Goal: Task Accomplishment & Management: Manage account settings

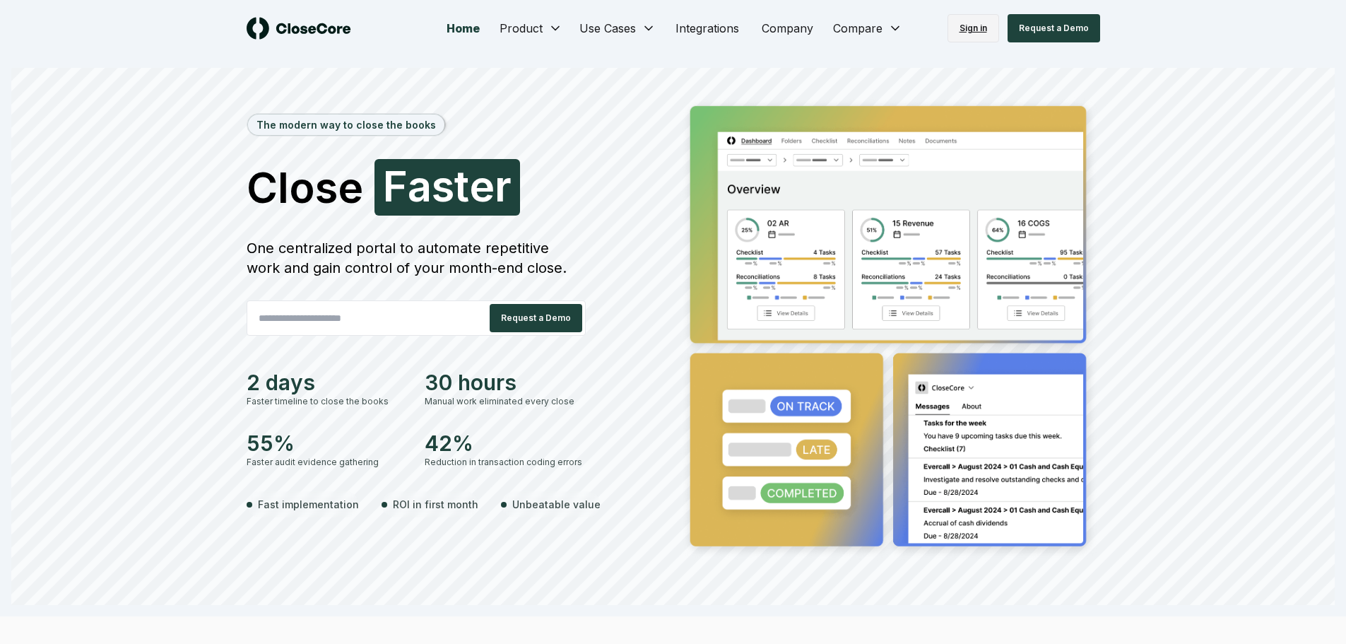
click at [966, 30] on link "Sign in" at bounding box center [973, 28] width 52 height 28
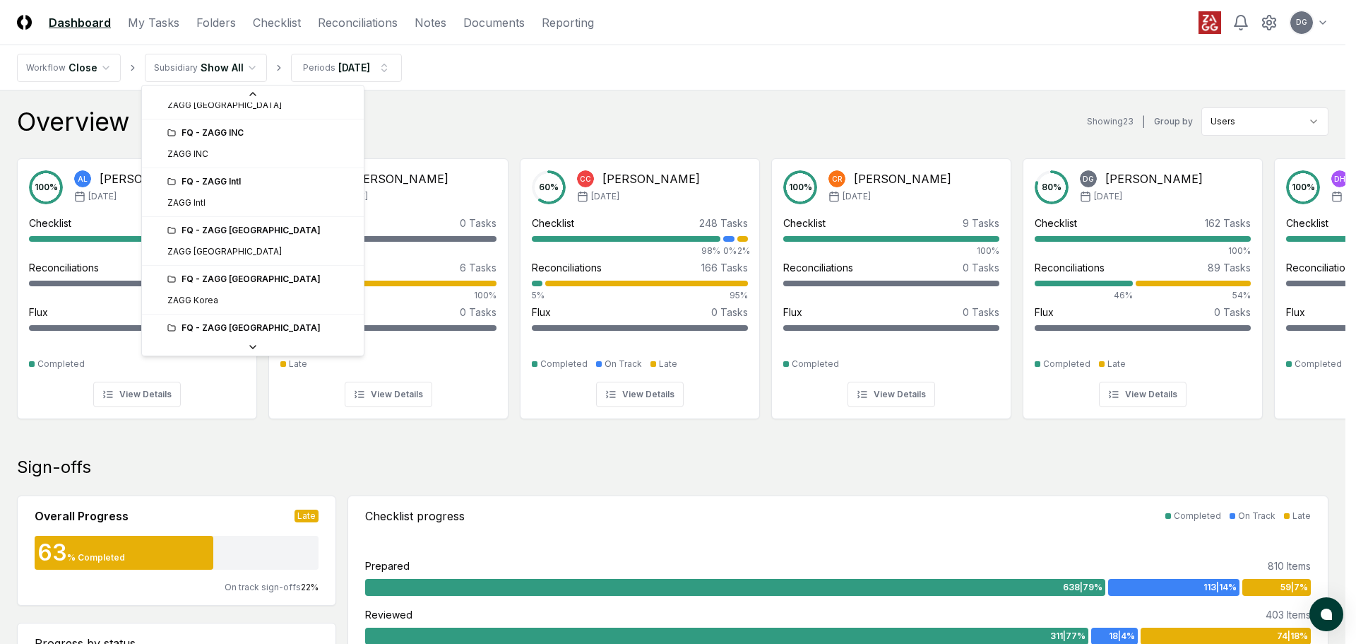
scroll to position [353, 0]
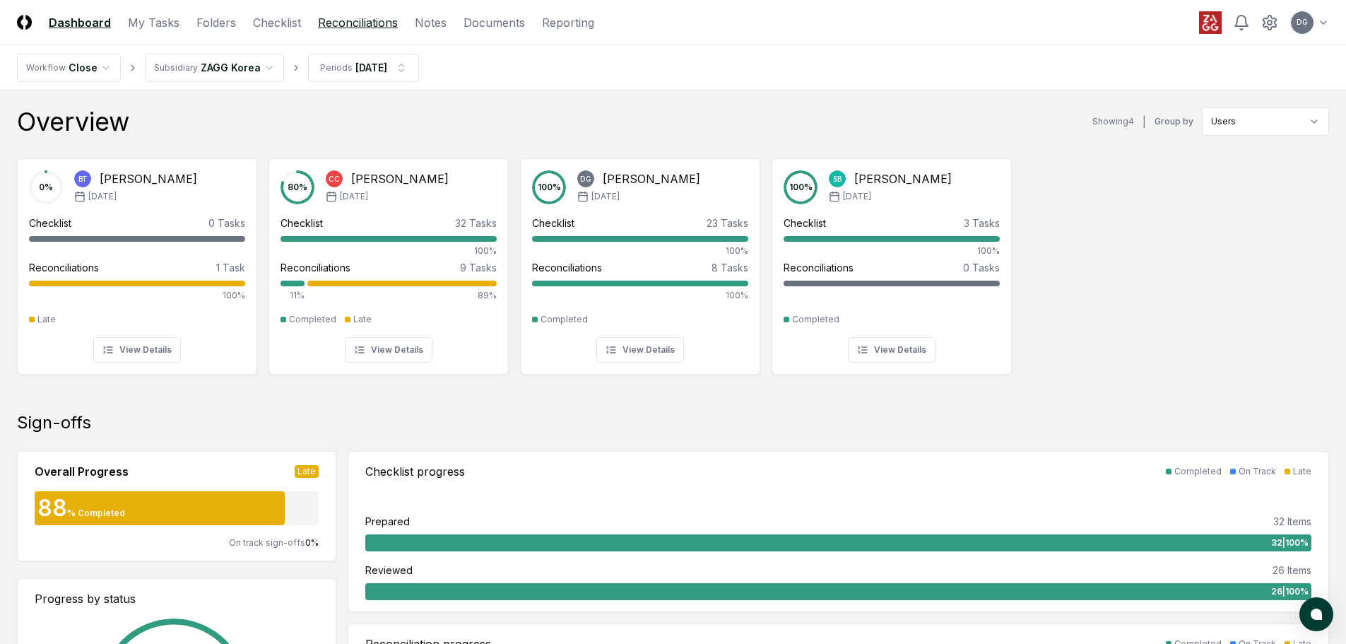
click at [389, 25] on link "Reconciliations" at bounding box center [358, 22] width 80 height 17
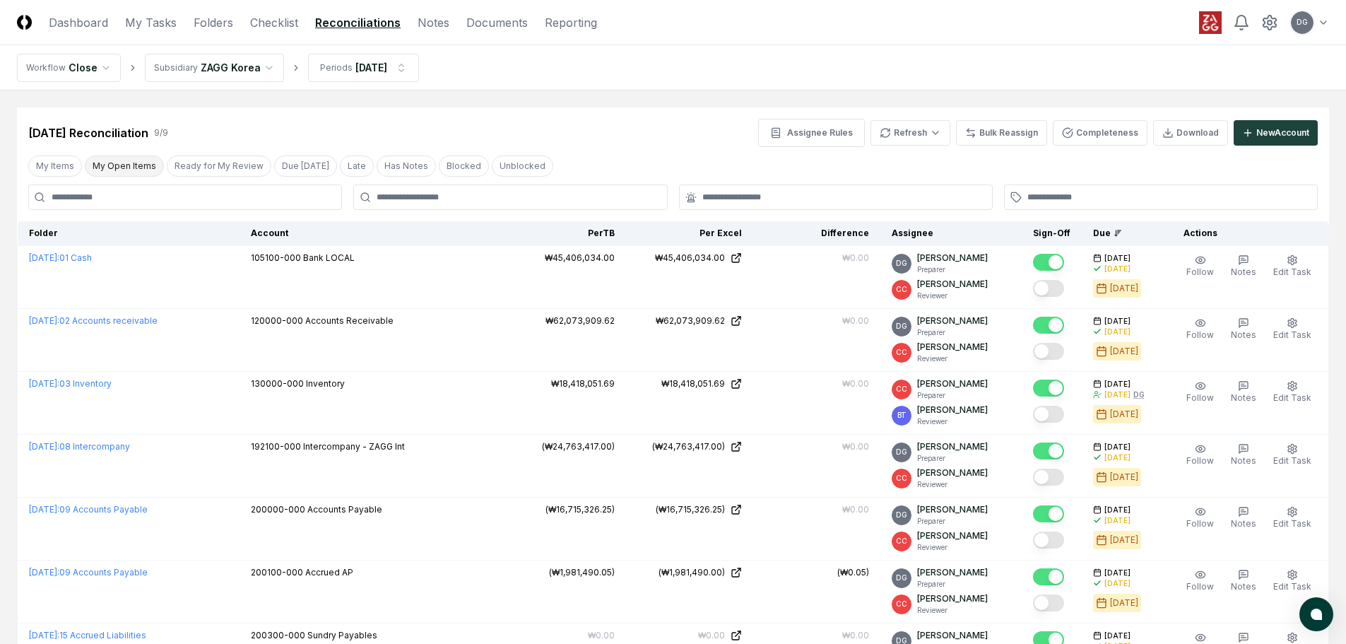
click at [127, 172] on button "My Open Items" at bounding box center [124, 165] width 79 height 21
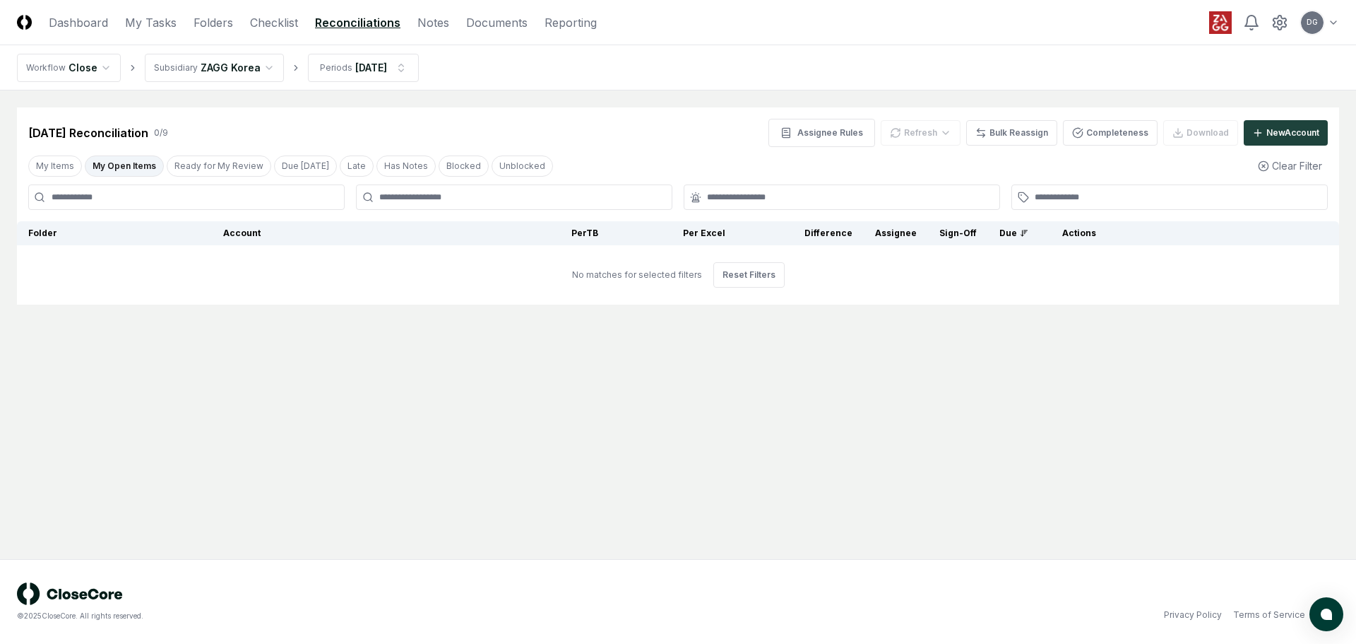
click at [248, 67] on html "CloseCore Dashboard My Tasks Folders Checklist Reconciliations Notes Documents …" at bounding box center [678, 322] width 1356 height 644
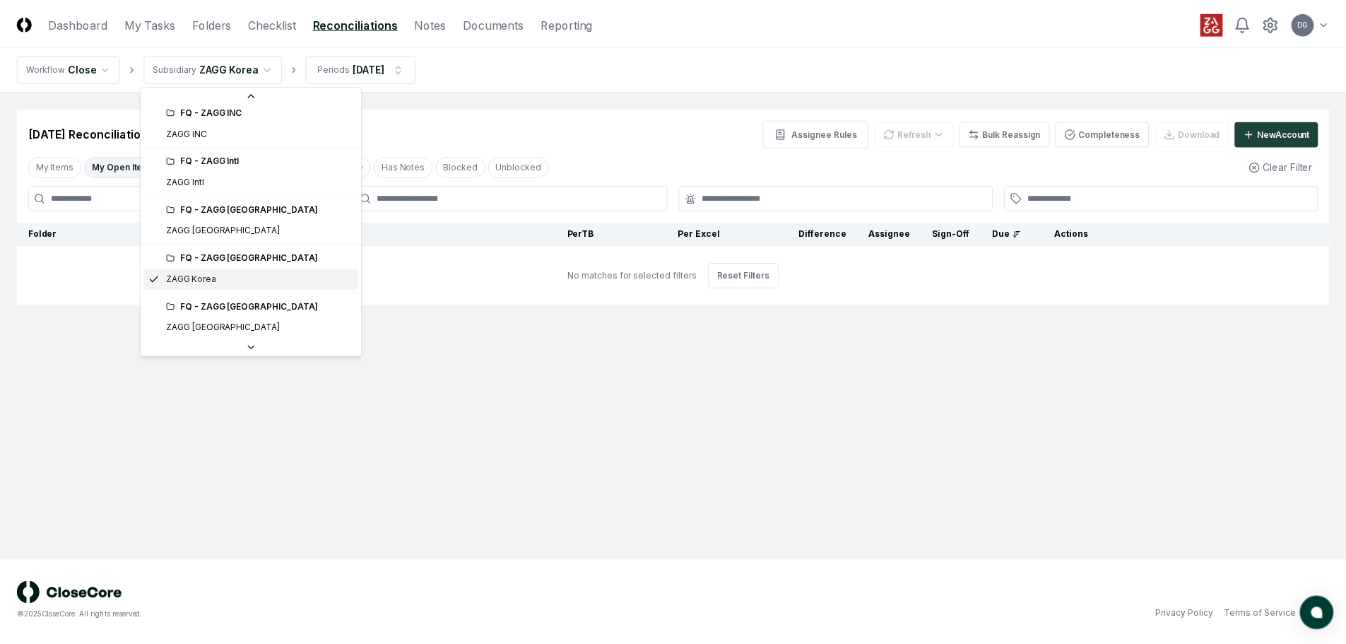
scroll to position [417, 0]
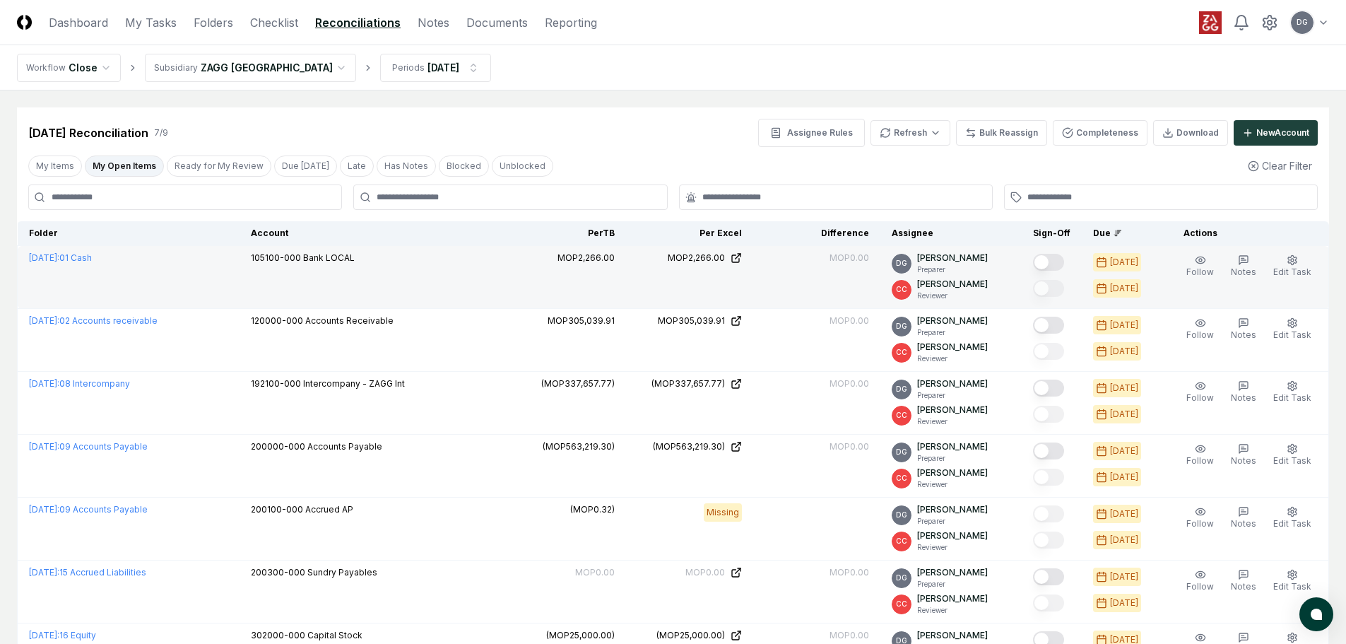
click at [1062, 264] on button "Mark complete" at bounding box center [1048, 262] width 31 height 17
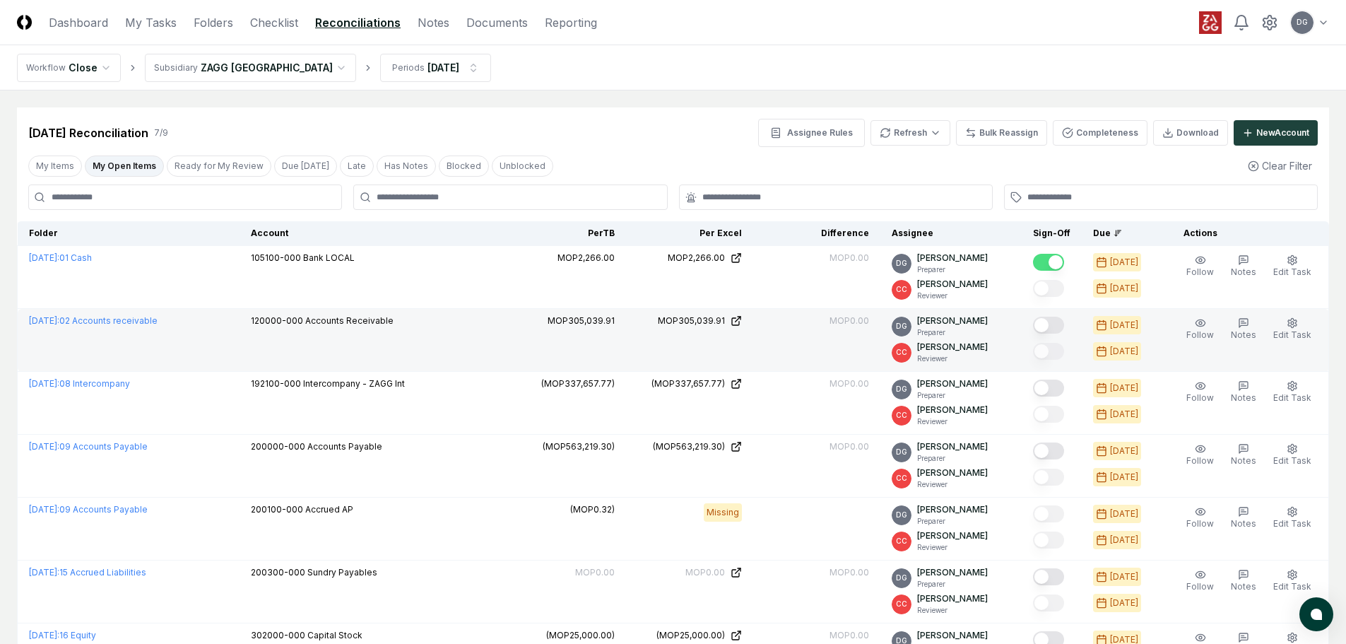
click at [1058, 319] on button "Mark complete" at bounding box center [1048, 324] width 31 height 17
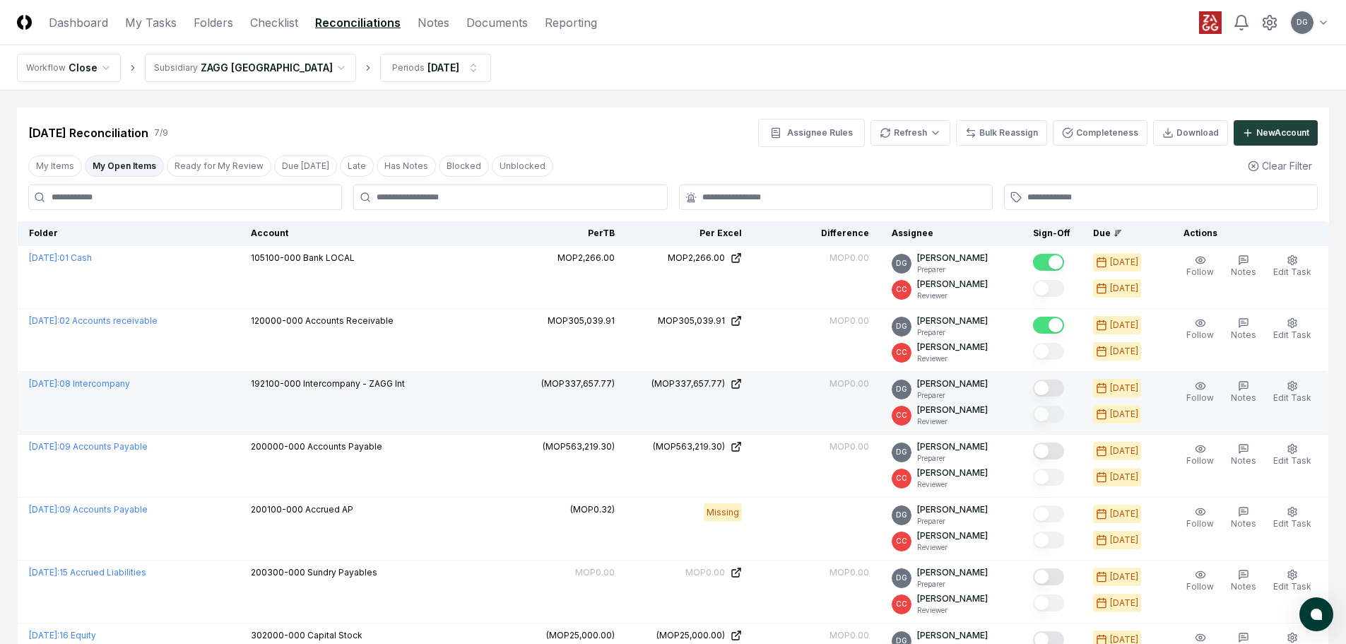
click at [1056, 389] on button "Mark complete" at bounding box center [1048, 387] width 31 height 17
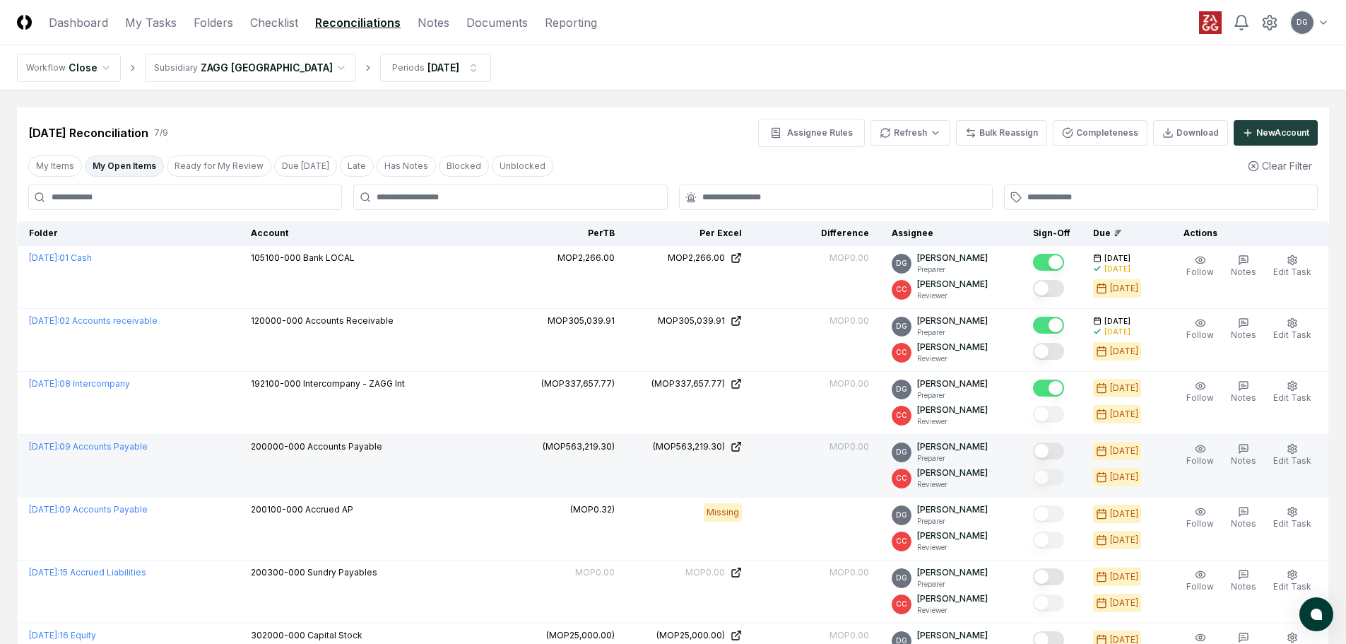
click at [1061, 451] on button "Mark complete" at bounding box center [1048, 450] width 31 height 17
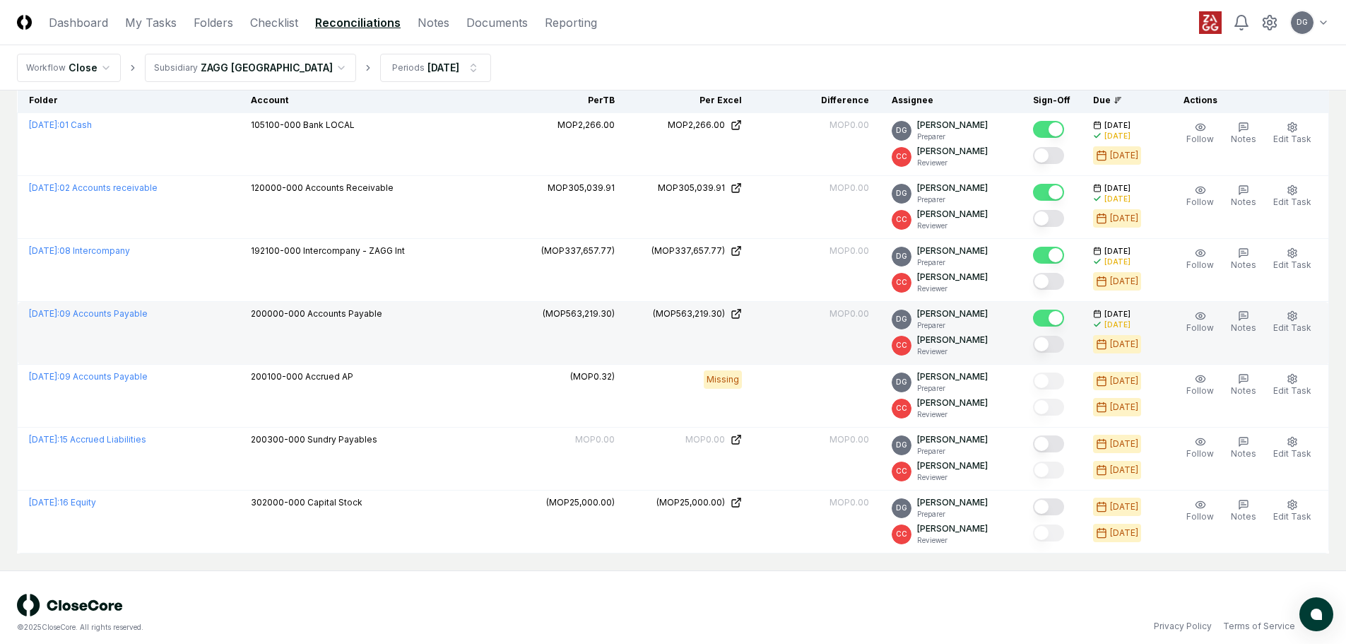
scroll to position [141, 0]
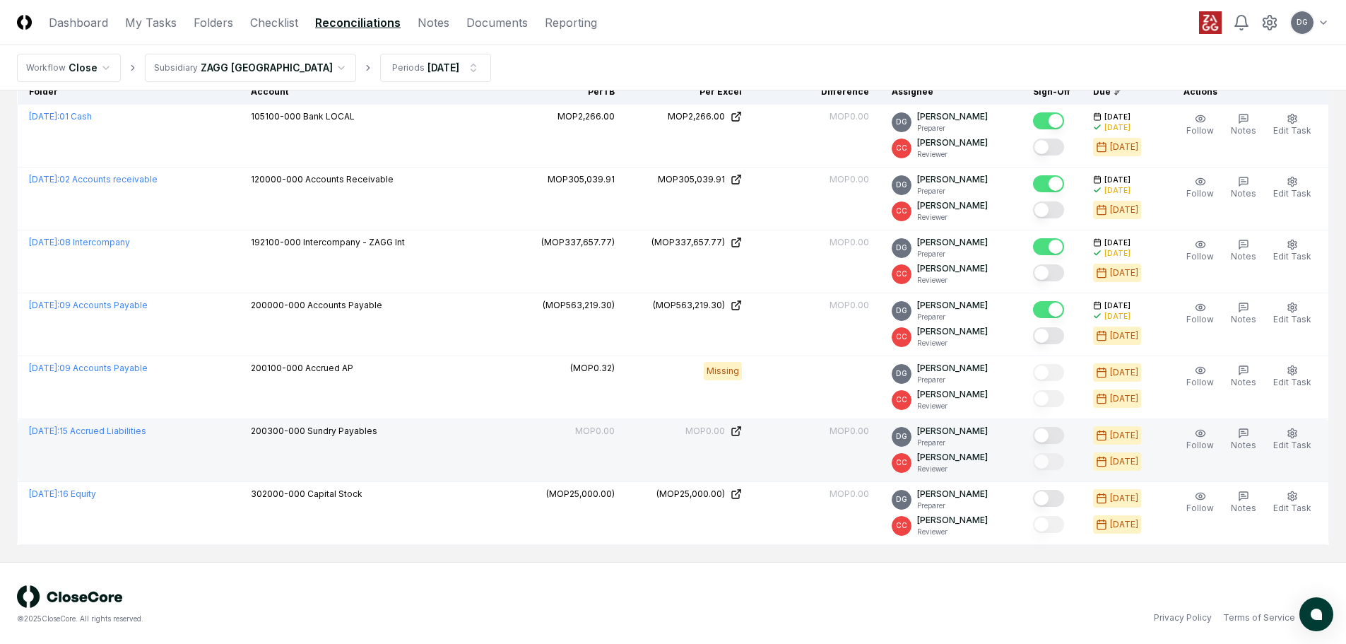
click at [1052, 435] on button "Mark complete" at bounding box center [1048, 435] width 31 height 17
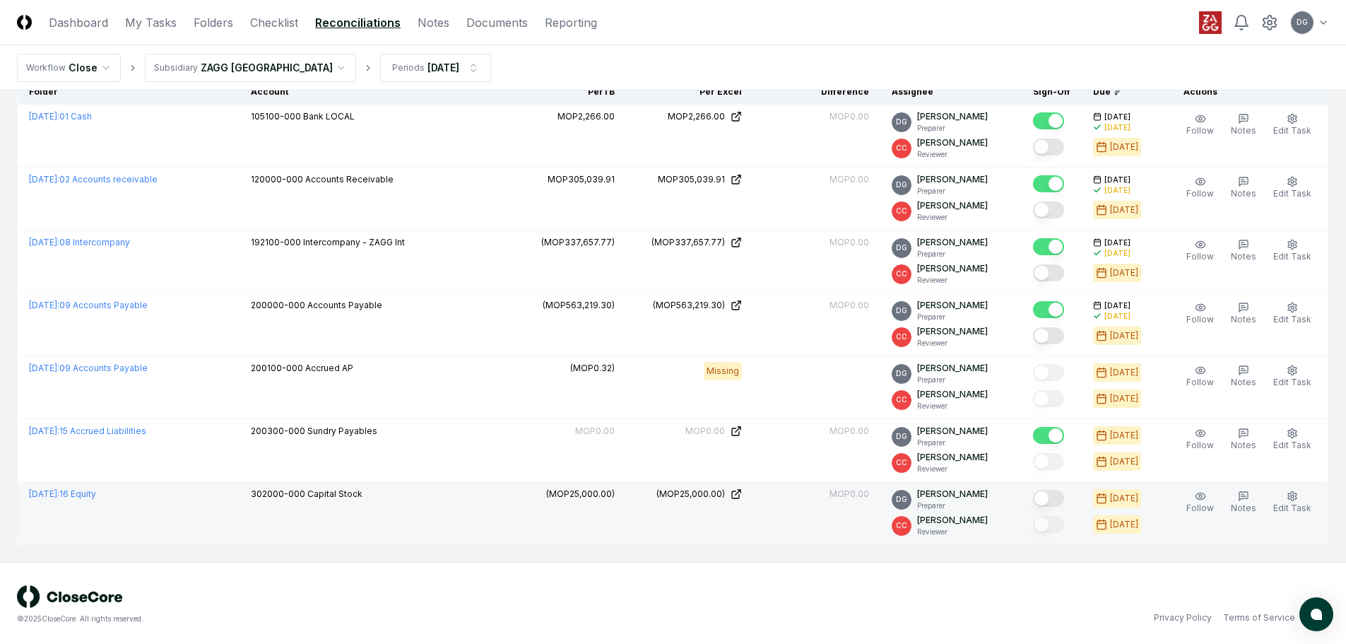
click at [1055, 494] on button "Mark complete" at bounding box center [1048, 498] width 31 height 17
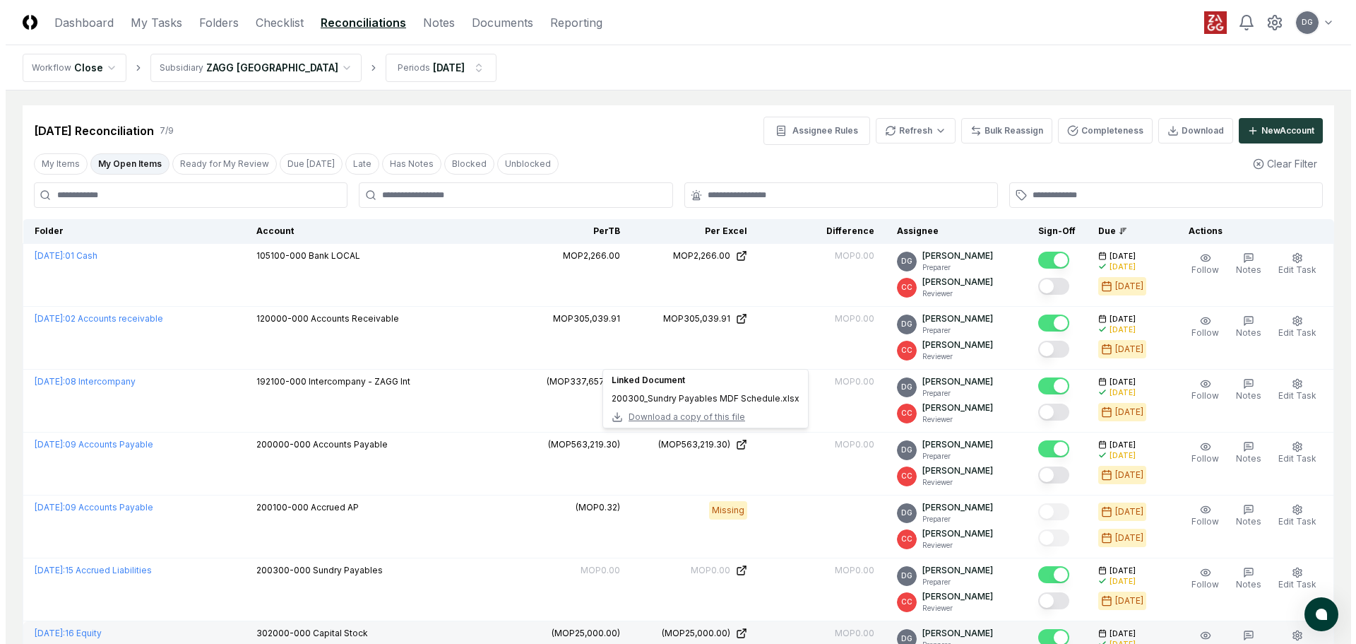
scroll to position [0, 0]
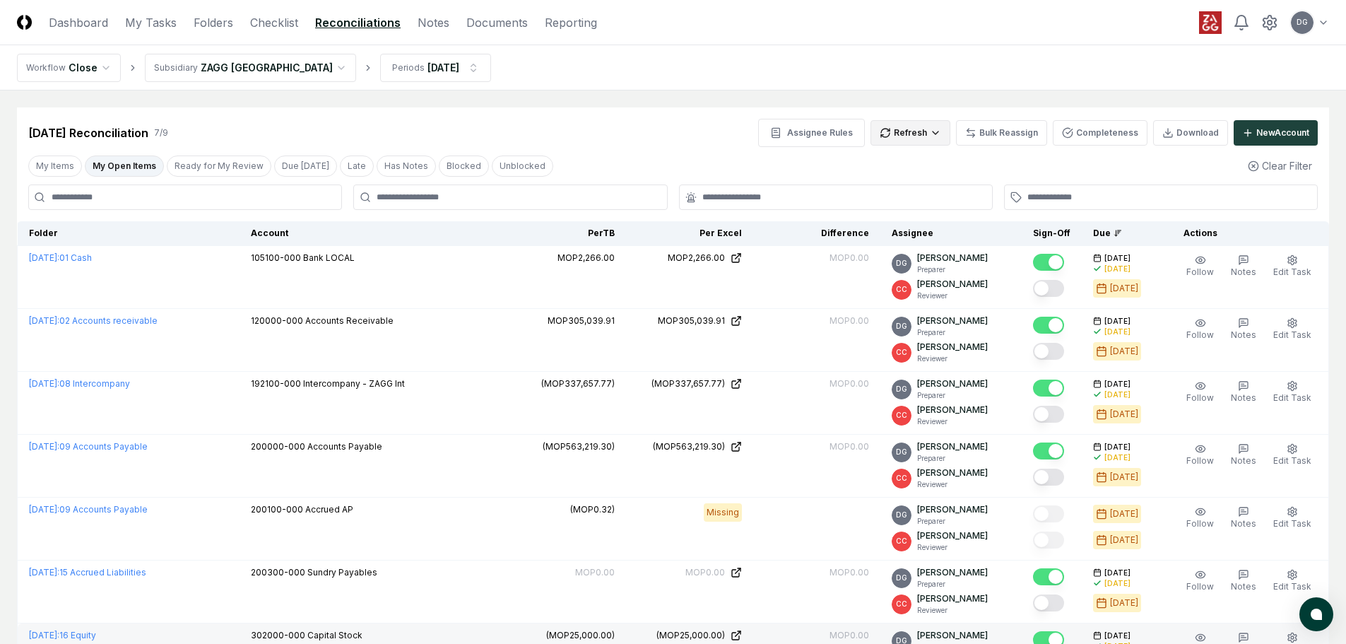
click at [928, 140] on html "CloseCore Dashboard My Tasks Folders Checklist Reconciliations Notes Documents …" at bounding box center [673, 394] width 1346 height 788
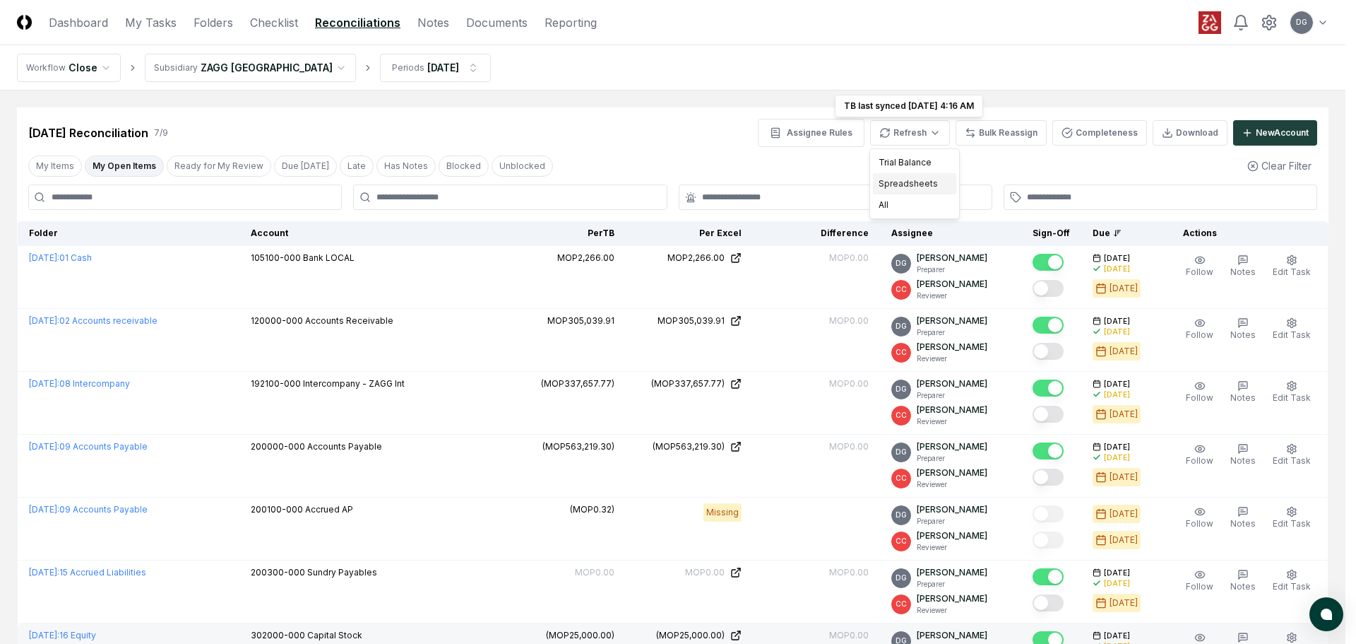
click at [925, 186] on div "Spreadsheets" at bounding box center [914, 183] width 83 height 21
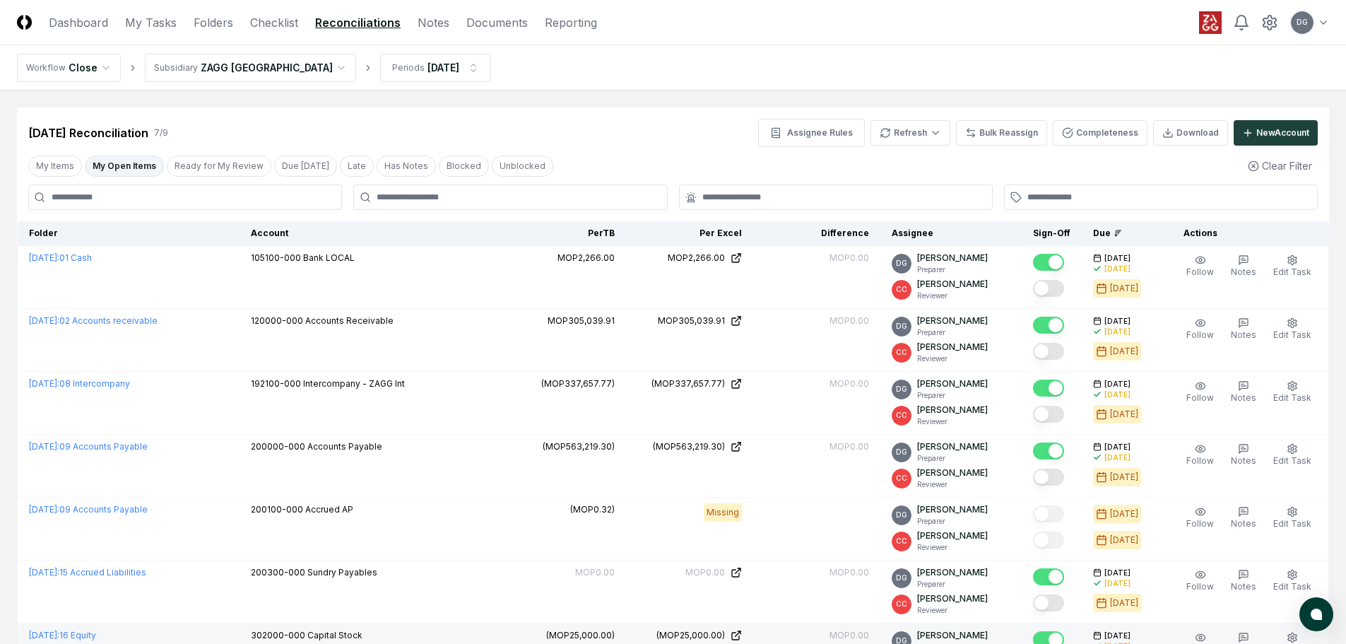
click at [138, 168] on button "My Open Items" at bounding box center [124, 165] width 79 height 21
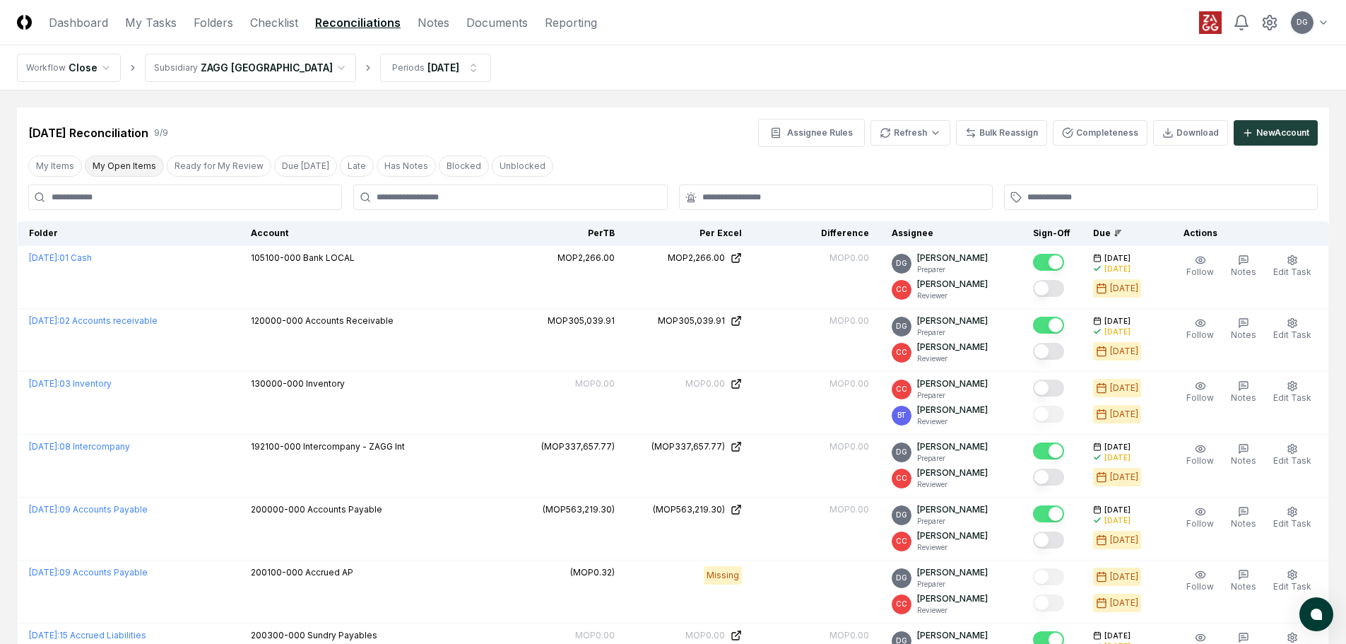
click at [138, 168] on button "My Open Items" at bounding box center [124, 165] width 79 height 21
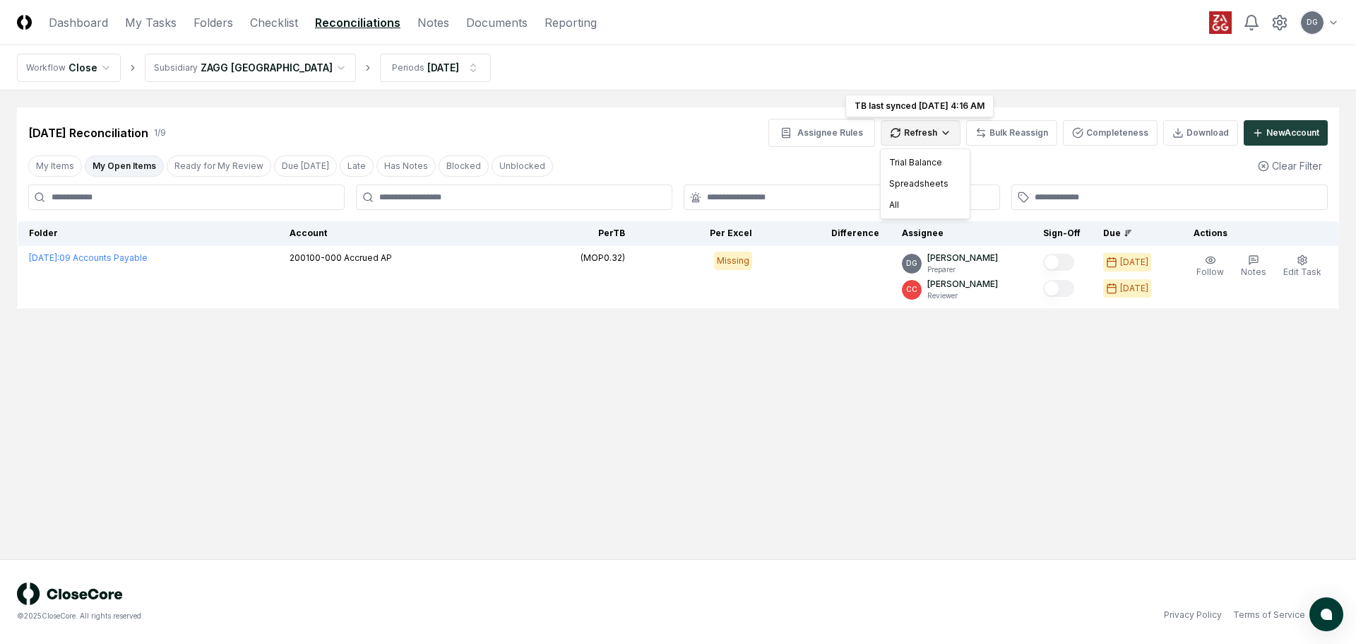
click at [947, 134] on html "CloseCore Dashboard My Tasks Folders Checklist Reconciliations Notes Documents …" at bounding box center [678, 322] width 1356 height 644
click at [940, 182] on div "Spreadsheets" at bounding box center [925, 183] width 83 height 21
click at [258, 70] on html "CloseCore Dashboard My Tasks Folders Checklist Reconciliations Notes Documents …" at bounding box center [678, 322] width 1356 height 644
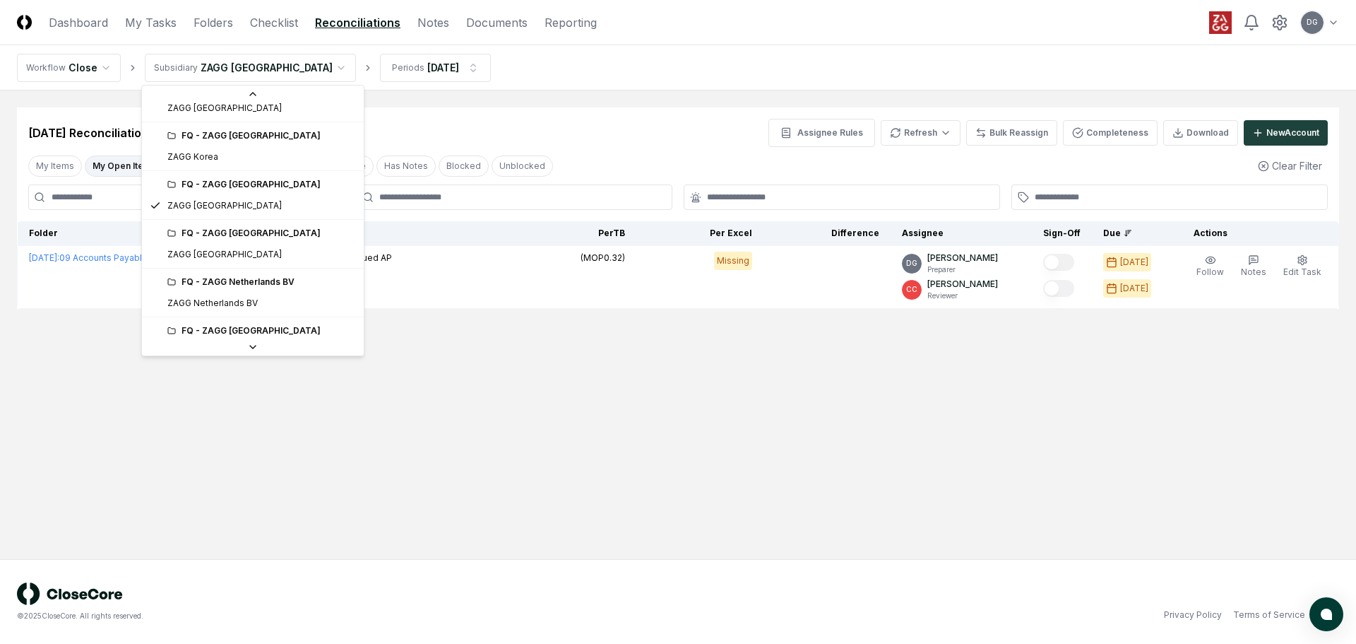
scroll to position [487, 0]
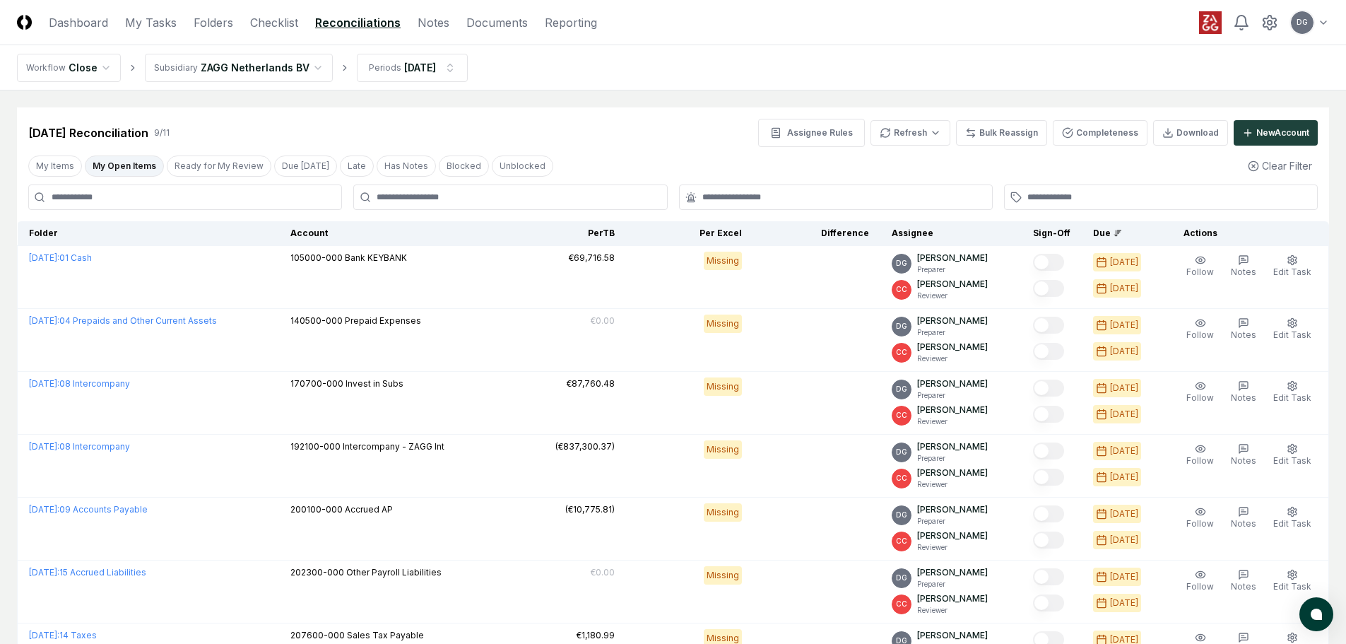
click at [194, 67] on html "CloseCore Dashboard My Tasks Folders Checklist Reconciliations Notes Documents …" at bounding box center [673, 456] width 1346 height 913
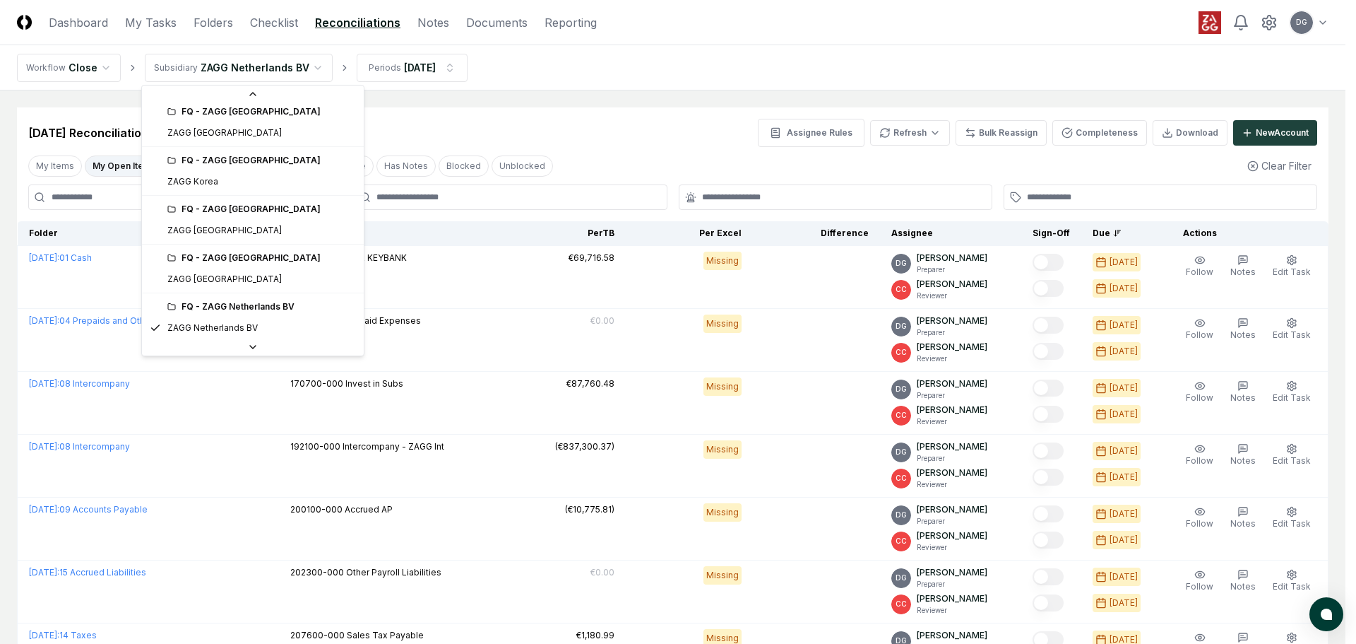
scroll to position [401, 0]
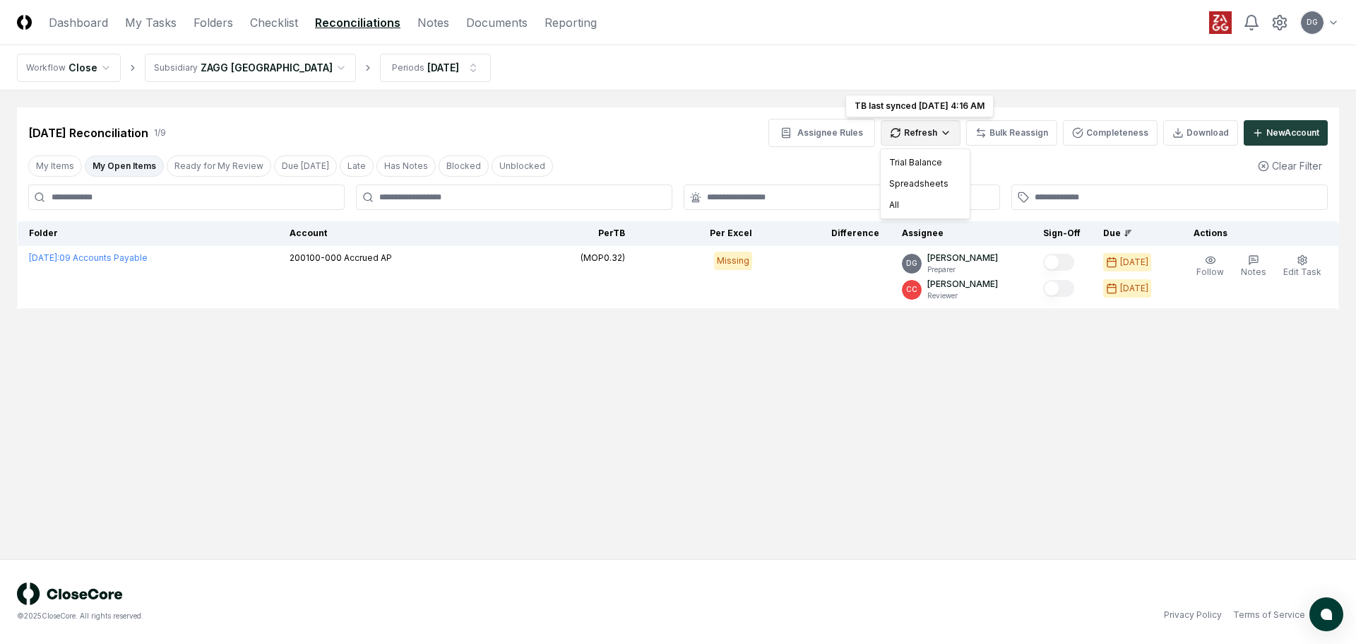
click at [939, 134] on html "CloseCore Dashboard My Tasks Folders Checklist Reconciliations Notes Documents …" at bounding box center [678, 322] width 1356 height 644
click at [937, 183] on div "Spreadsheets" at bounding box center [925, 183] width 83 height 21
click at [916, 148] on div "[DATE] Reconciliation 1 / 9 Assignee Rules Refresh Bulk Reassign Completeness D…" at bounding box center [678, 207] width 1322 height 201
click at [915, 133] on html "CloseCore Dashboard My Tasks Folders Checklist Reconciliations Notes Documents …" at bounding box center [678, 322] width 1356 height 644
click at [932, 183] on div "Spreadsheets" at bounding box center [925, 183] width 83 height 21
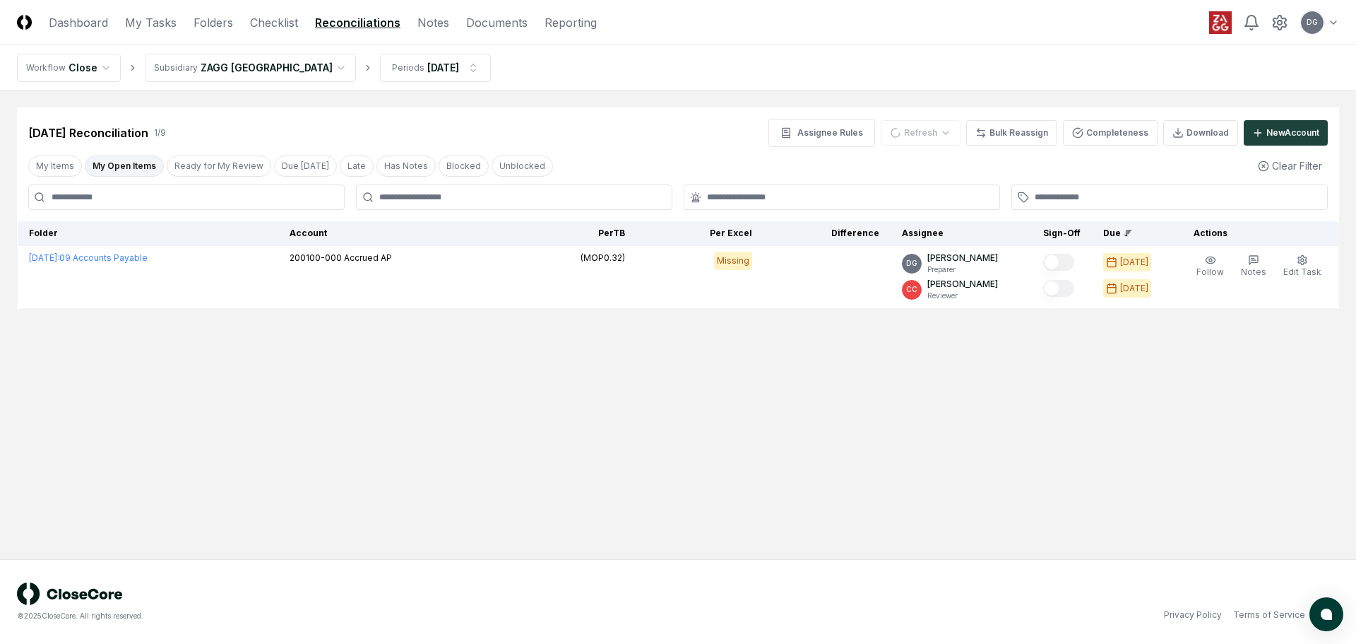
click at [781, 350] on main "Cancel Reassign [DATE] Reconciliation 1 / 9 Assignee Rules Refresh Bulk Reassig…" at bounding box center [678, 324] width 1356 height 468
click at [244, 71] on html "CloseCore Dashboard My Tasks Folders Checklist Reconciliations Notes Documents …" at bounding box center [678, 322] width 1356 height 644
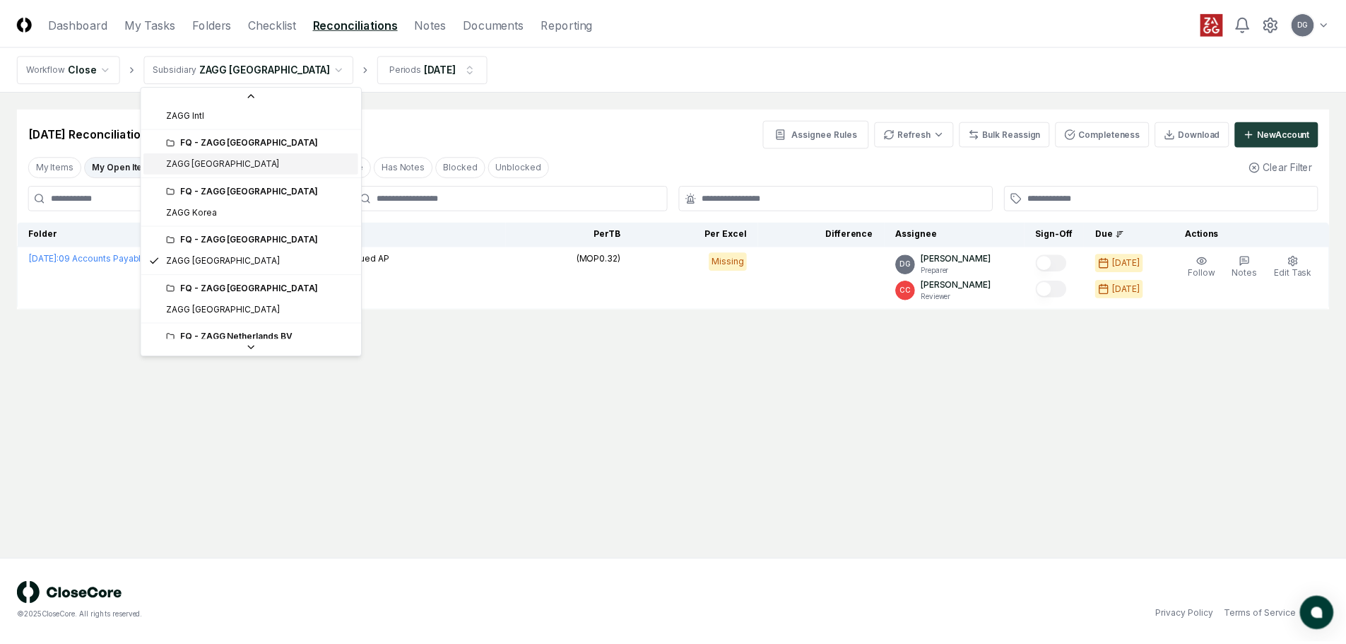
scroll to position [466, 0]
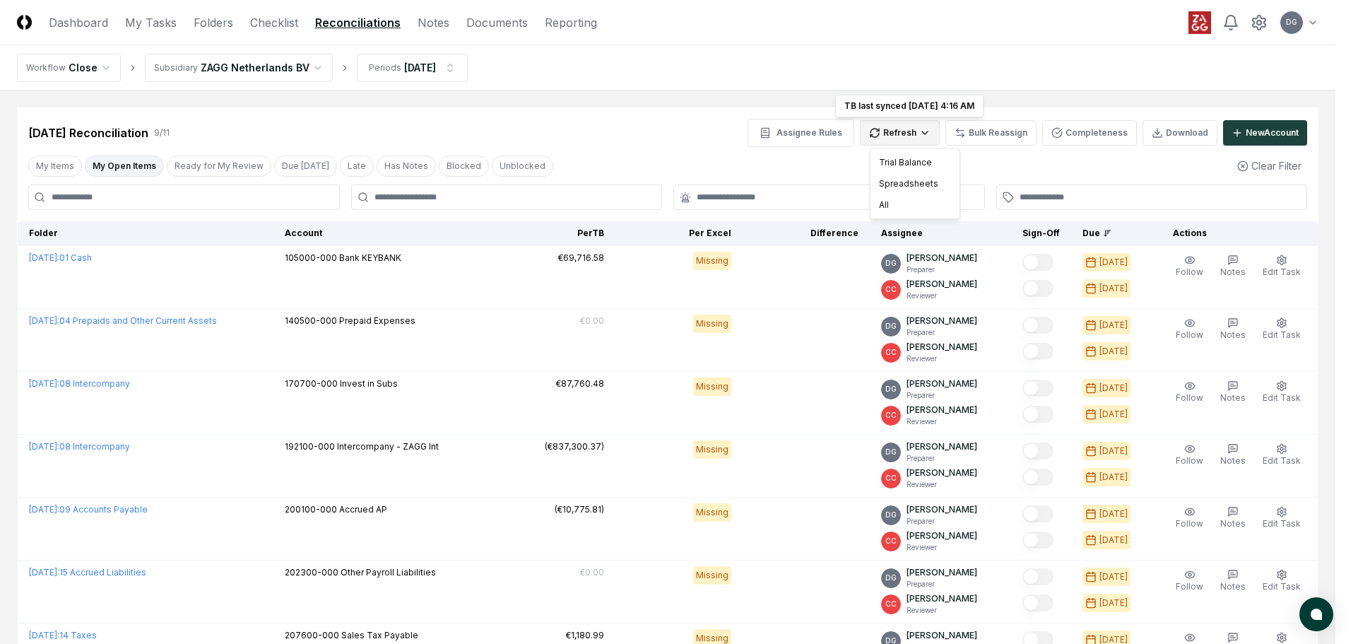
click at [915, 141] on html "CloseCore Dashboard My Tasks Folders Checklist Reconciliations Notes Documents …" at bounding box center [673, 456] width 1346 height 913
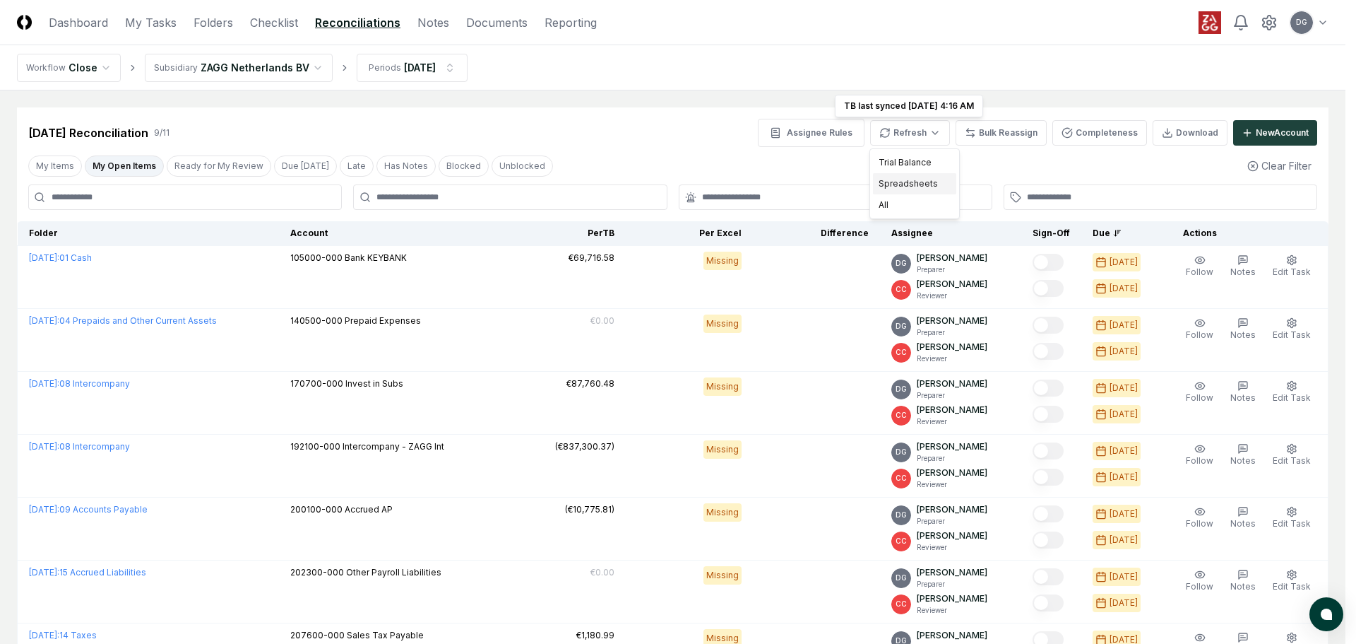
click at [911, 182] on div "Spreadsheets" at bounding box center [914, 183] width 83 height 21
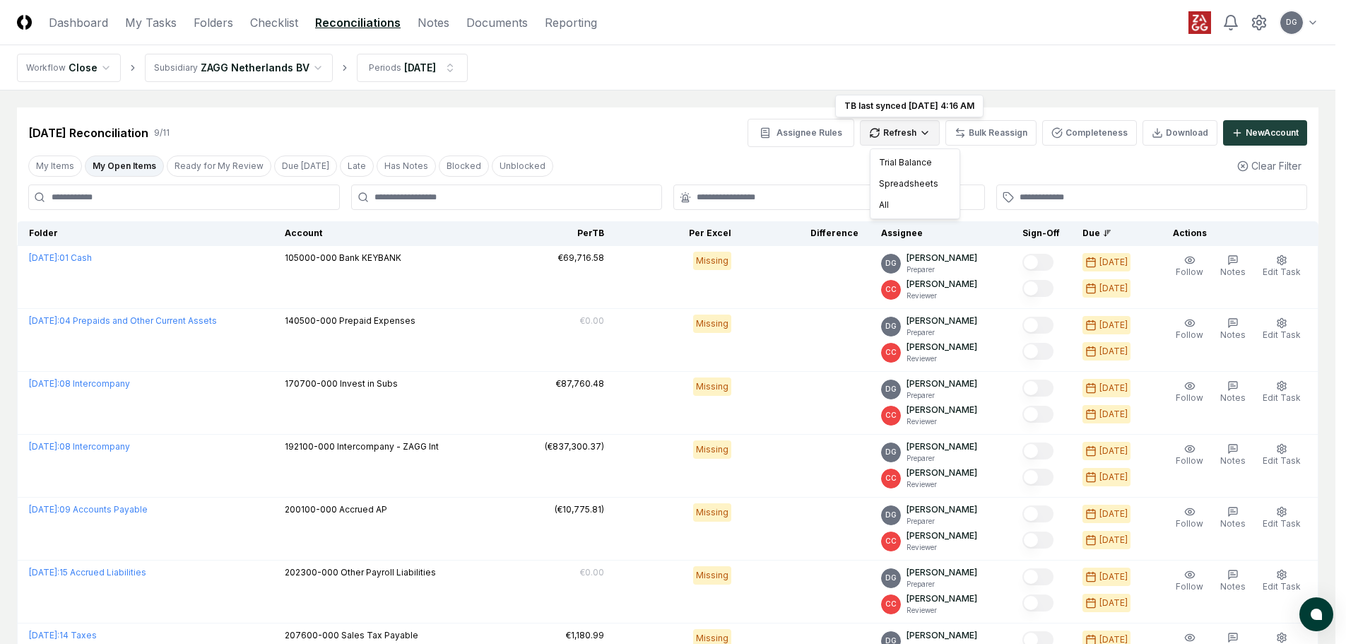
click at [907, 131] on html "CloseCore Dashboard My Tasks Folders Checklist Reconciliations Notes Documents …" at bounding box center [673, 456] width 1346 height 913
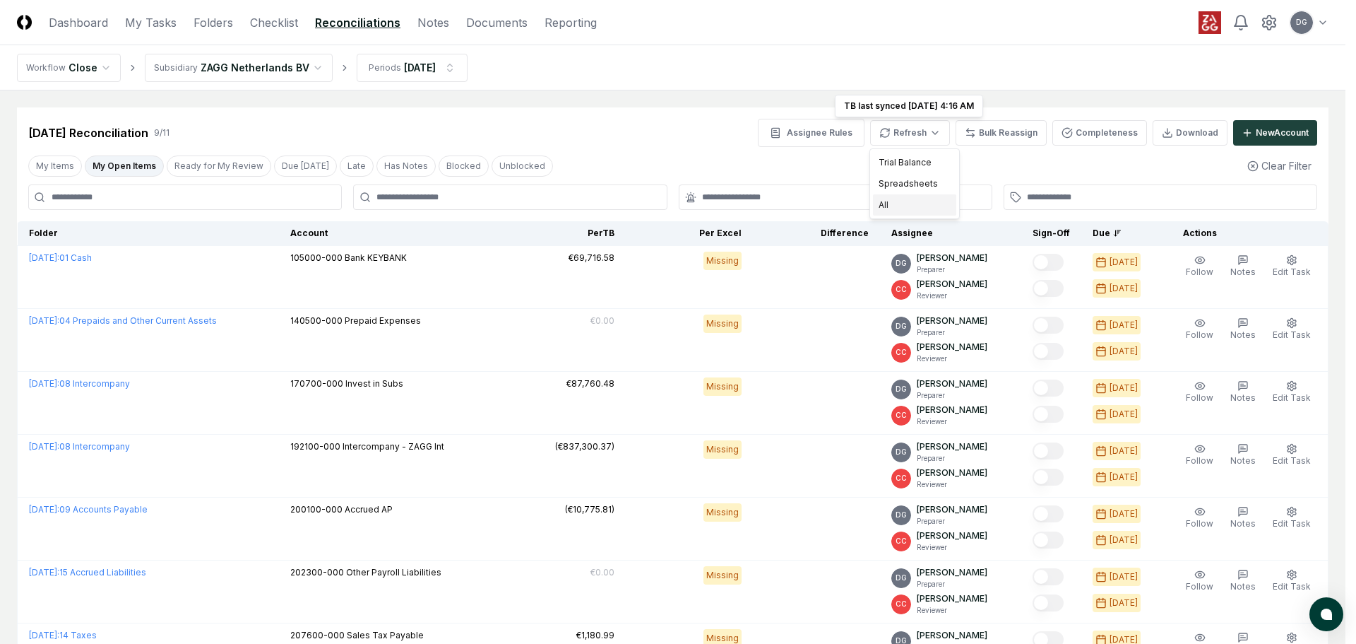
click at [900, 206] on div "All" at bounding box center [914, 204] width 83 height 21
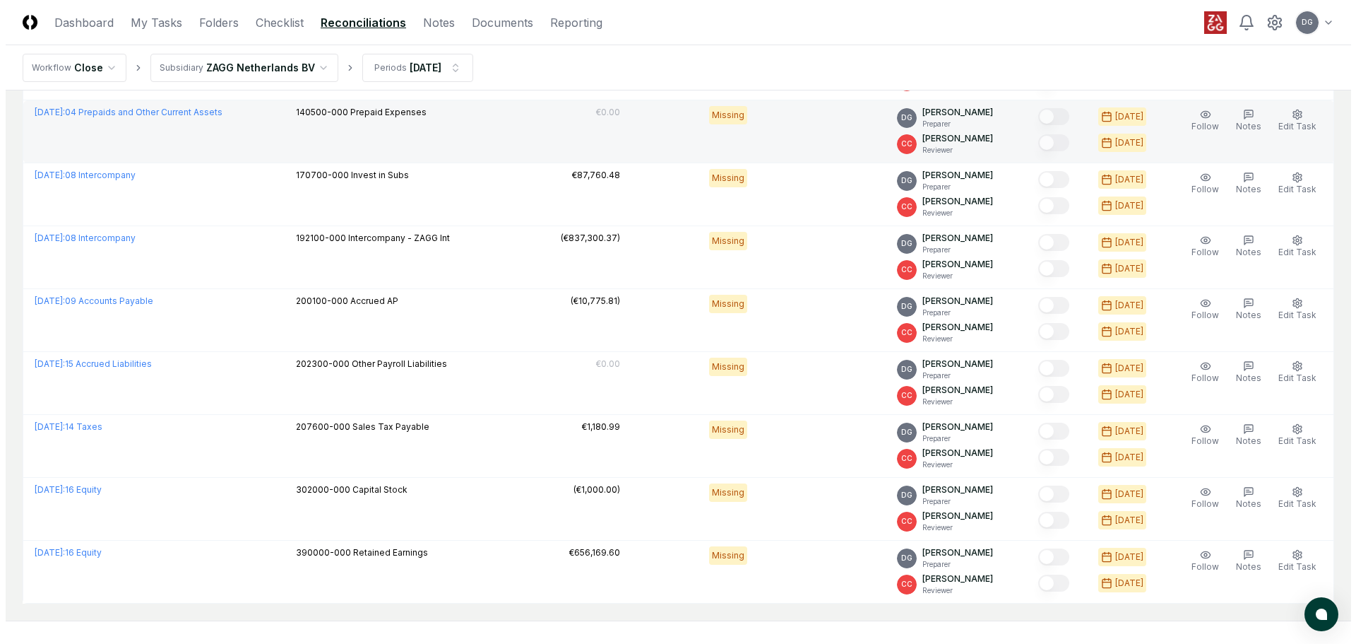
scroll to position [212, 0]
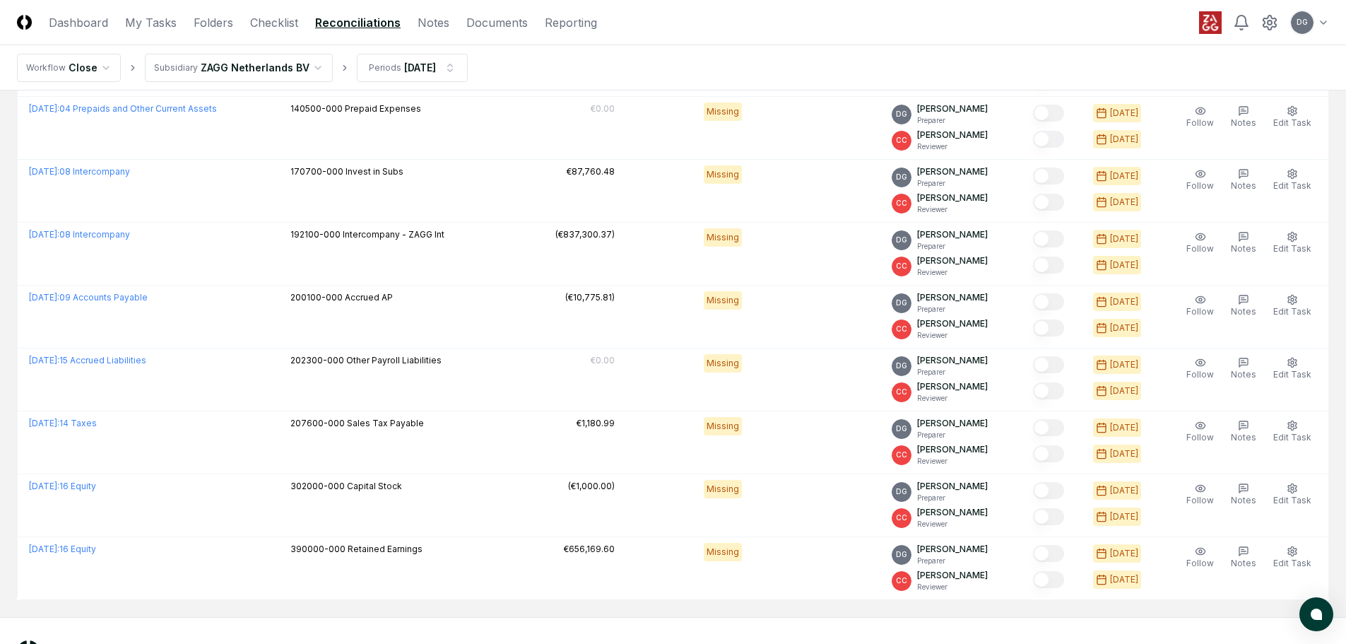
click at [252, 73] on html "CloseCore Dashboard My Tasks Folders Checklist Reconciliations Notes Documents …" at bounding box center [673, 244] width 1346 height 913
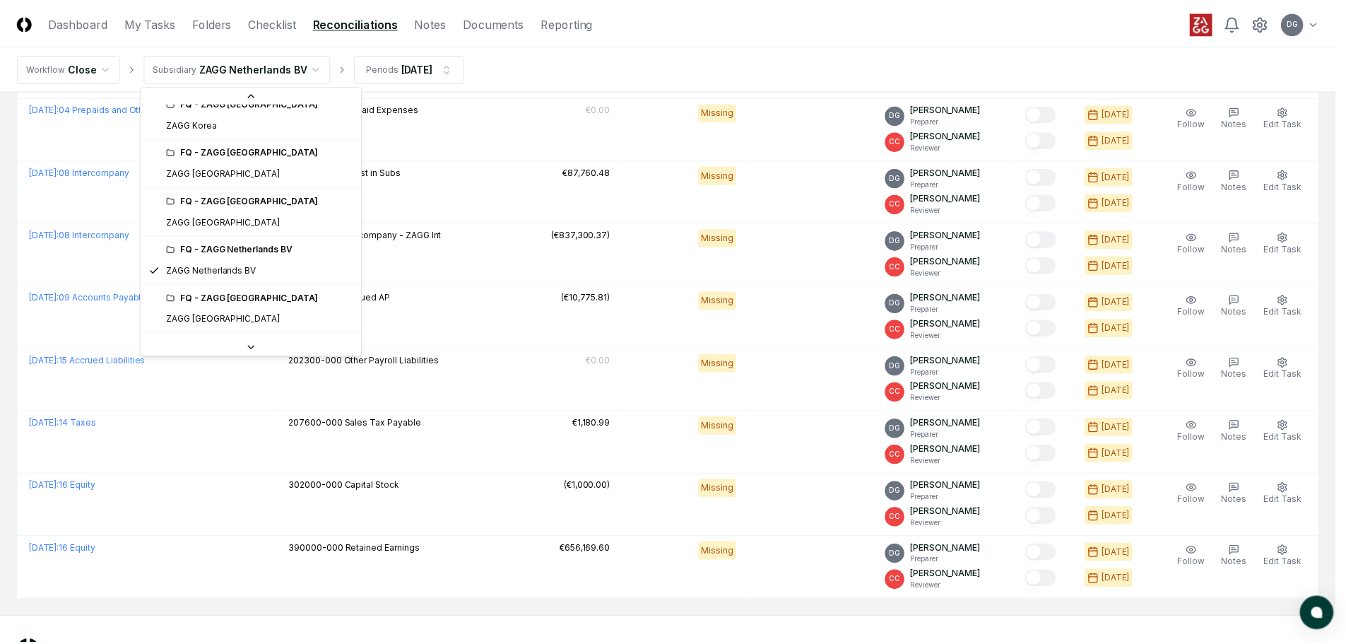
scroll to position [563, 0]
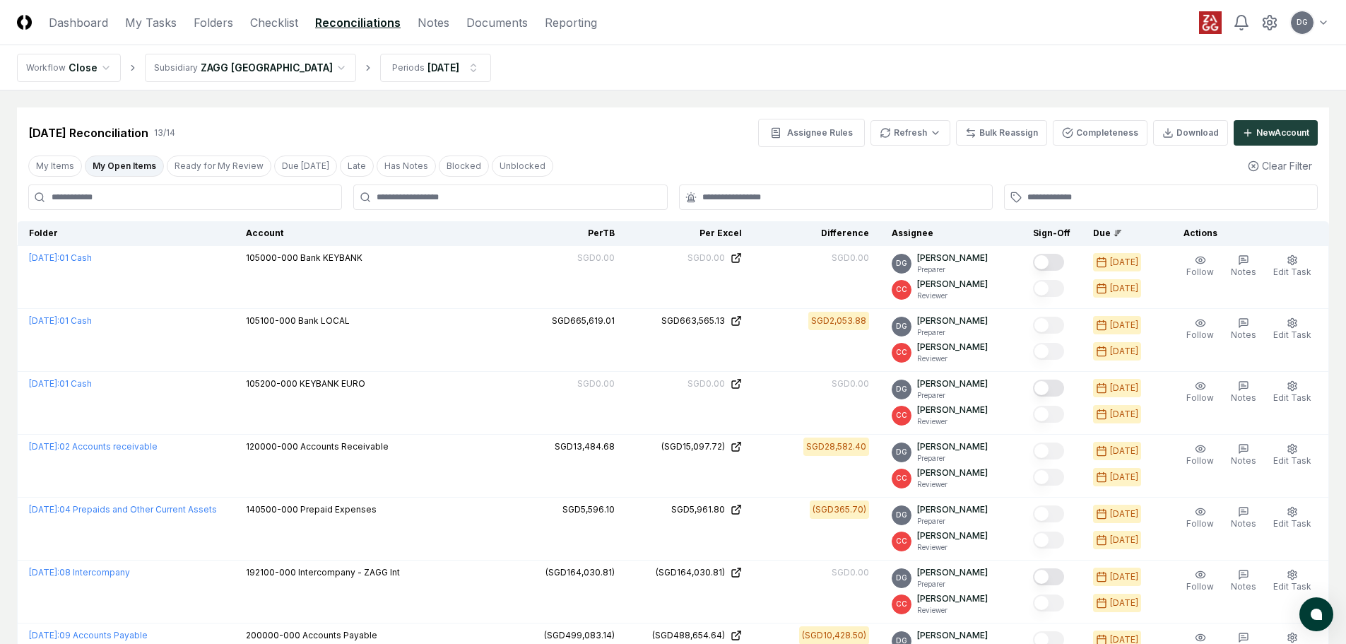
click at [185, 69] on html "CloseCore Dashboard My Tasks Folders Checklist Reconciliations Notes Documents …" at bounding box center [673, 582] width 1346 height 1165
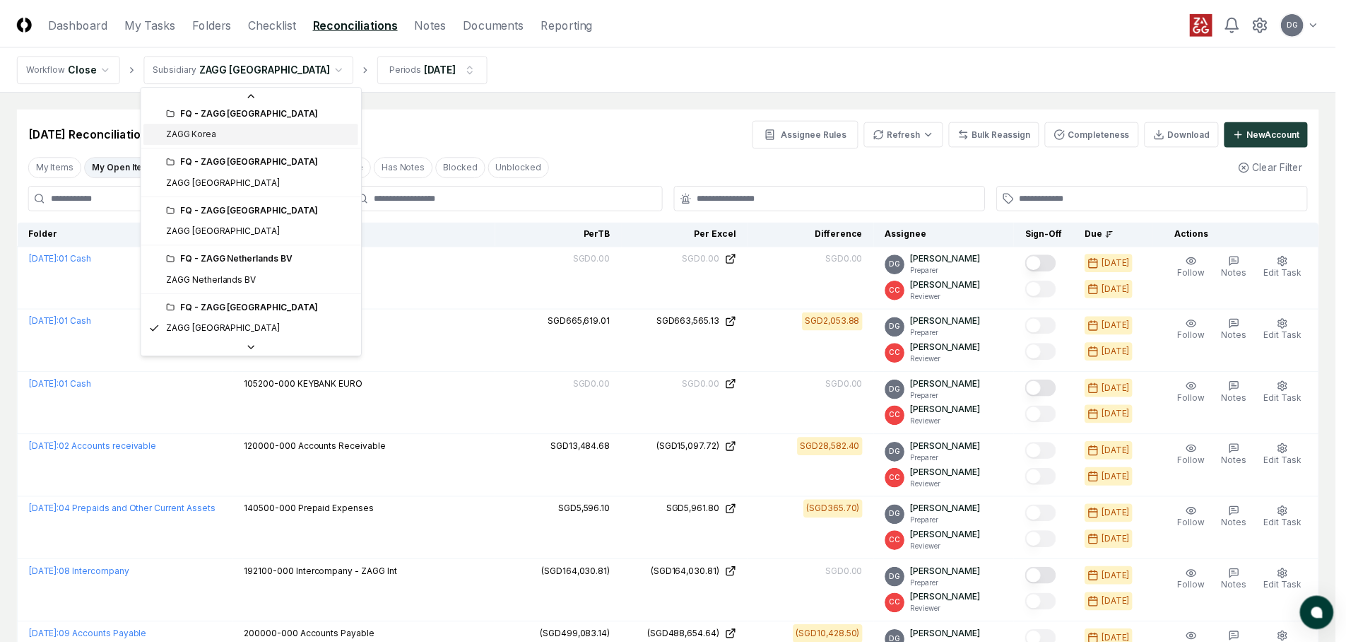
scroll to position [470, 0]
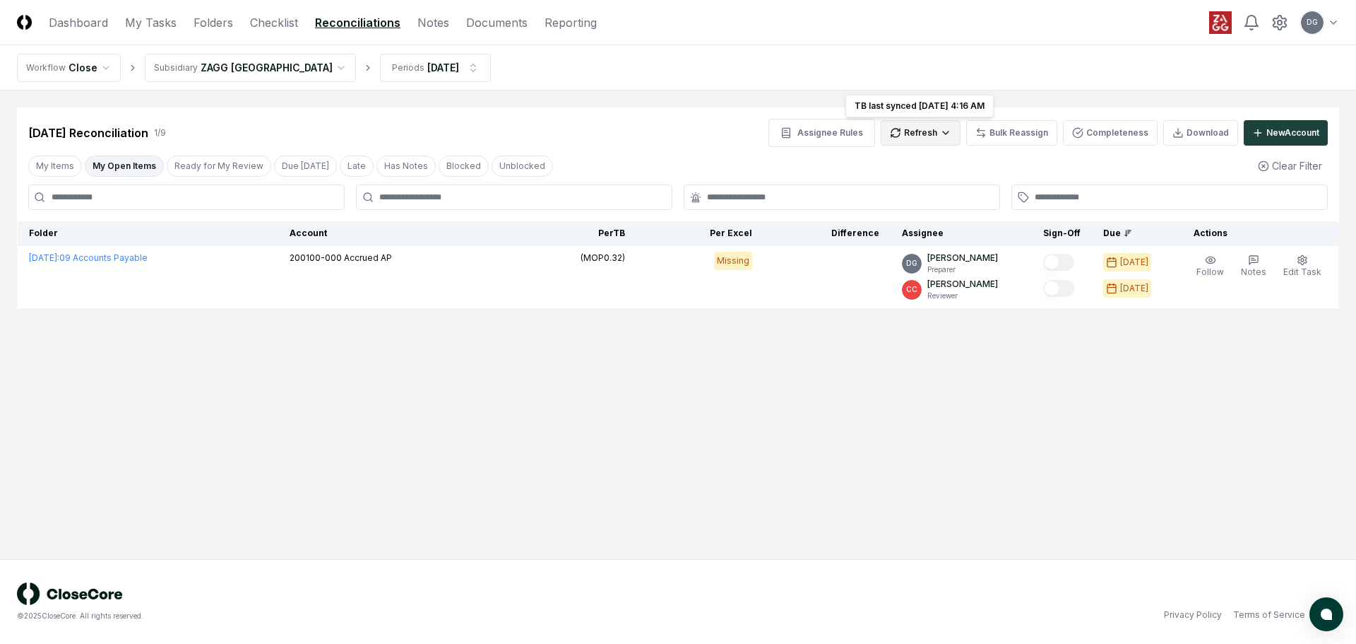
click at [928, 135] on html "CloseCore Dashboard My Tasks Folders Checklist Reconciliations Notes Documents …" at bounding box center [678, 322] width 1356 height 644
click at [922, 171] on div "Trial Balance" at bounding box center [925, 162] width 83 height 21
click at [917, 136] on html "CloseCore Dashboard My Tasks Folders Checklist Reconciliations Notes Documents …" at bounding box center [678, 322] width 1356 height 644
click at [922, 184] on div "Spreadsheets" at bounding box center [925, 183] width 83 height 21
click at [60, 166] on button "My Items" at bounding box center [55, 165] width 54 height 21
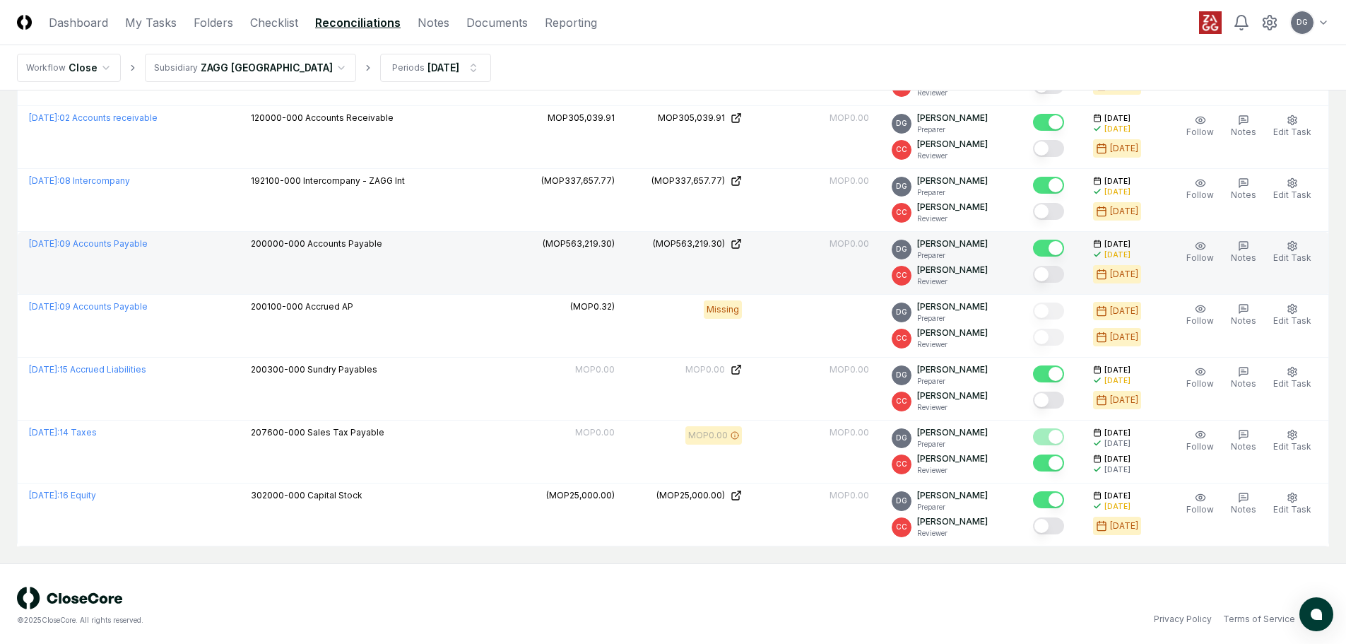
scroll to position [207, 0]
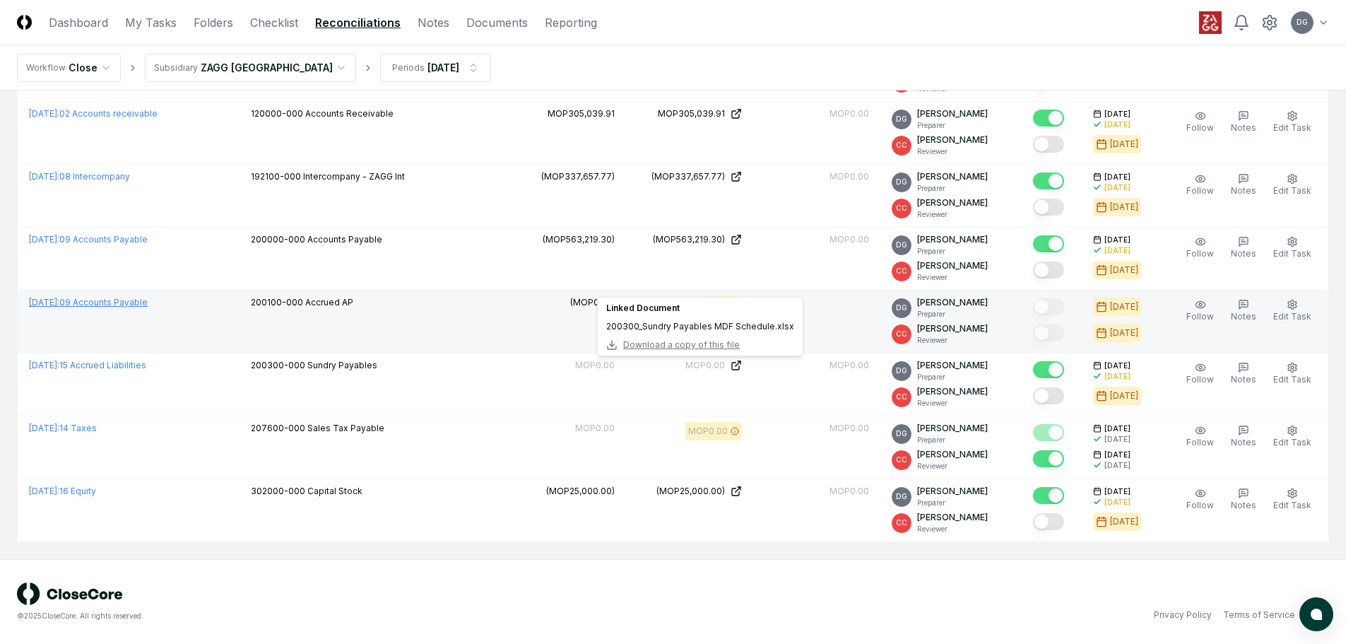
click at [148, 306] on link "September 2025 : 09 Accounts Payable" at bounding box center [88, 302] width 119 height 11
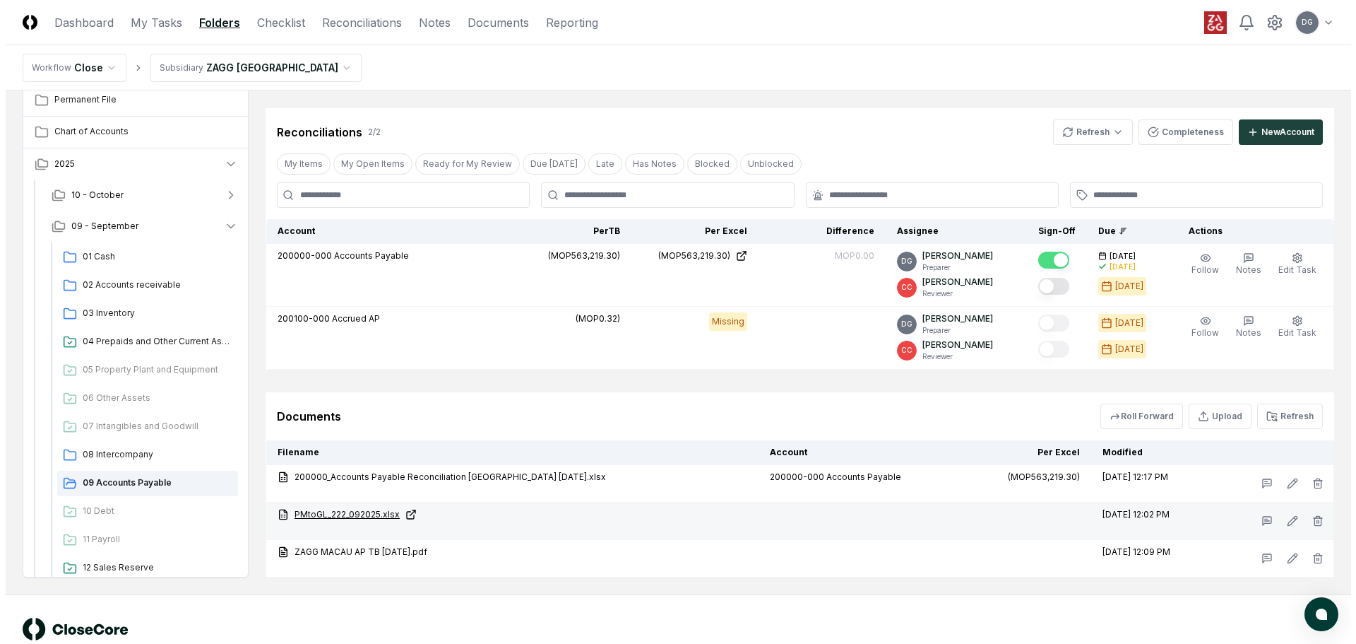
scroll to position [530, 0]
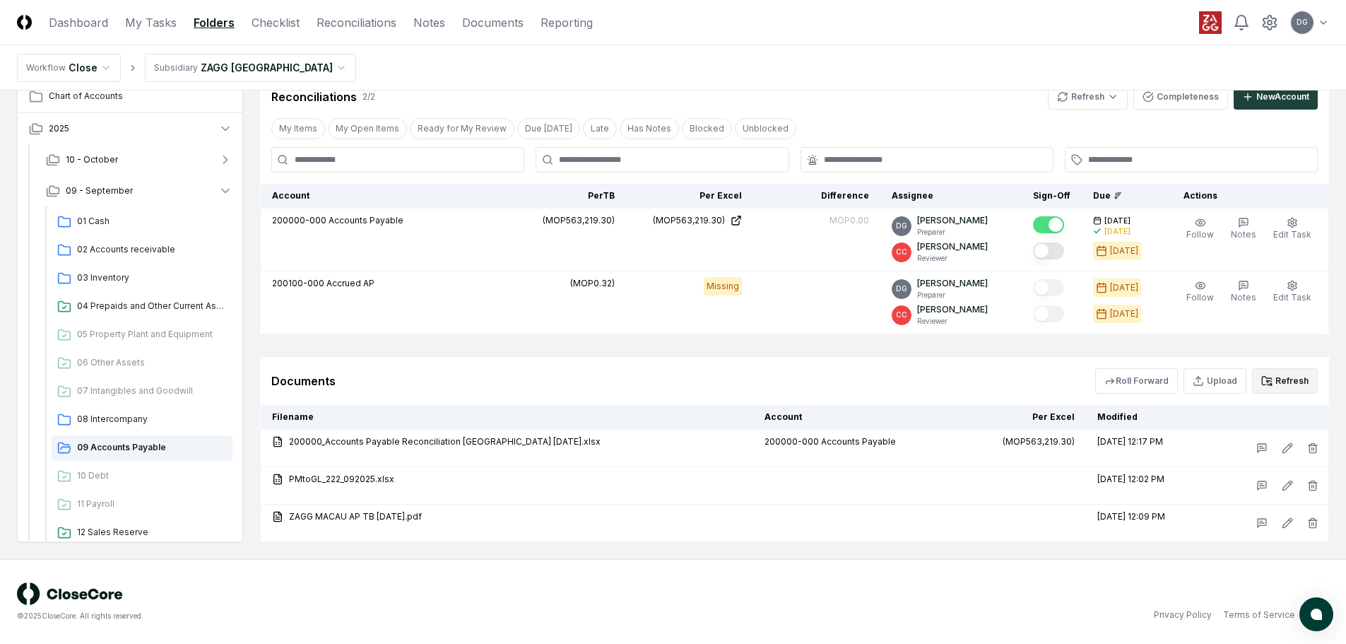
click at [1301, 379] on button "Refresh" at bounding box center [1285, 380] width 66 height 25
click at [1215, 380] on button "Upload" at bounding box center [1214, 380] width 63 height 25
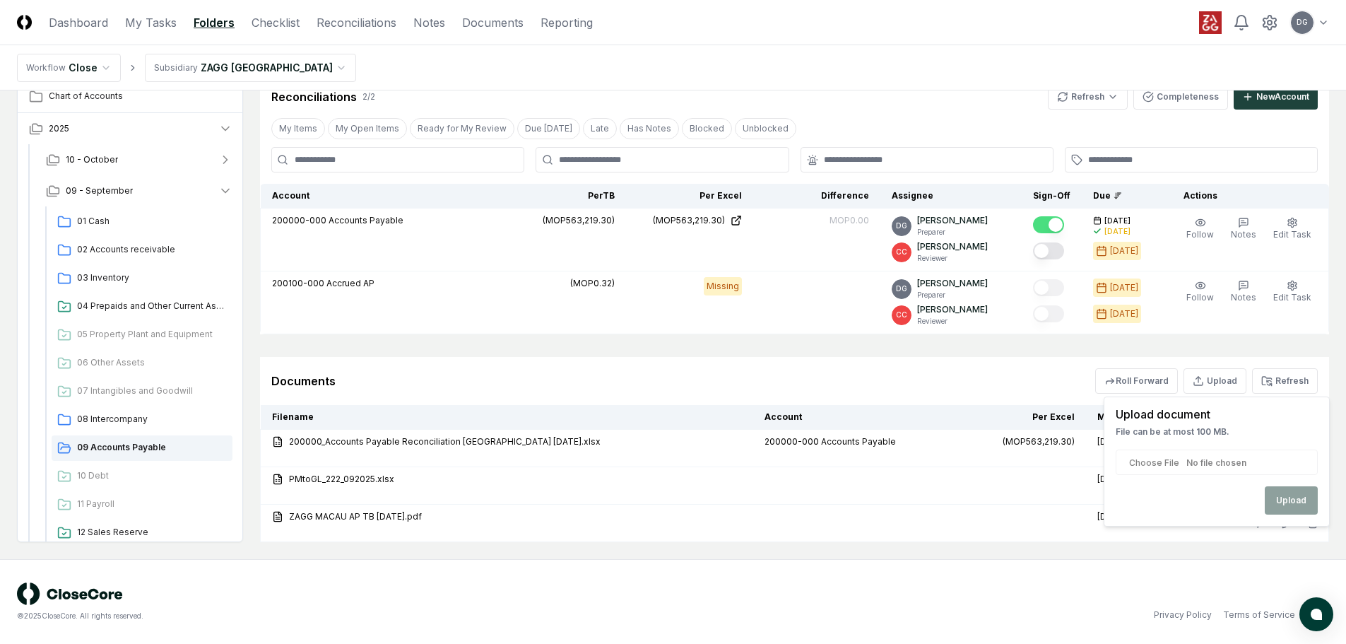
click at [1289, 495] on div "Upload" at bounding box center [1216, 500] width 202 height 28
click at [1144, 462] on input "file" at bounding box center [1216, 461] width 202 height 25
type input "**********"
click at [1304, 502] on button "Upload" at bounding box center [1291, 500] width 53 height 28
click at [232, 68] on html "CloseCore Dashboard My Tasks Folders Checklist Reconciliations Notes Documents …" at bounding box center [673, 56] width 1346 height 1173
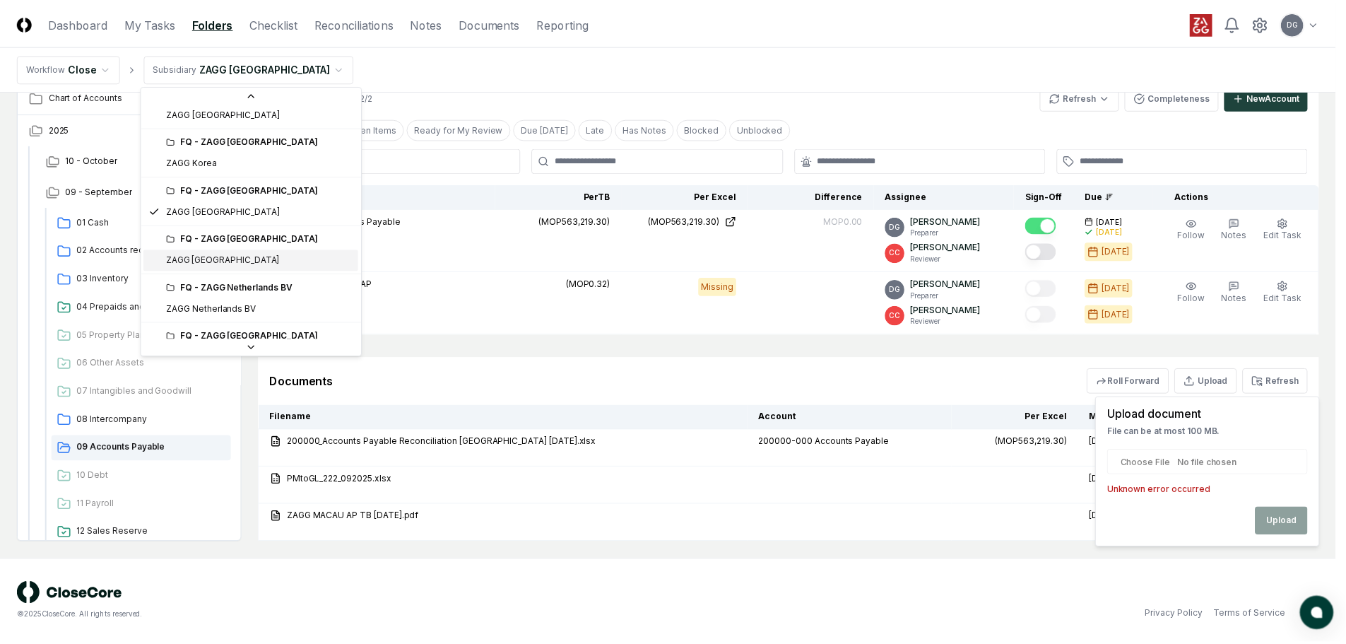
scroll to position [459, 0]
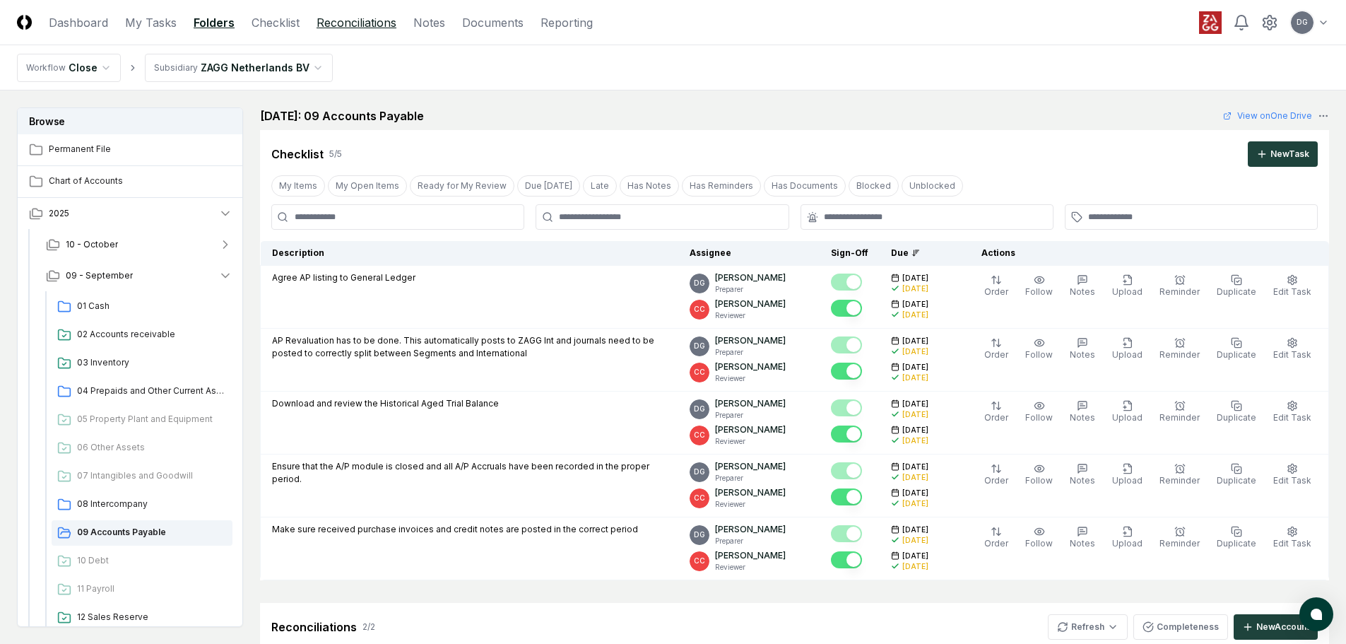
click at [359, 26] on link "Reconciliations" at bounding box center [356, 22] width 80 height 17
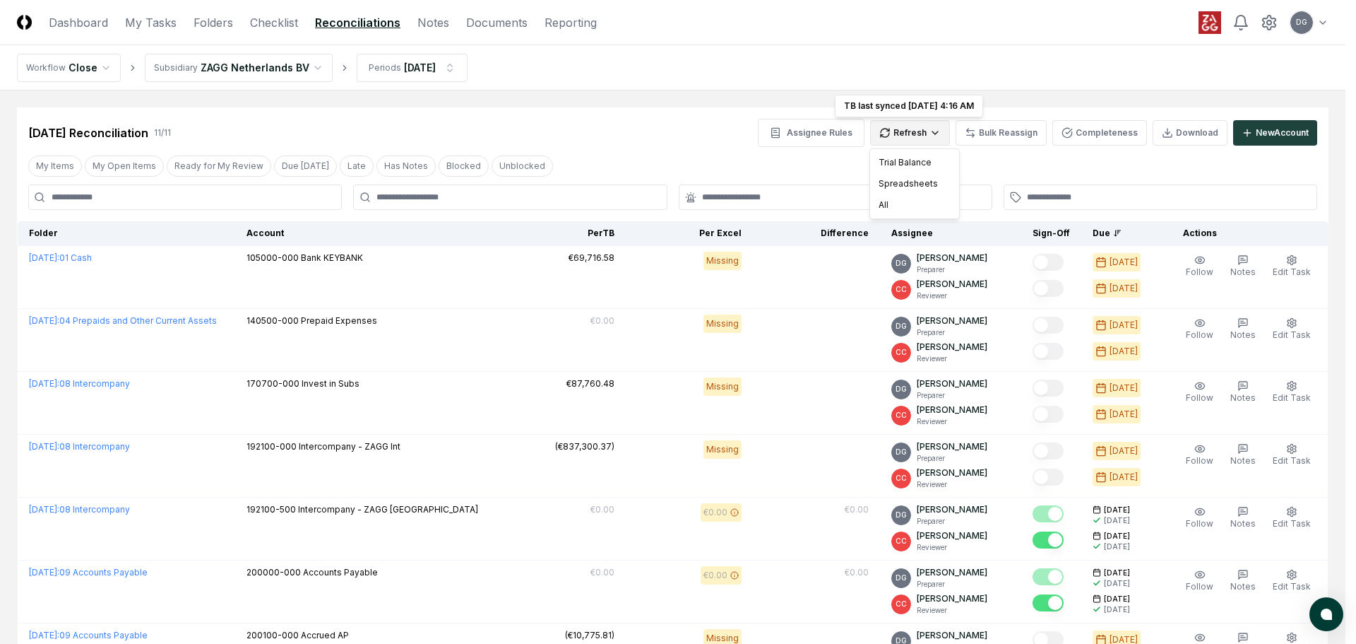
click at [904, 141] on html "CloseCore Dashboard My Tasks Folders Checklist Reconciliations Notes Documents …" at bounding box center [678, 519] width 1356 height 1039
click at [906, 185] on div "Spreadsheets" at bounding box center [914, 183] width 83 height 21
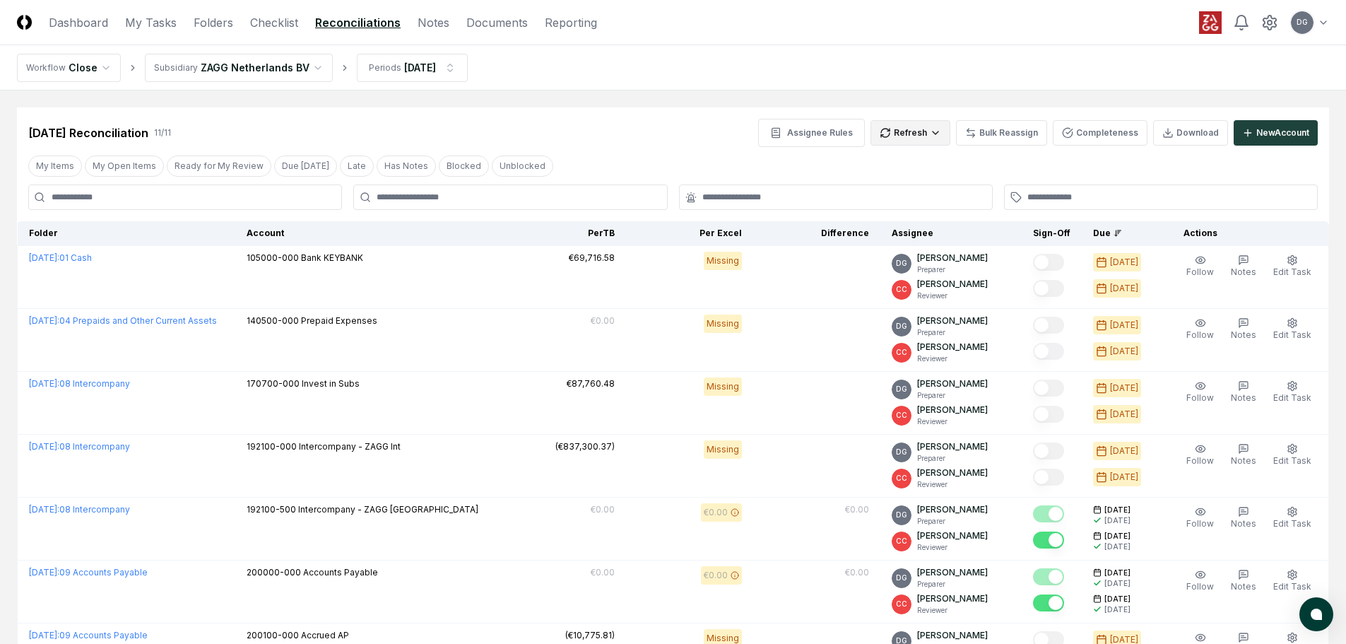
click at [904, 138] on html "CloseCore Dashboard My Tasks Folders Checklist Reconciliations Notes Documents …" at bounding box center [673, 519] width 1346 height 1039
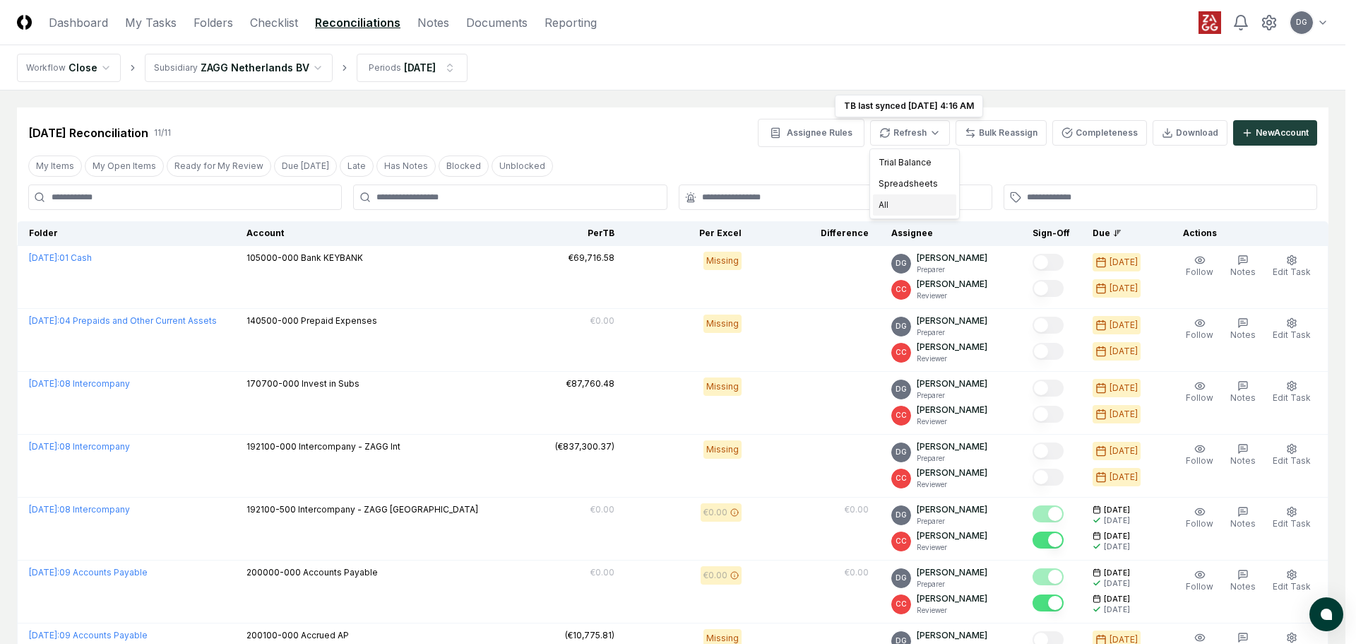
click at [910, 207] on div "All" at bounding box center [914, 204] width 83 height 21
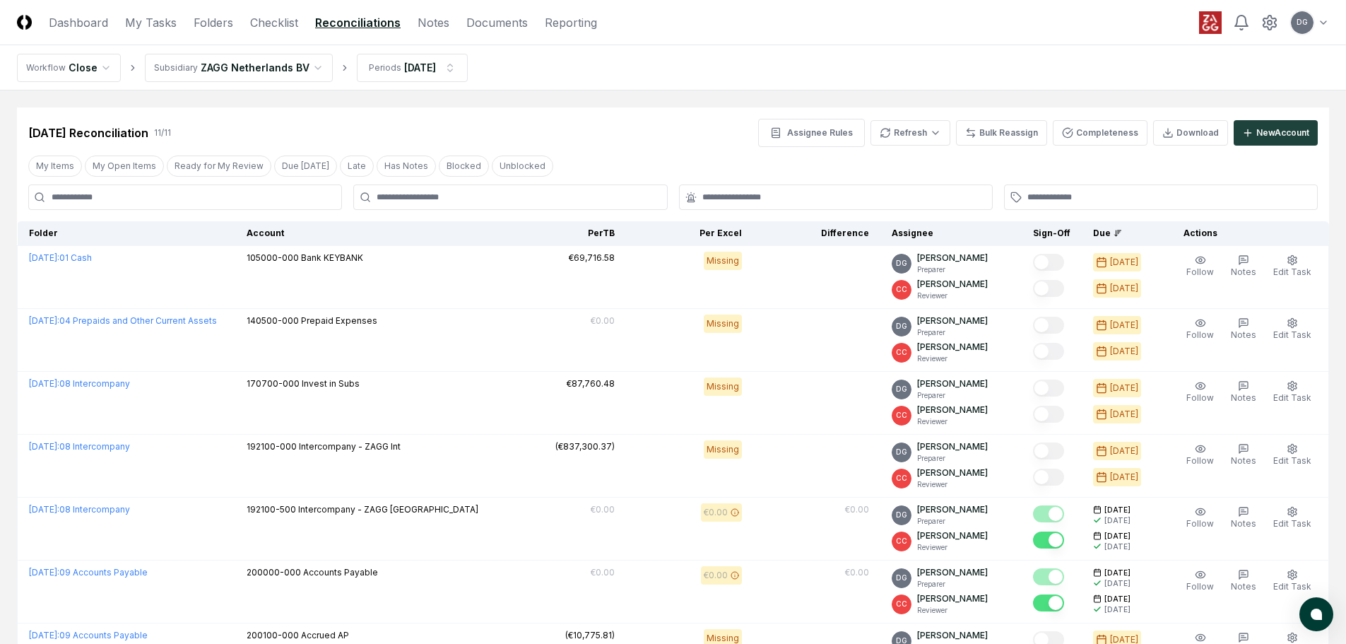
click at [236, 63] on html "CloseCore Dashboard My Tasks Folders Checklist Reconciliations Notes Documents …" at bounding box center [673, 519] width 1346 height 1039
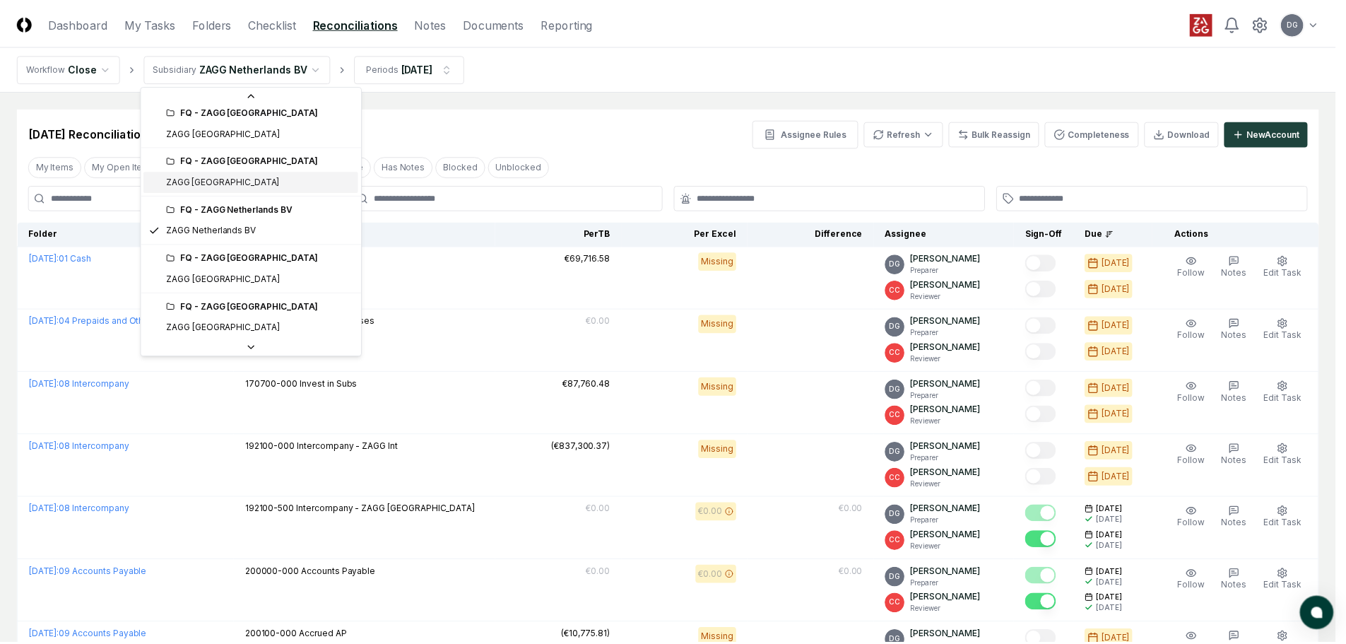
scroll to position [563, 0]
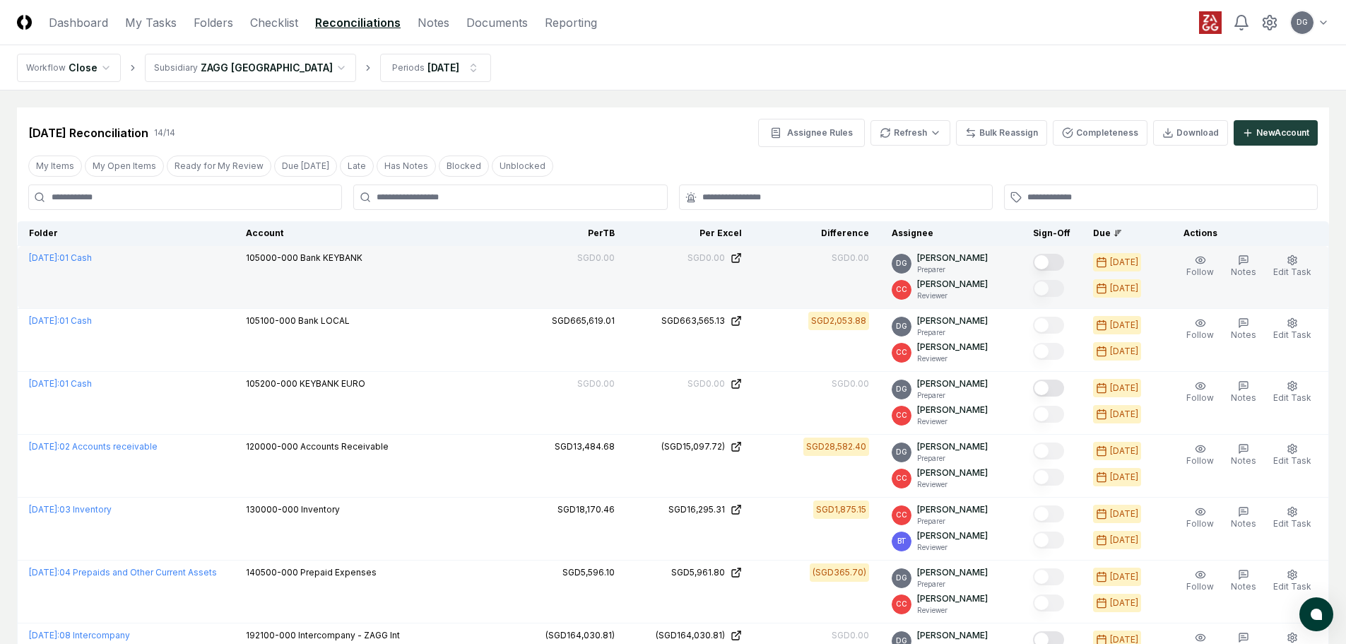
click at [1048, 262] on button "Mark complete" at bounding box center [1048, 262] width 31 height 17
click at [936, 138] on html "CloseCore Dashboard My Tasks Folders Checklist Reconciliations Notes Documents …" at bounding box center [673, 614] width 1346 height 1228
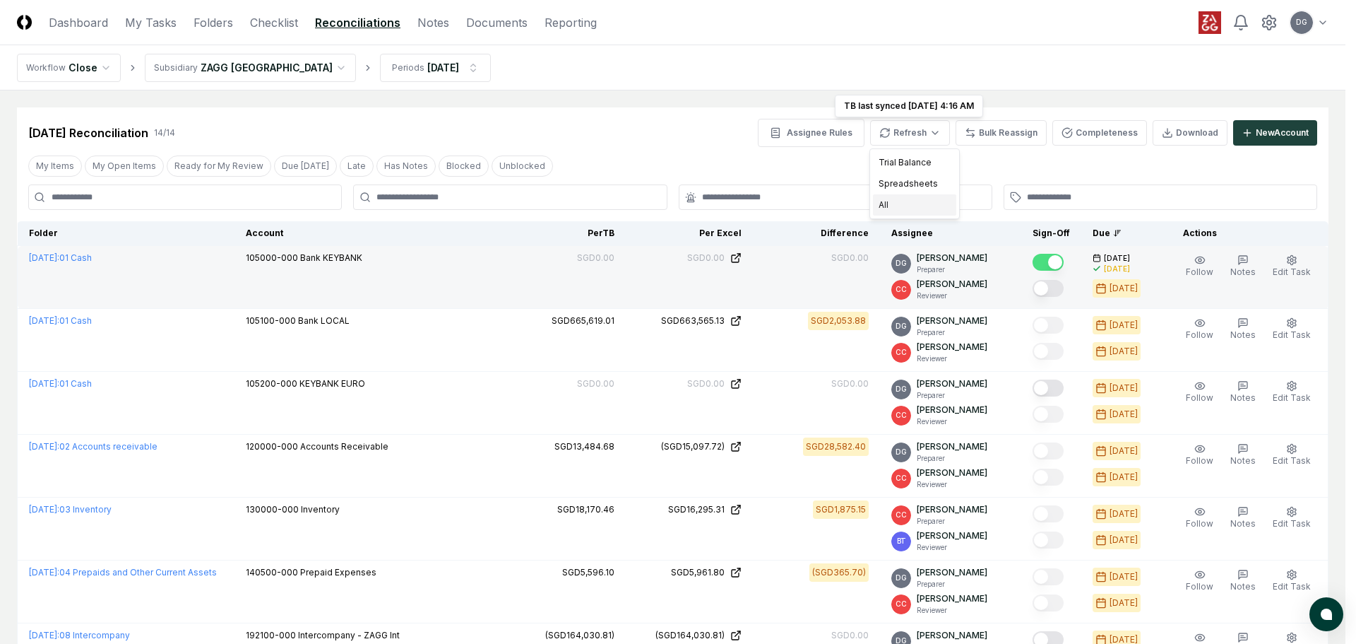
click at [907, 203] on div "All" at bounding box center [914, 204] width 83 height 21
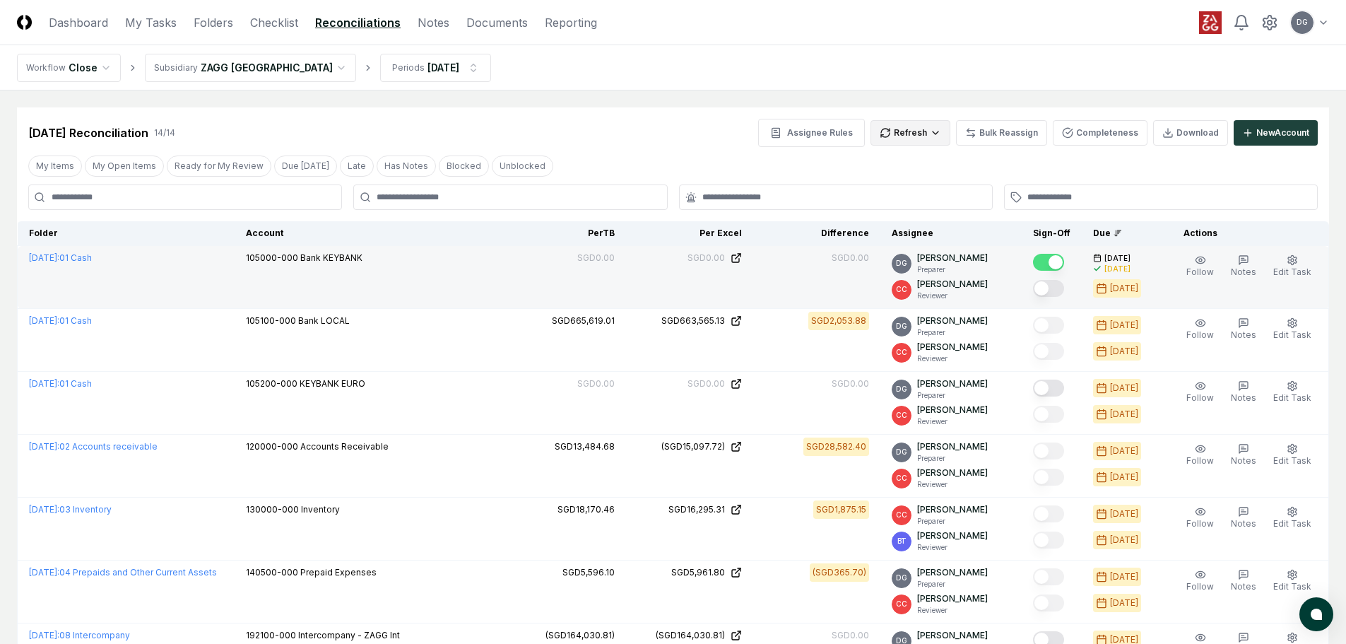
click at [919, 137] on html "CloseCore Dashboard My Tasks Folders Checklist Reconciliations Notes Documents …" at bounding box center [673, 614] width 1346 height 1228
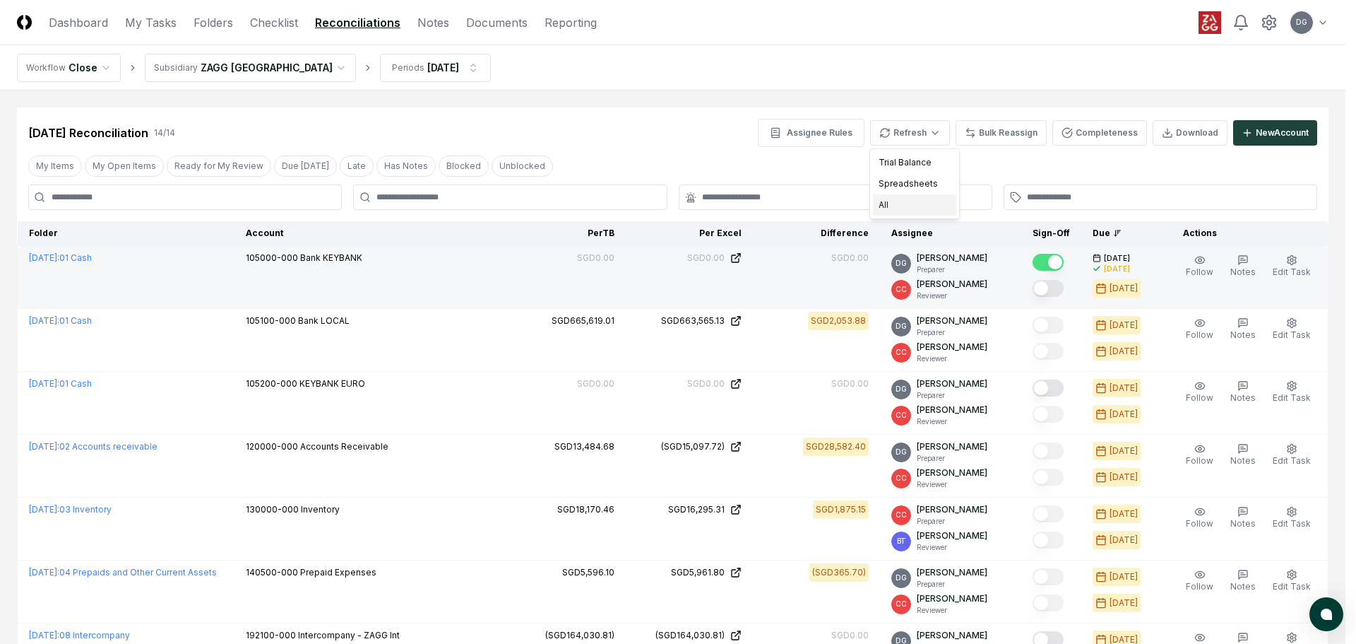
click at [912, 196] on div "All" at bounding box center [914, 204] width 83 height 21
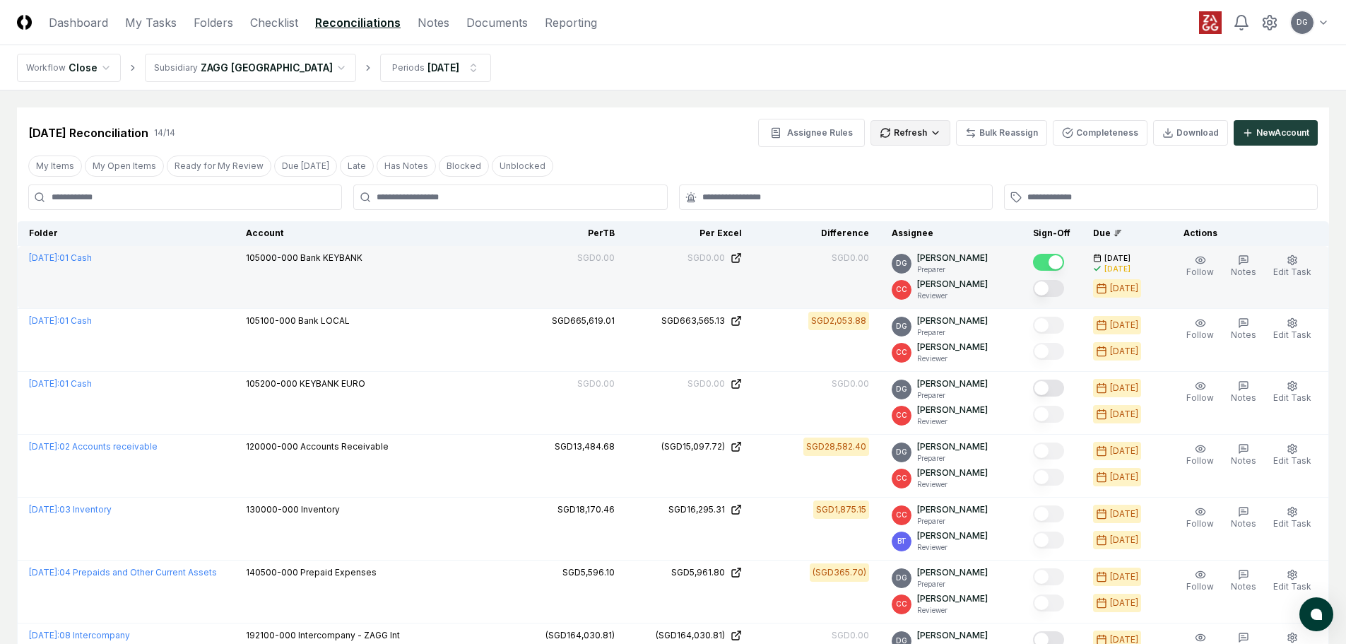
click at [932, 131] on html "CloseCore Dashboard My Tasks Folders Checklist Reconciliations Notes Documents …" at bounding box center [673, 614] width 1346 height 1228
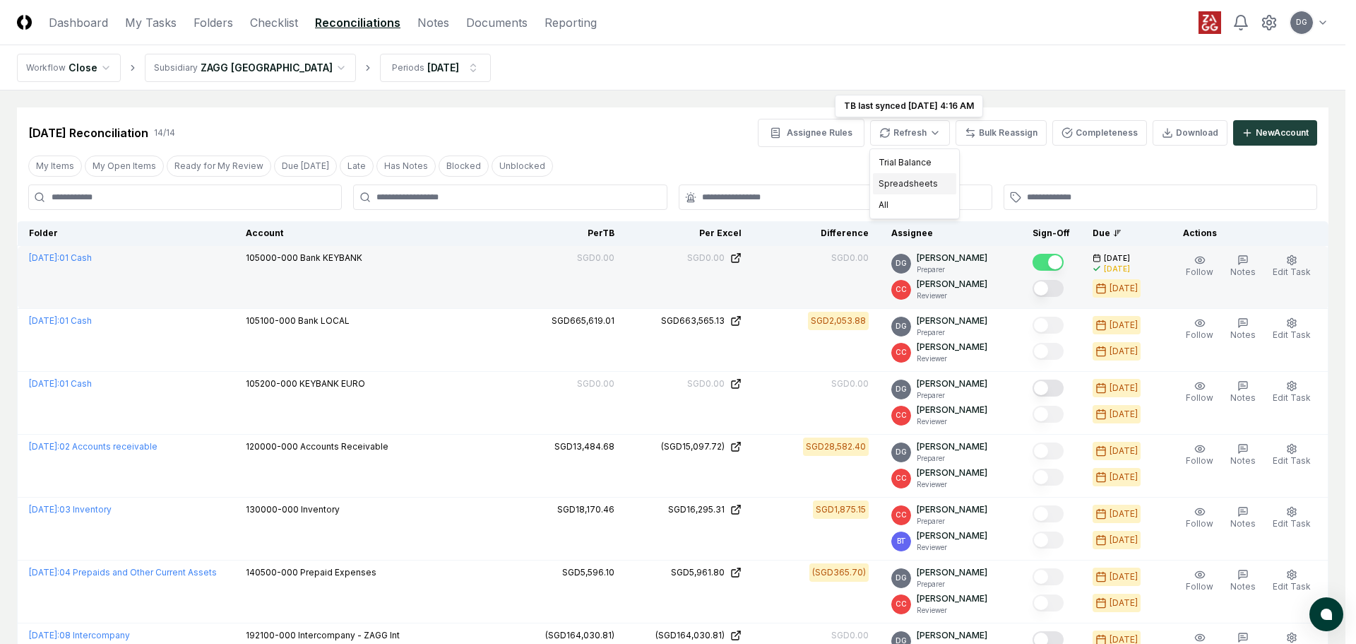
click at [920, 186] on div "Spreadsheets" at bounding box center [914, 183] width 83 height 21
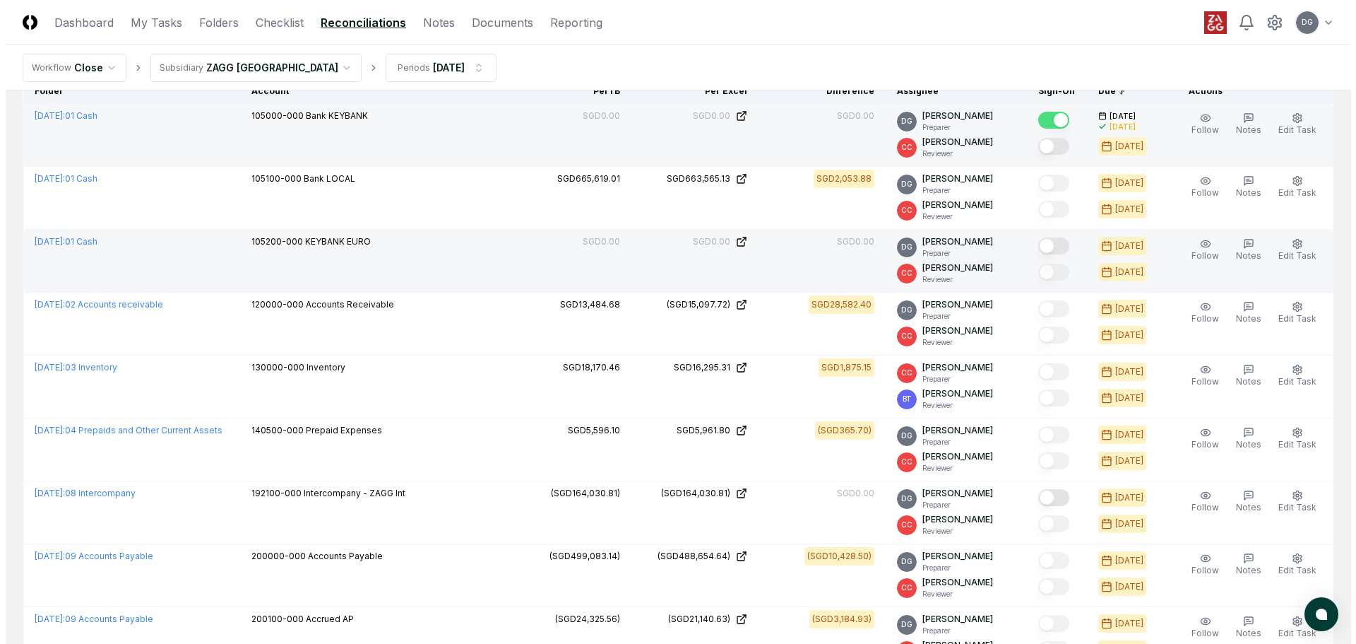
scroll to position [141, 0]
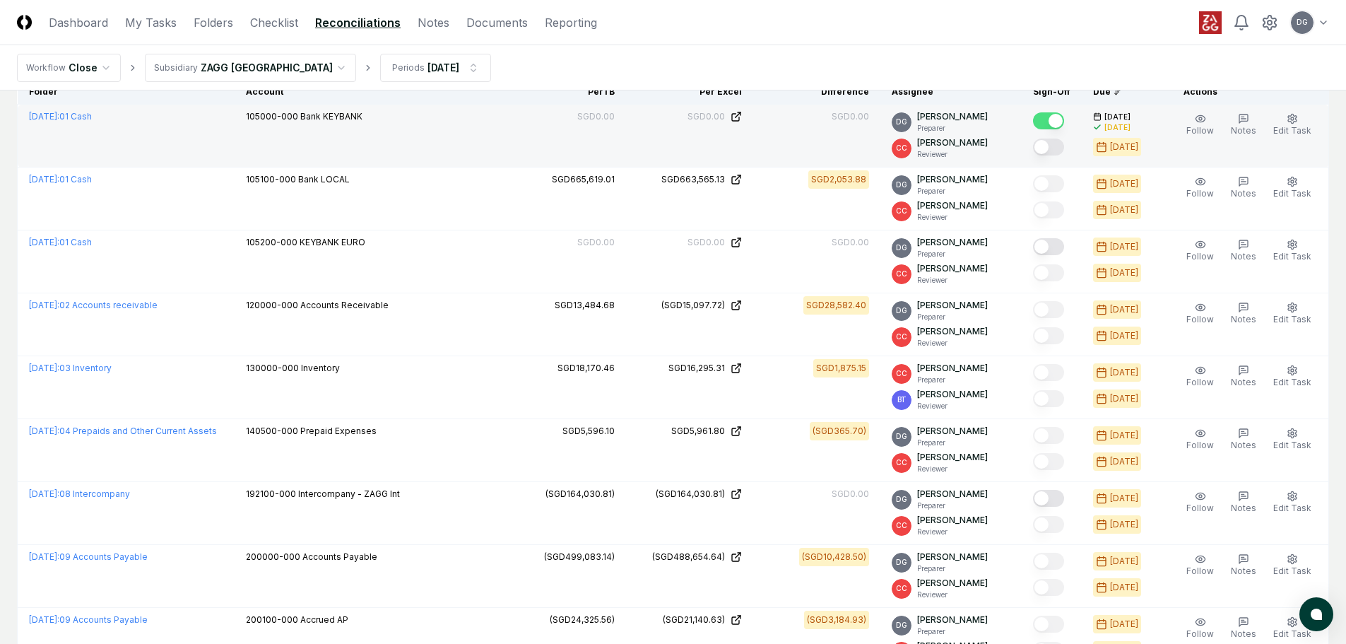
click at [285, 70] on html "CloseCore Dashboard My Tasks Folders Checklist Reconciliations Notes Documents …" at bounding box center [673, 473] width 1346 height 1228
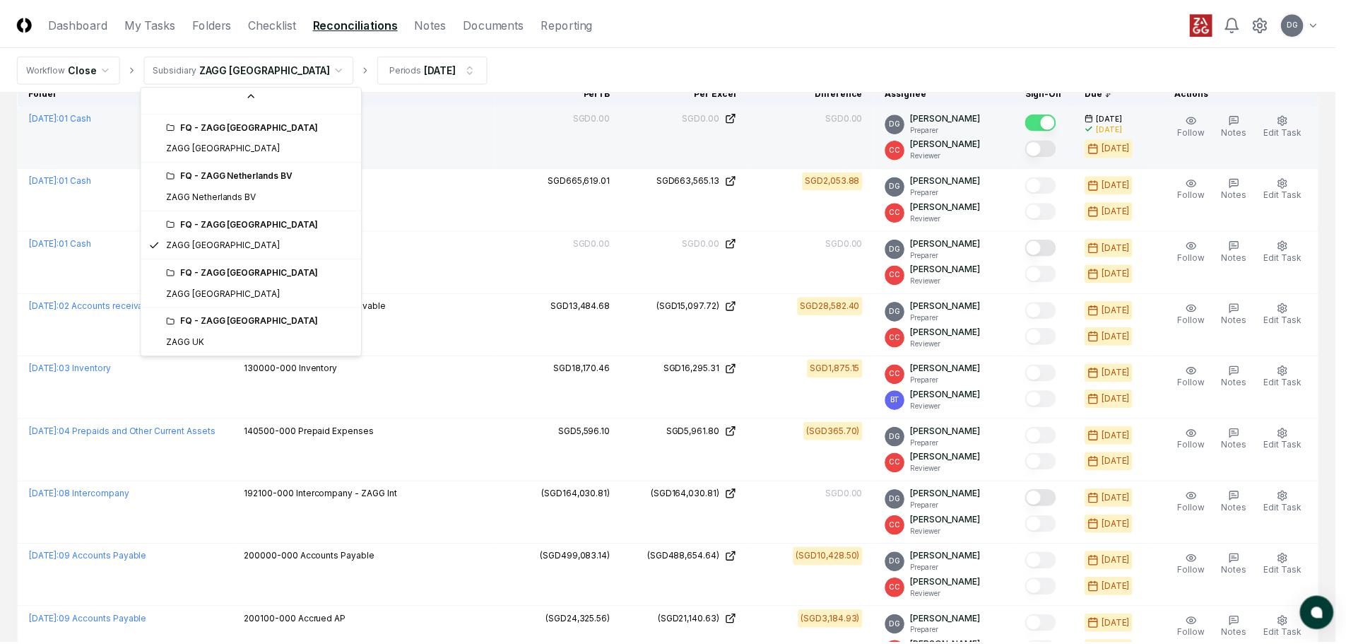
scroll to position [575, 0]
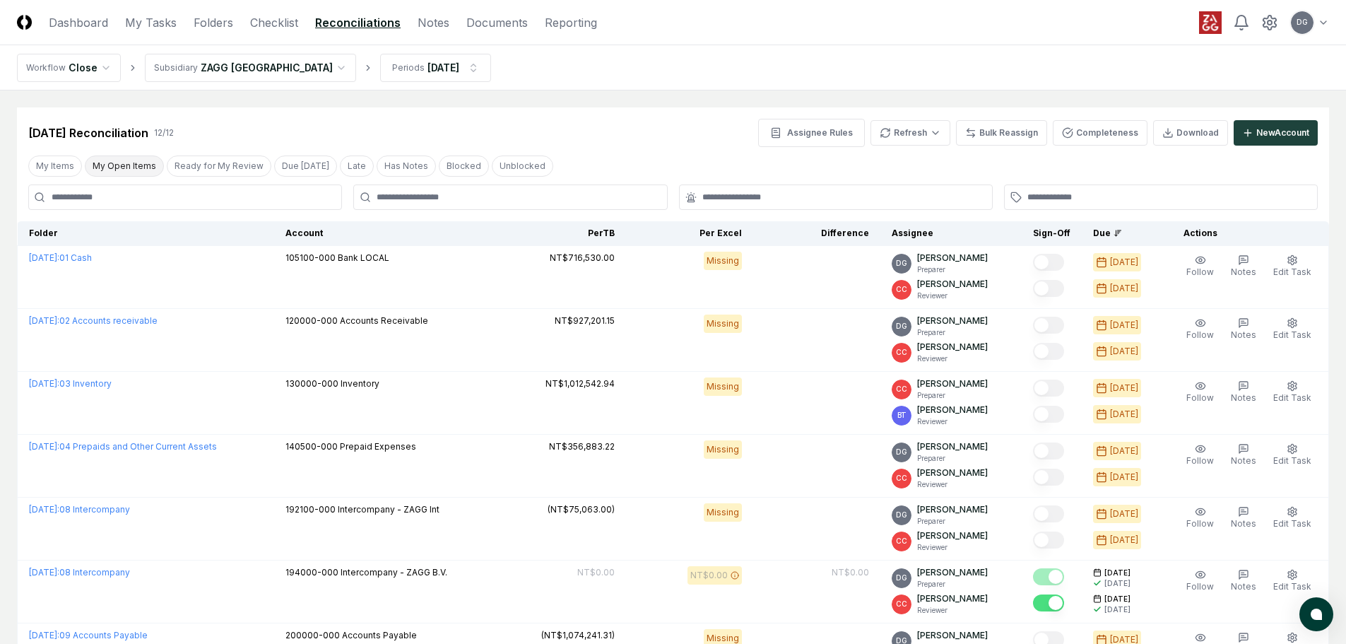
click at [132, 165] on button "My Open Items" at bounding box center [124, 165] width 79 height 21
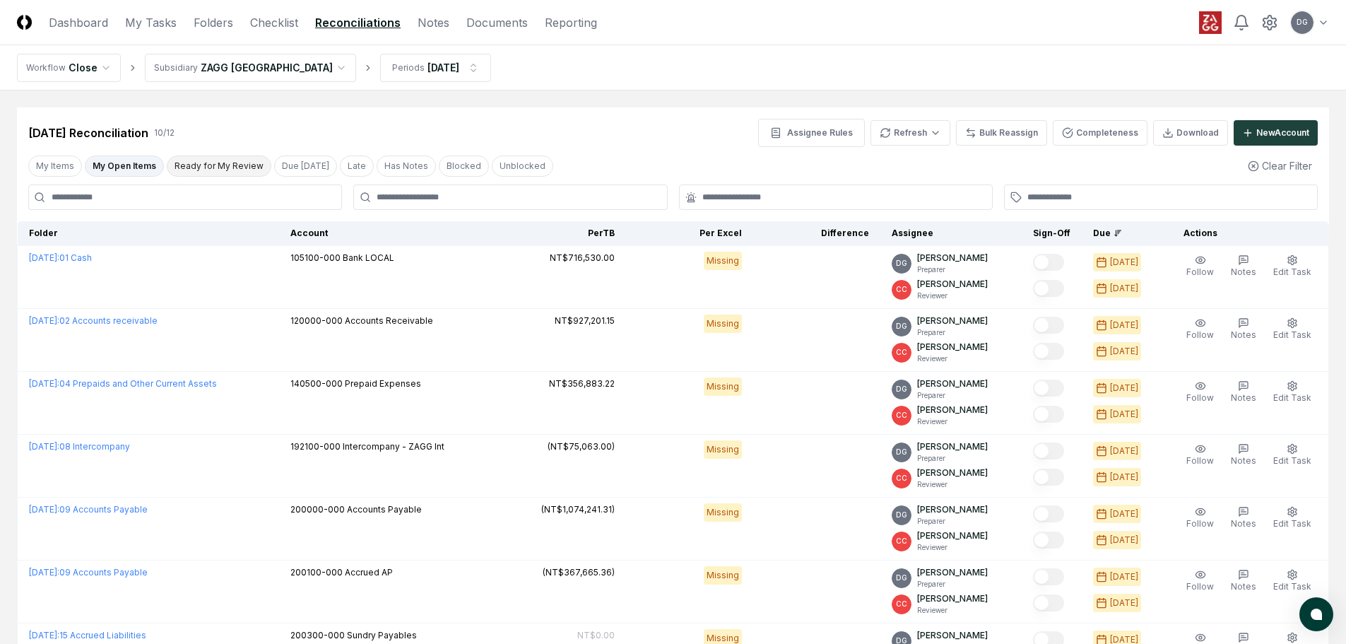
click at [196, 162] on button "Ready for My Review" at bounding box center [219, 165] width 105 height 21
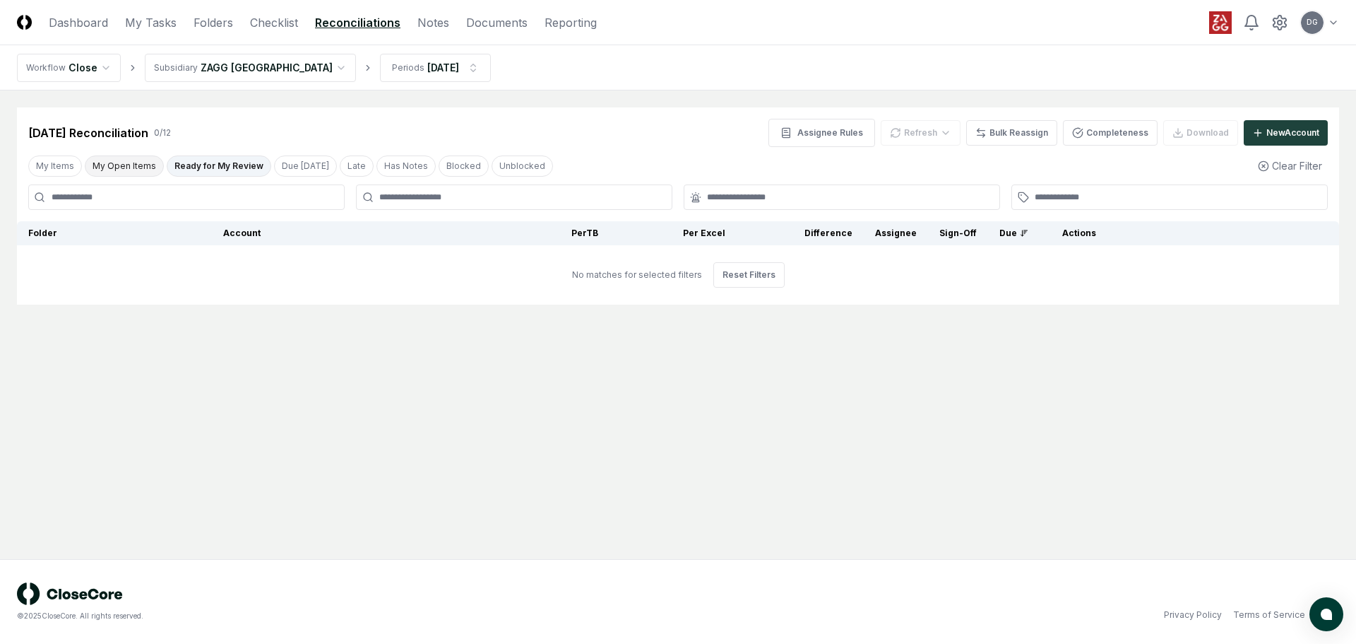
click at [127, 162] on button "My Open Items" at bounding box center [124, 165] width 79 height 21
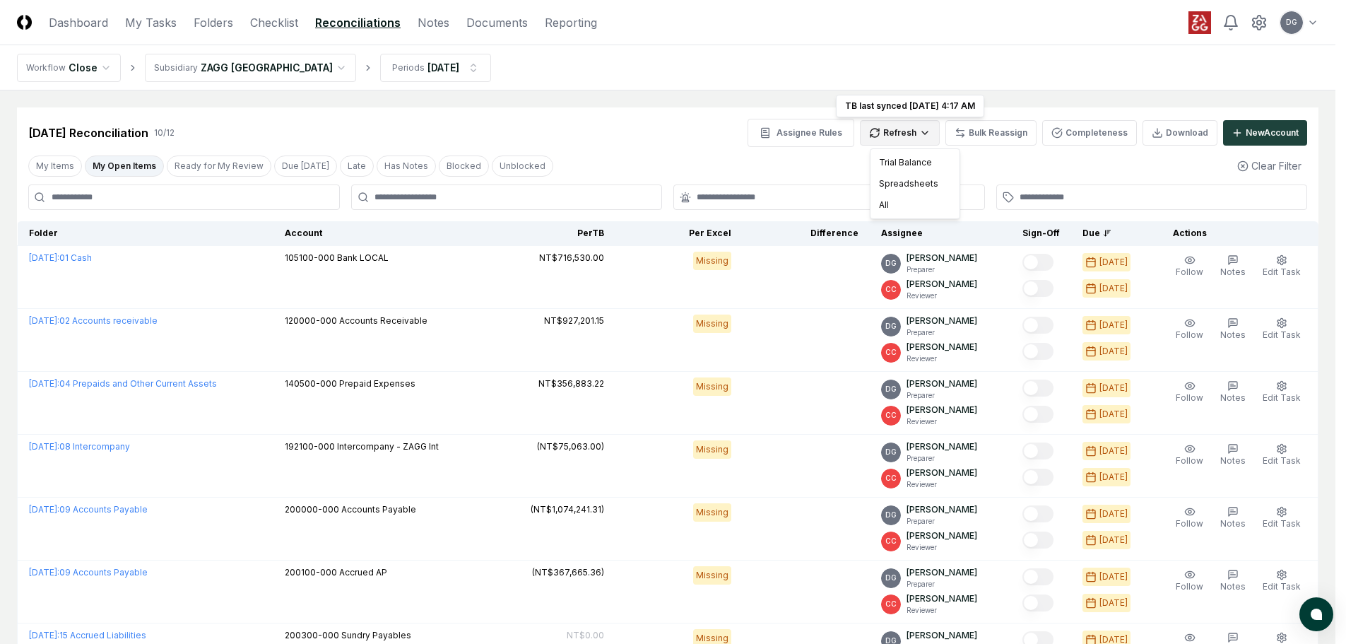
click at [924, 128] on html "CloseCore Dashboard My Tasks Folders Checklist Reconciliations Notes Documents …" at bounding box center [673, 488] width 1346 height 976
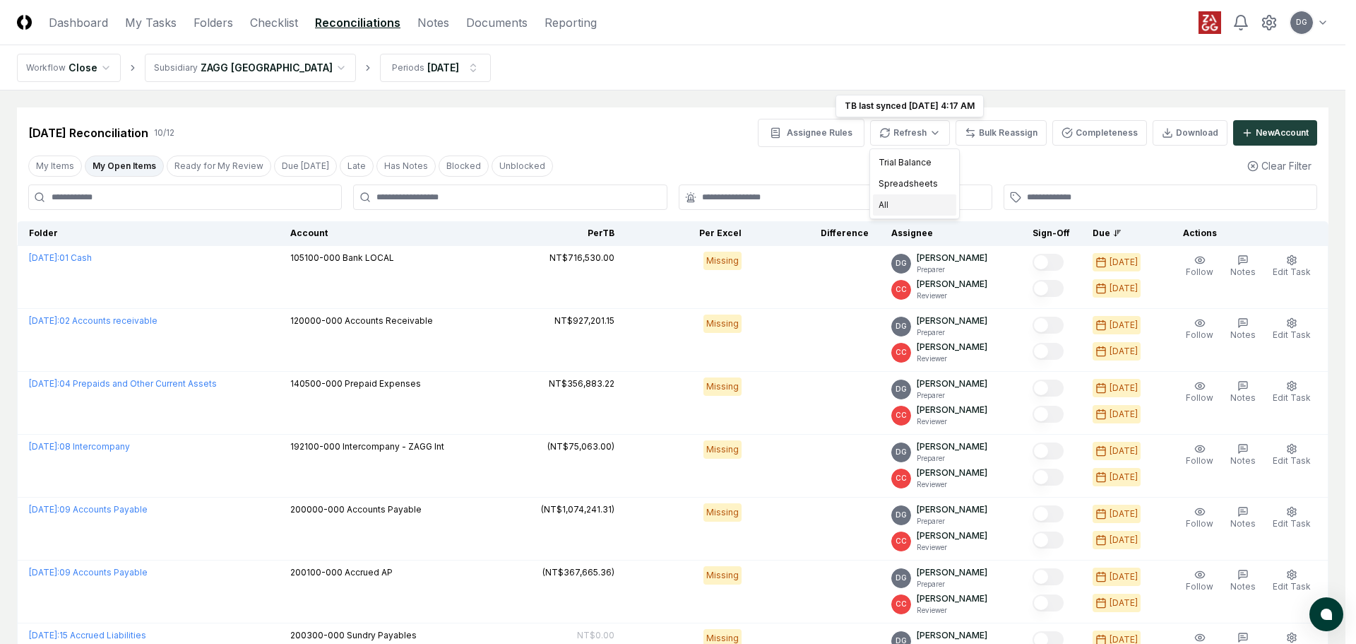
click at [911, 201] on div "All" at bounding box center [914, 204] width 83 height 21
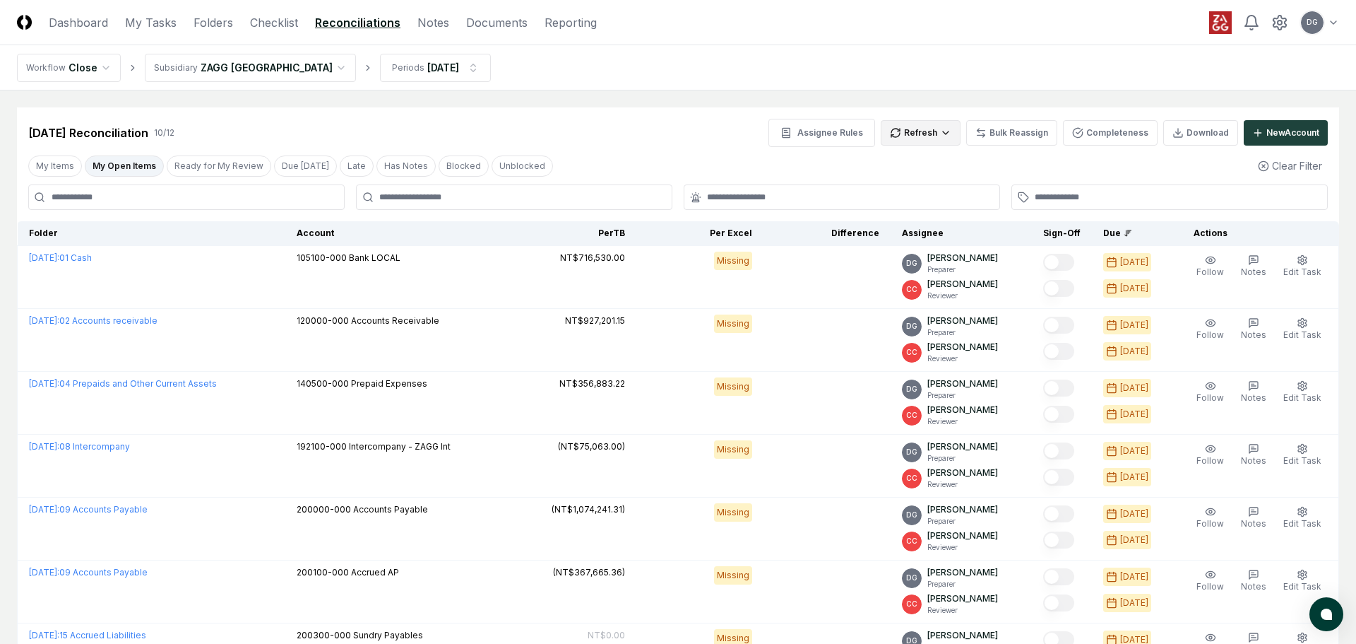
click at [919, 141] on html "CloseCore Dashboard My Tasks Folders Checklist Reconciliations Notes Documents …" at bounding box center [678, 488] width 1356 height 976
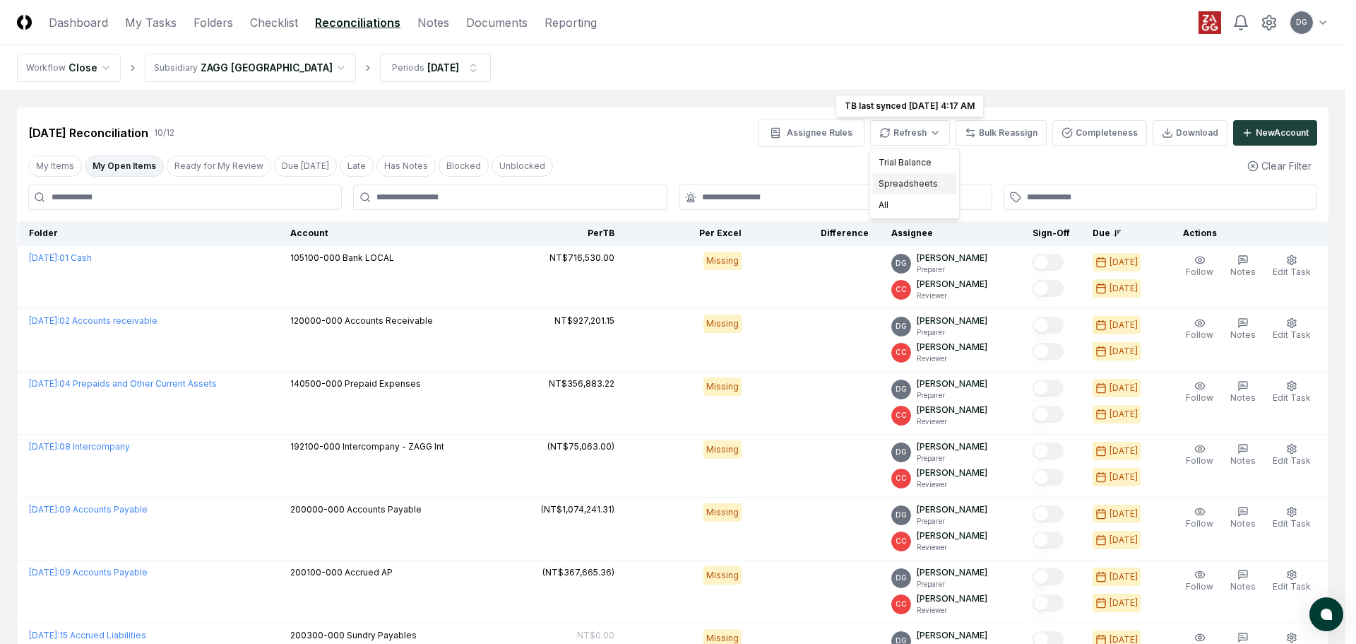
click at [918, 179] on div "Spreadsheets" at bounding box center [914, 183] width 83 height 21
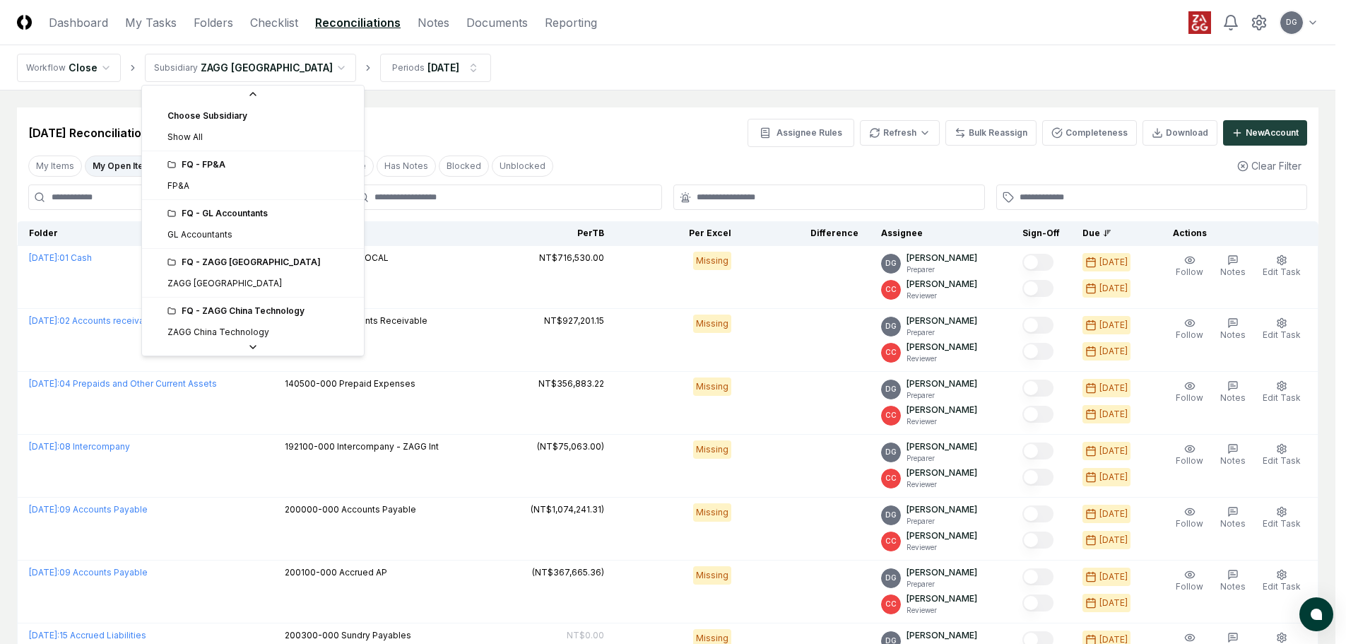
click at [236, 60] on html "CloseCore Dashboard My Tasks Folders Checklist Reconciliations Notes Documents …" at bounding box center [673, 488] width 1346 height 976
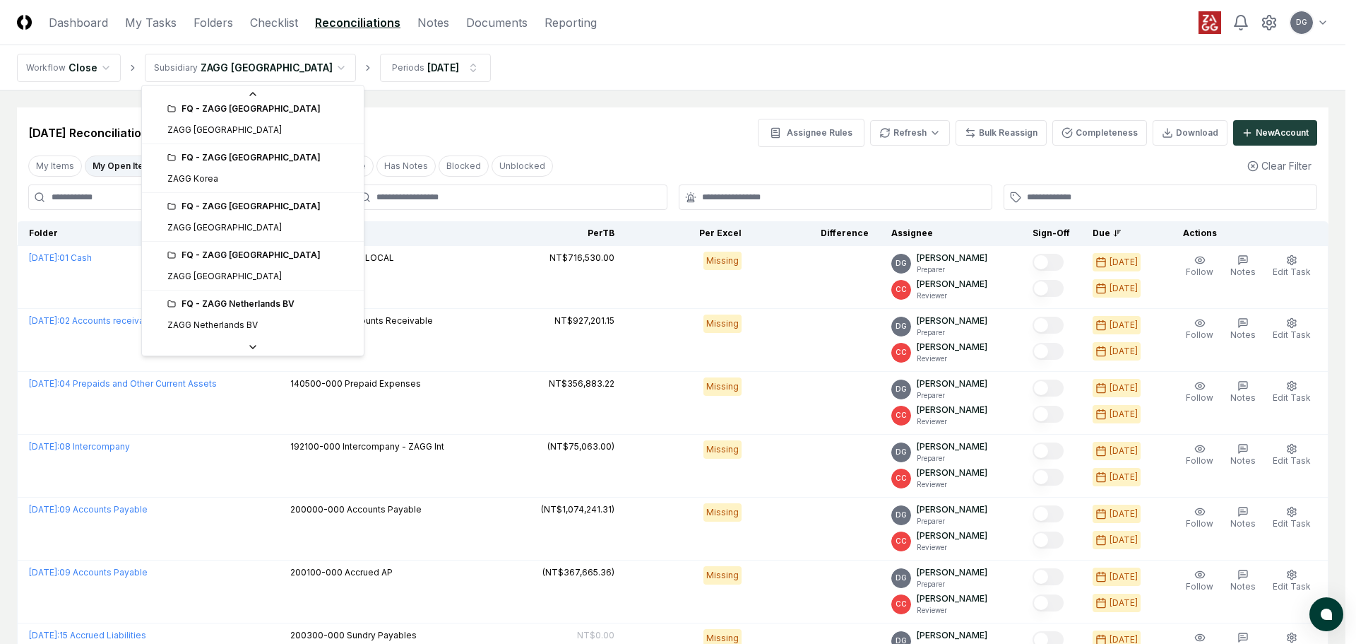
scroll to position [470, 0]
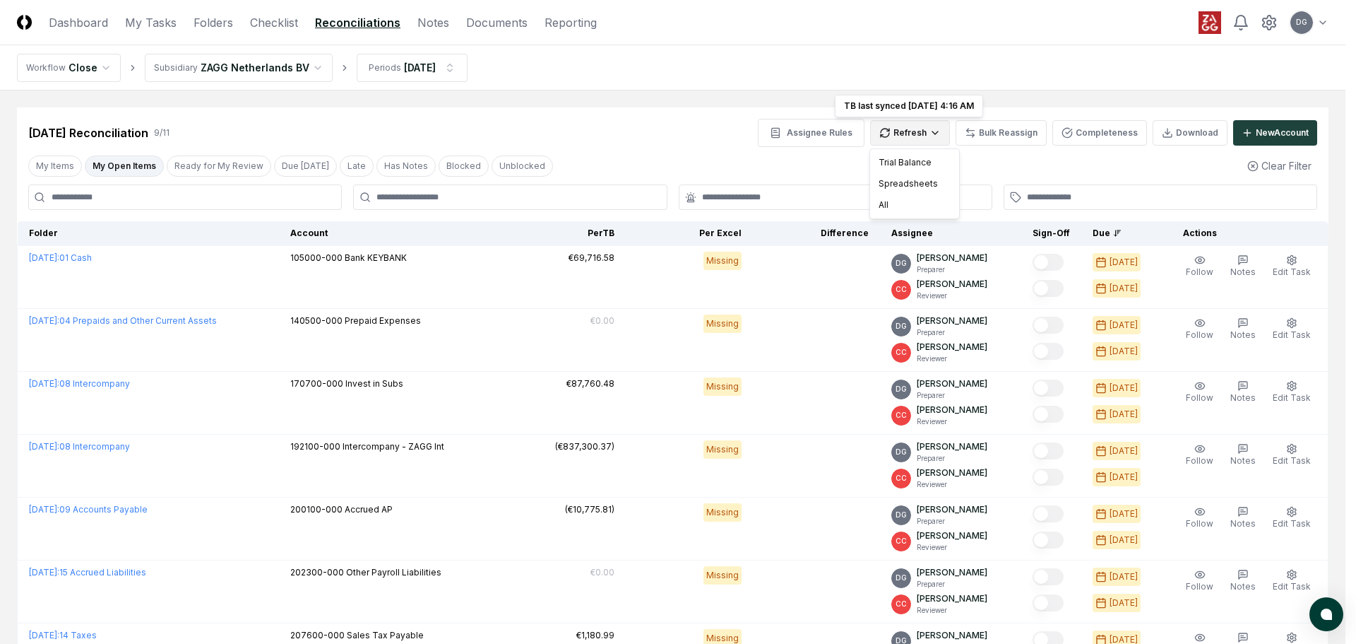
click at [906, 137] on html "CloseCore Dashboard My Tasks Folders Checklist Reconciliations Notes Documents …" at bounding box center [678, 456] width 1356 height 913
click at [906, 197] on div "All" at bounding box center [914, 204] width 83 height 21
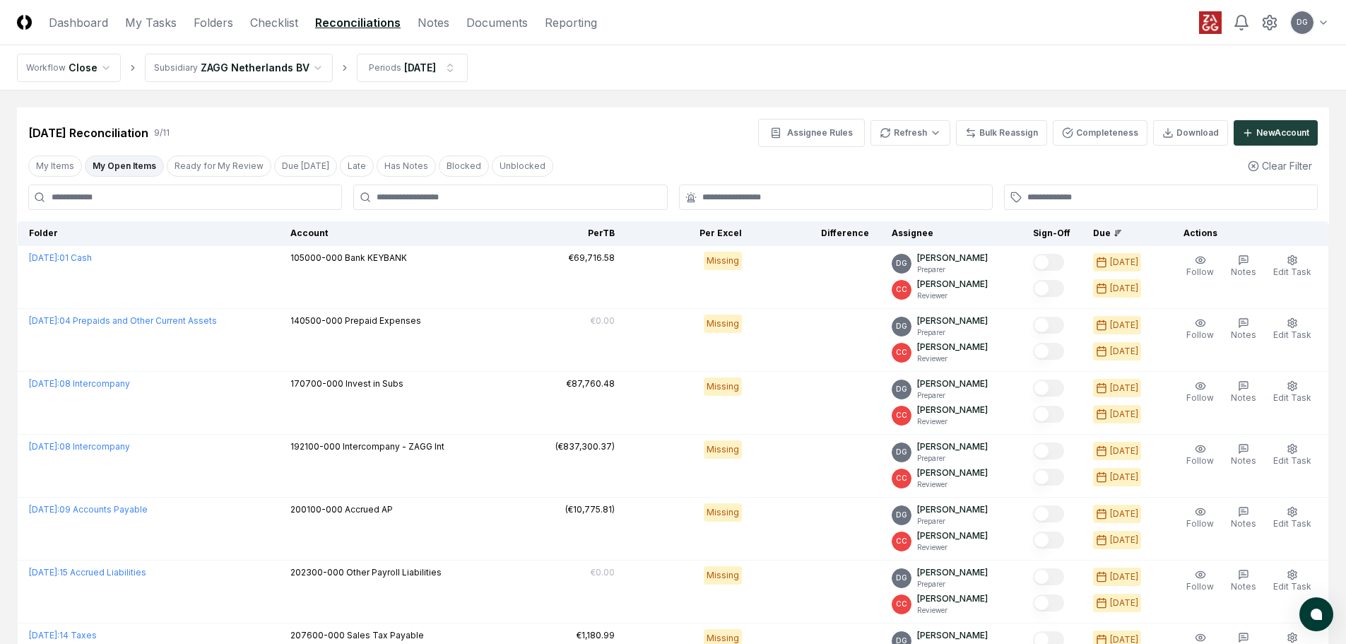
click at [239, 64] on html "CloseCore Dashboard My Tasks Folders Checklist Reconciliations Notes Documents …" at bounding box center [673, 456] width 1346 height 913
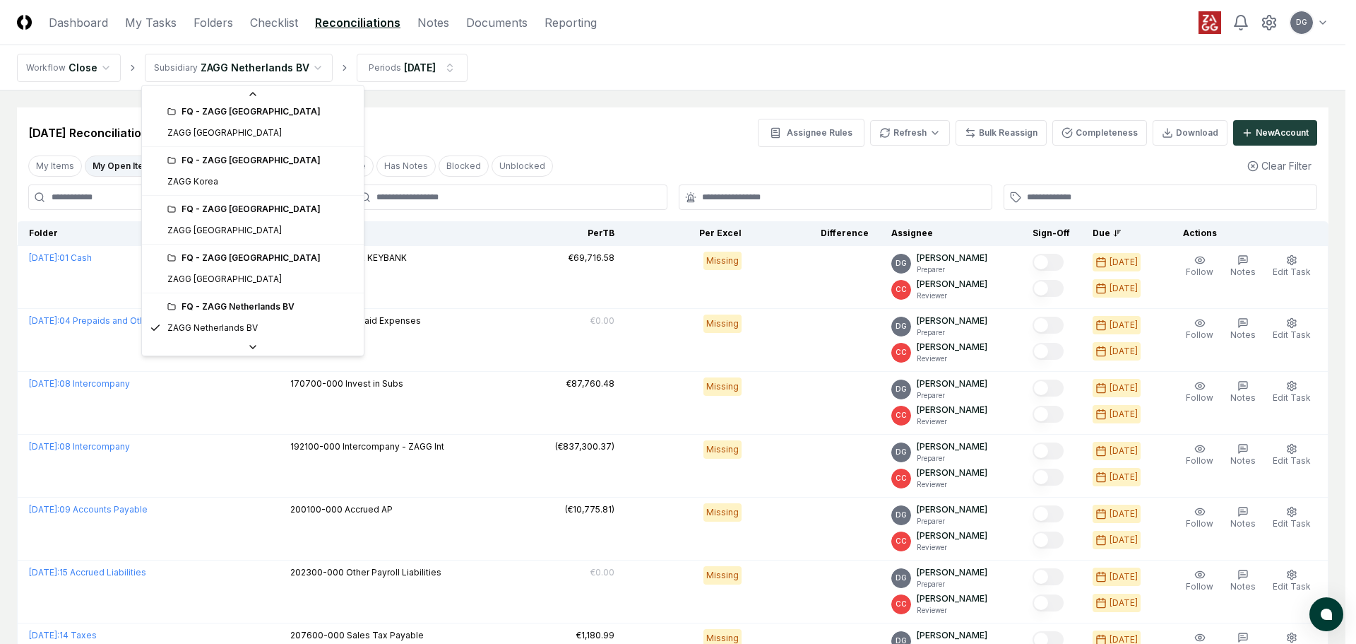
scroll to position [422, 0]
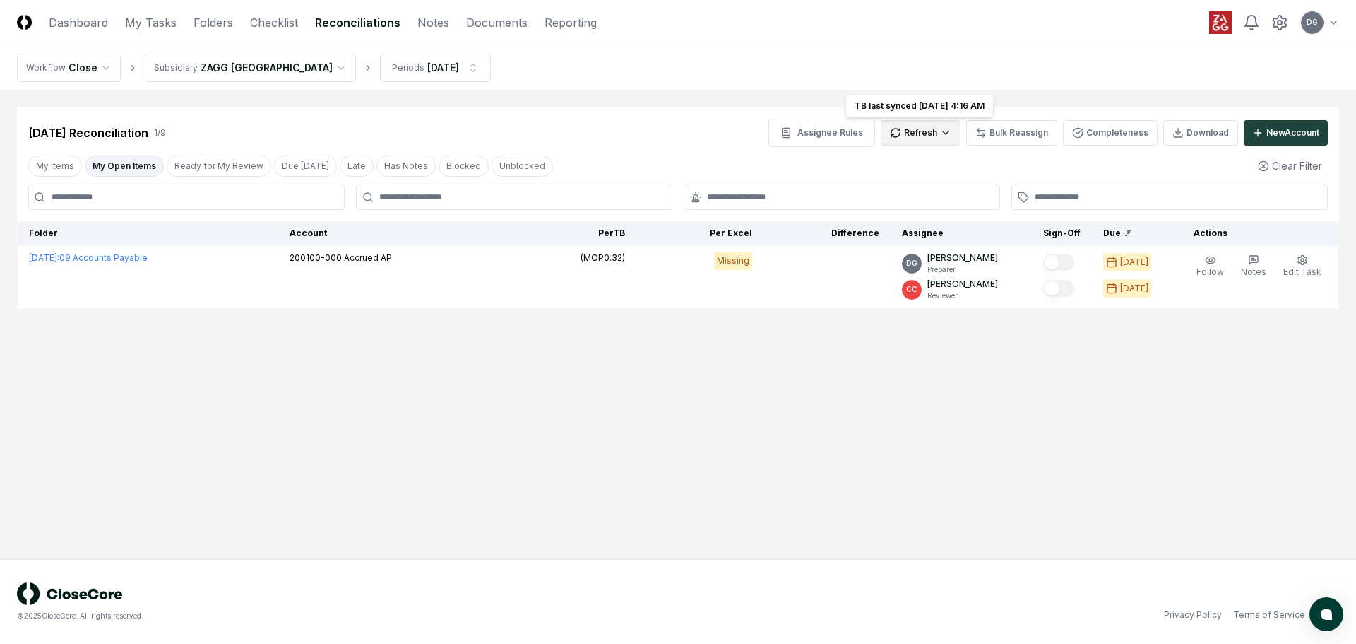
click at [927, 129] on html "CloseCore Dashboard My Tasks Folders Checklist Reconciliations Notes Documents …" at bounding box center [678, 322] width 1356 height 644
click at [896, 208] on div "All" at bounding box center [925, 204] width 83 height 21
click at [921, 131] on html "CloseCore Dashboard My Tasks Folders Checklist Reconciliations Notes Documents …" at bounding box center [678, 322] width 1356 height 644
click at [916, 186] on div "Spreadsheets" at bounding box center [925, 183] width 83 height 21
click at [212, 73] on html "CloseCore Dashboard My Tasks Folders Checklist Reconciliations Notes Documents …" at bounding box center [678, 322] width 1356 height 644
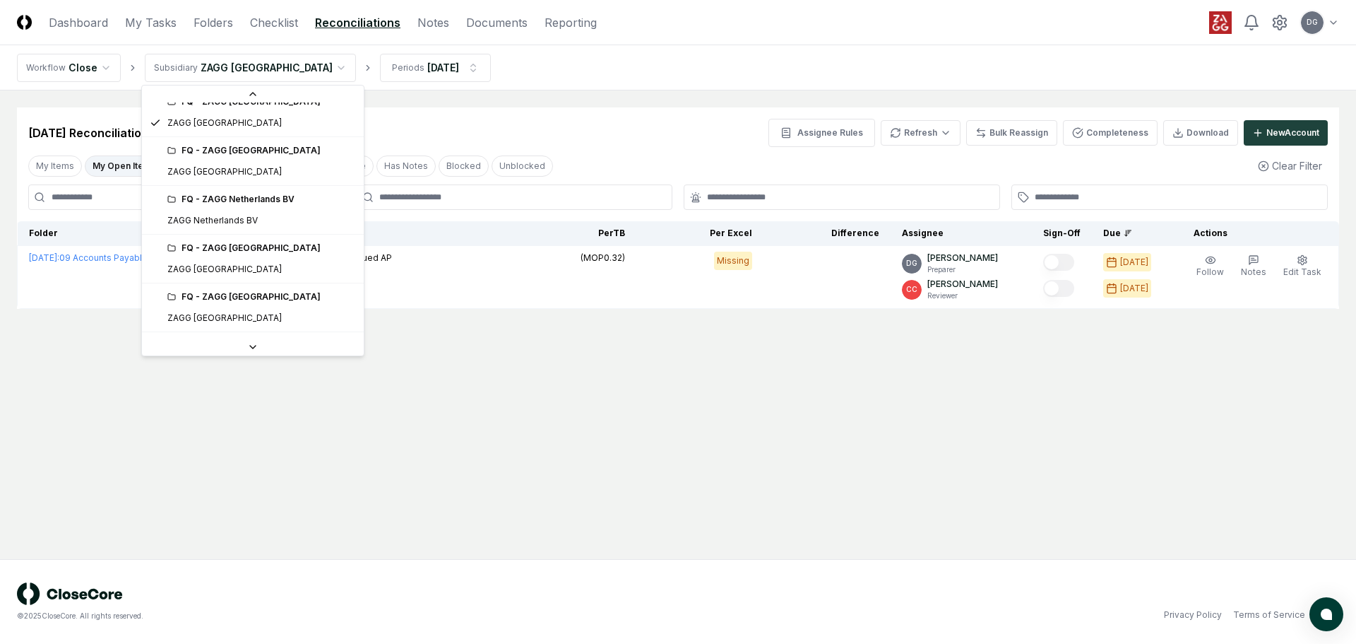
scroll to position [557, 0]
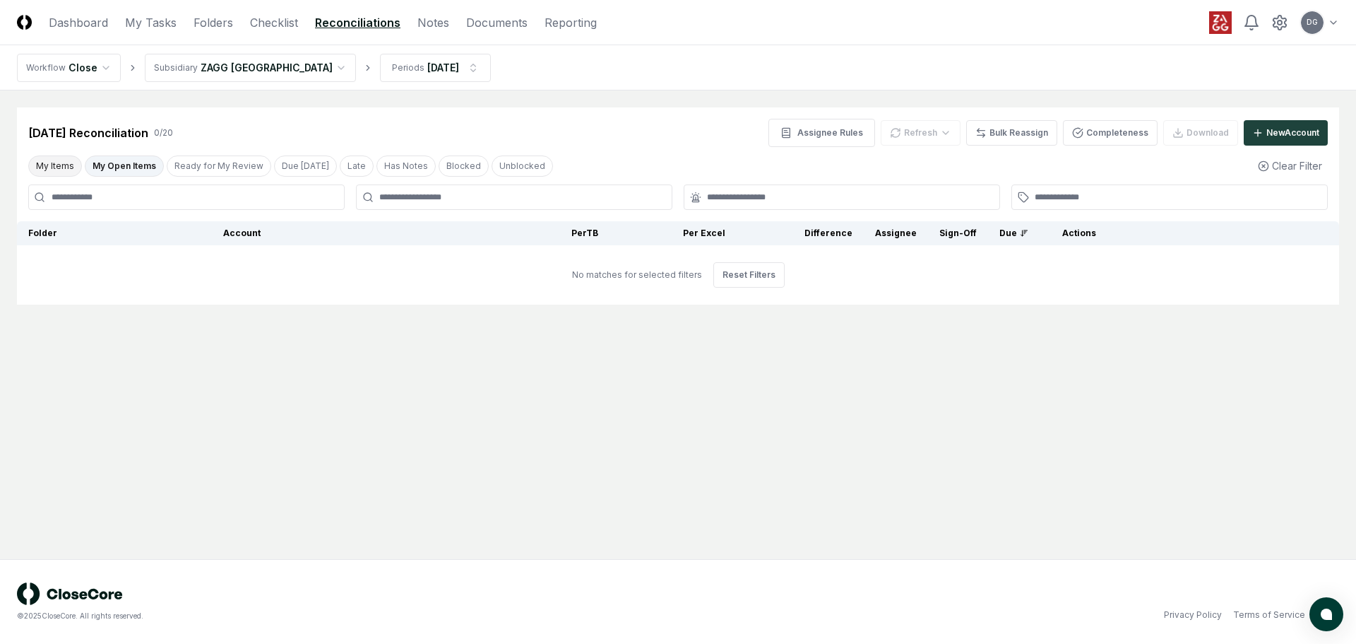
click at [73, 164] on button "My Items" at bounding box center [55, 165] width 54 height 21
click at [139, 172] on button "My Open Items" at bounding box center [124, 165] width 79 height 21
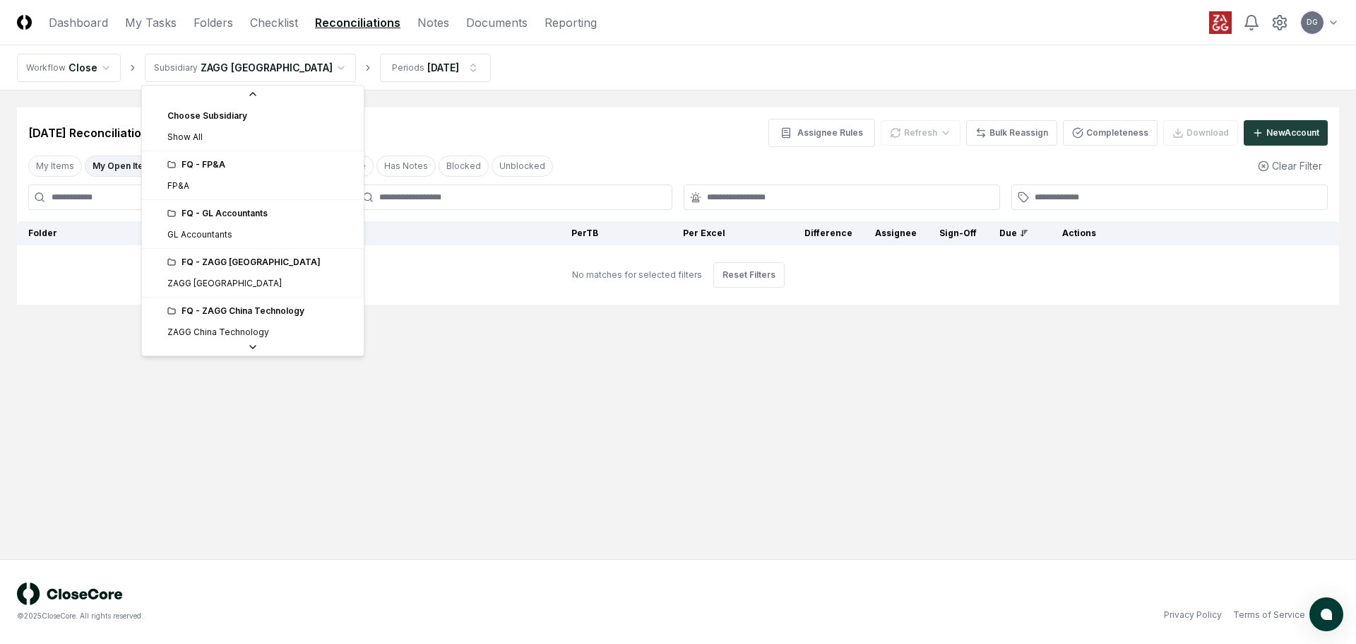
click at [251, 73] on html "CloseCore Dashboard My Tasks Folders Checklist Reconciliations Notes Documents …" at bounding box center [678, 322] width 1356 height 644
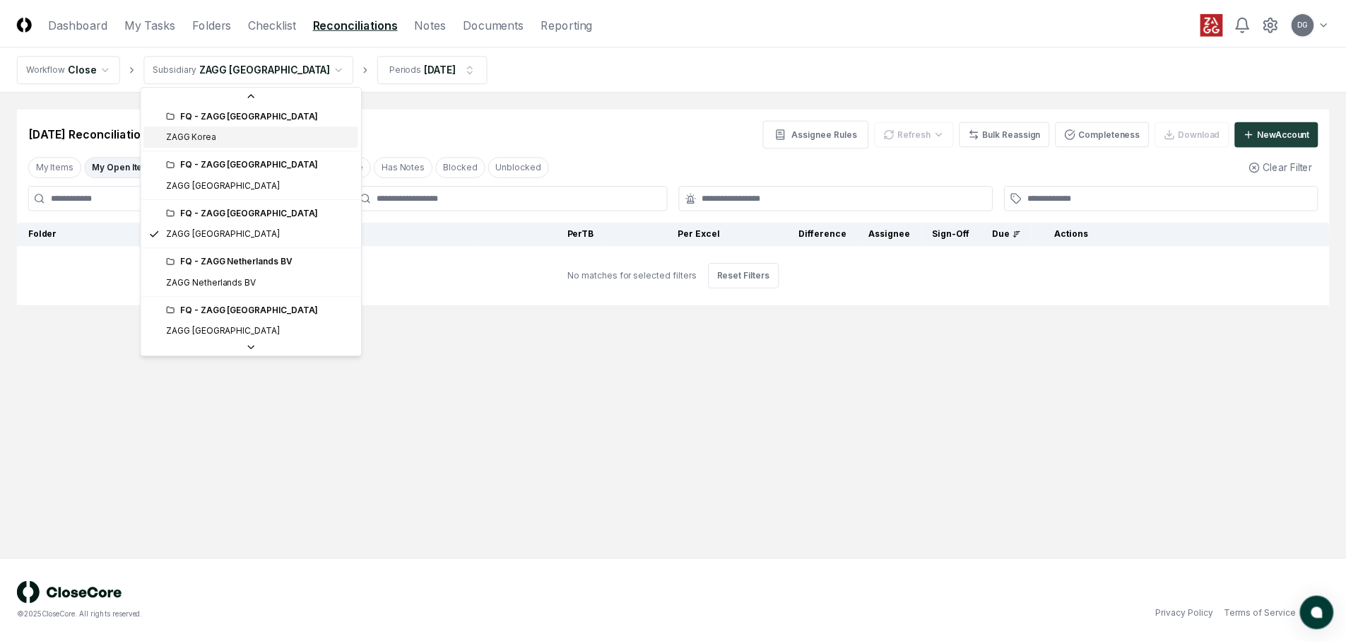
scroll to position [514, 0]
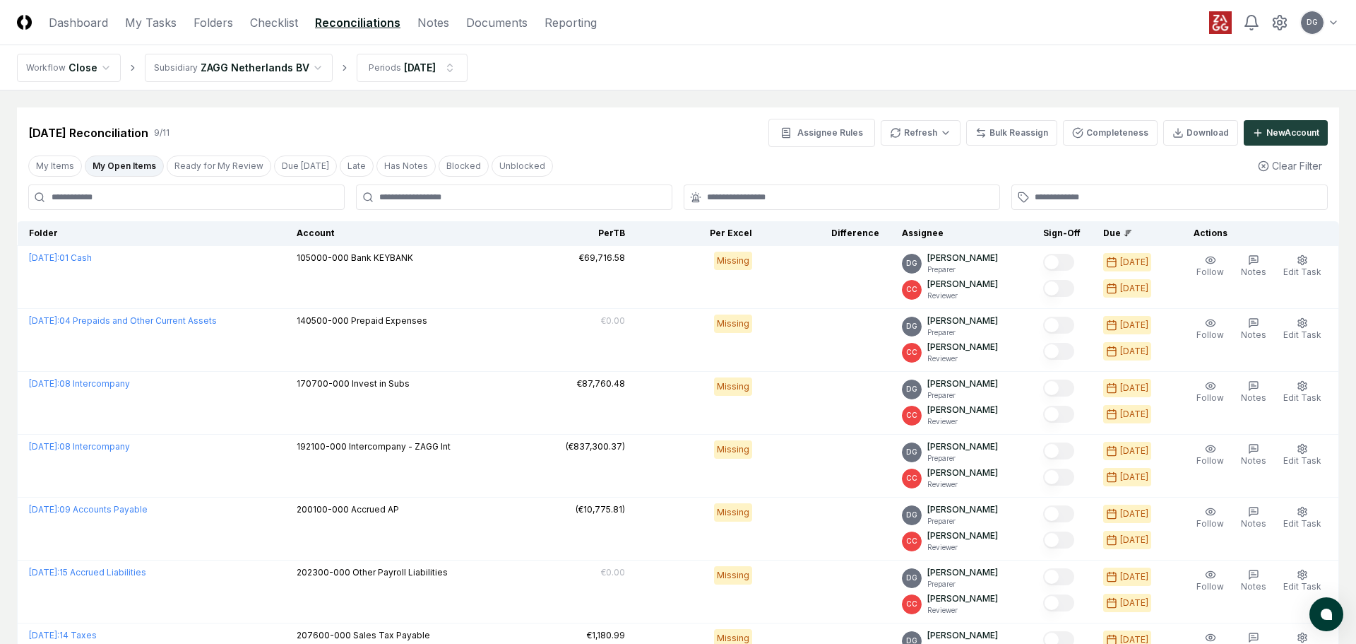
click at [288, 63] on html "CloseCore Dashboard My Tasks Folders Checklist Reconciliations Notes Documents …" at bounding box center [678, 456] width 1356 height 913
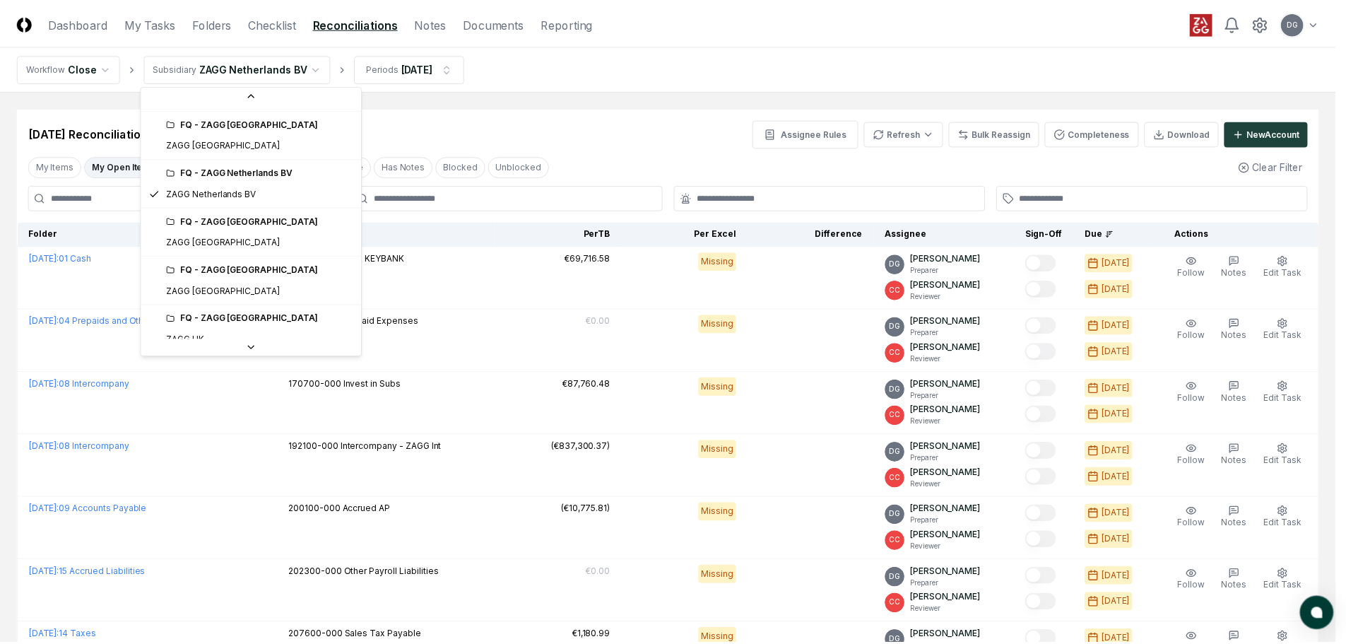
scroll to position [575, 0]
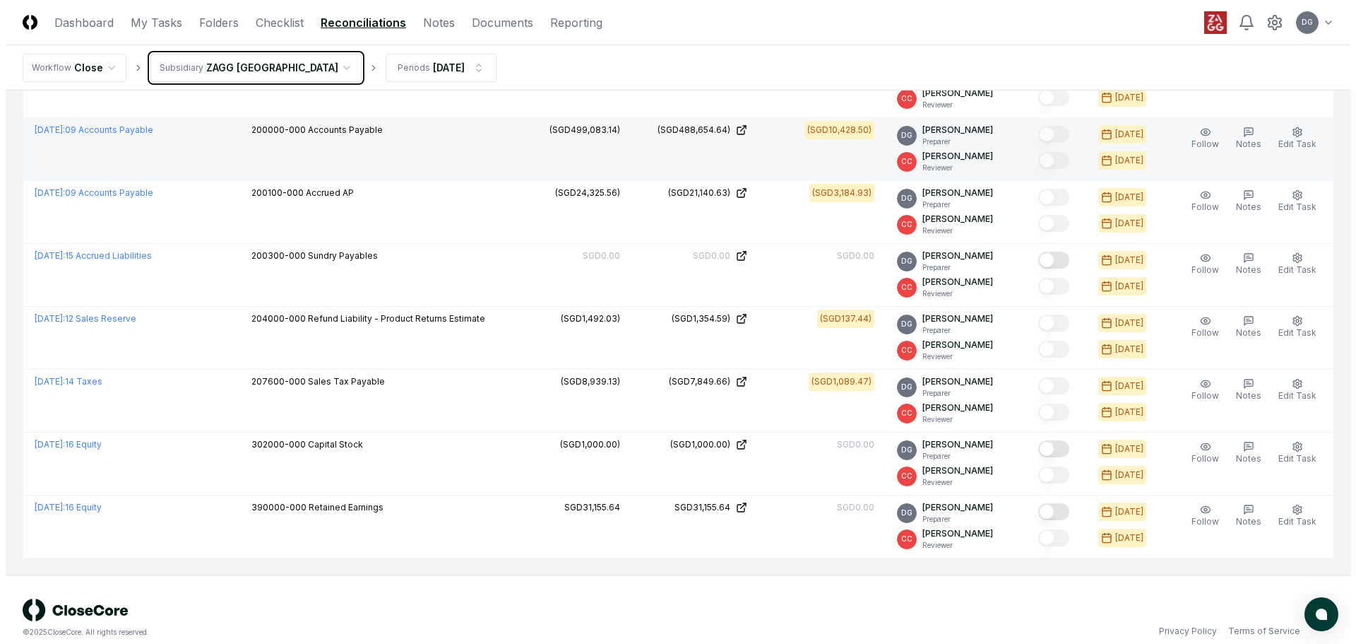
scroll to position [458, 0]
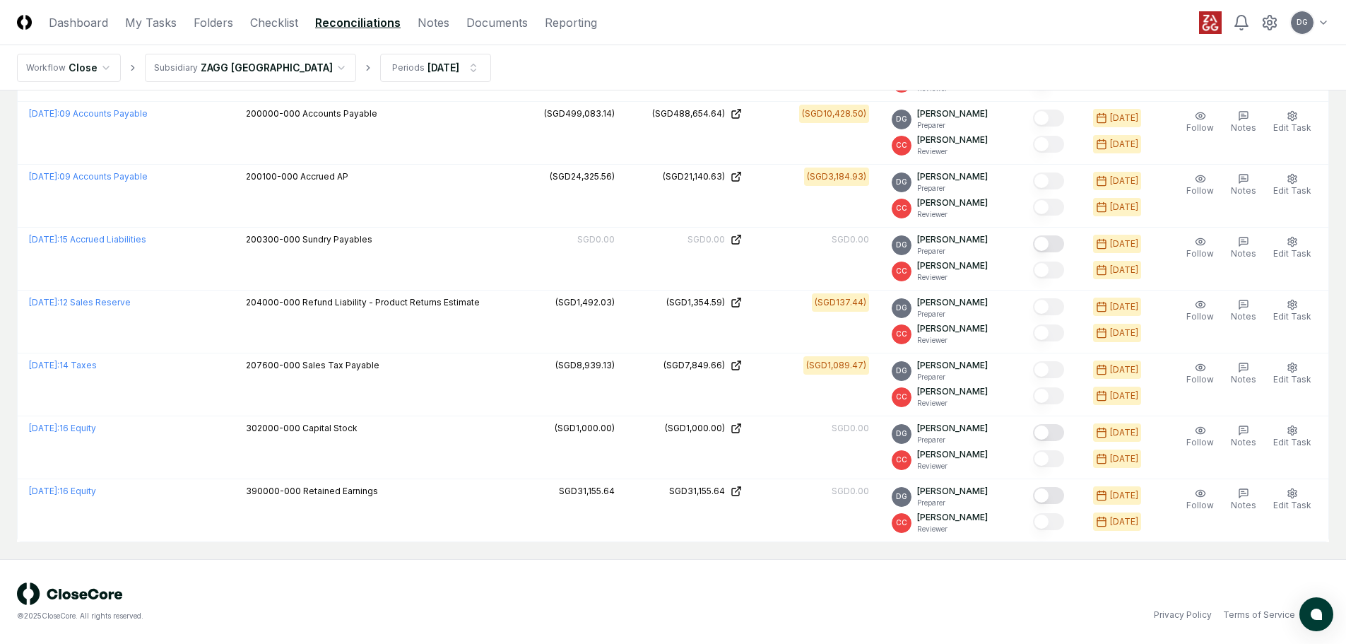
click at [262, 74] on html "CloseCore Dashboard My Tasks Folders Checklist Reconciliations Notes Documents …" at bounding box center [673, 93] width 1346 height 1102
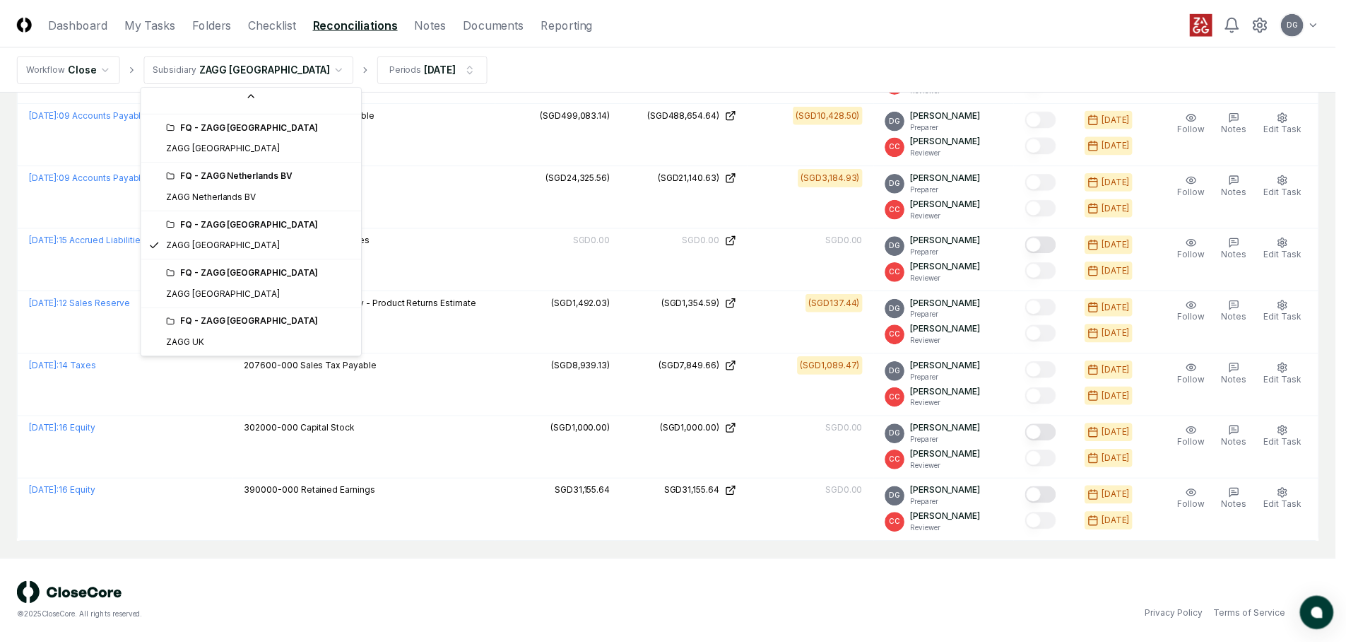
scroll to position [575, 0]
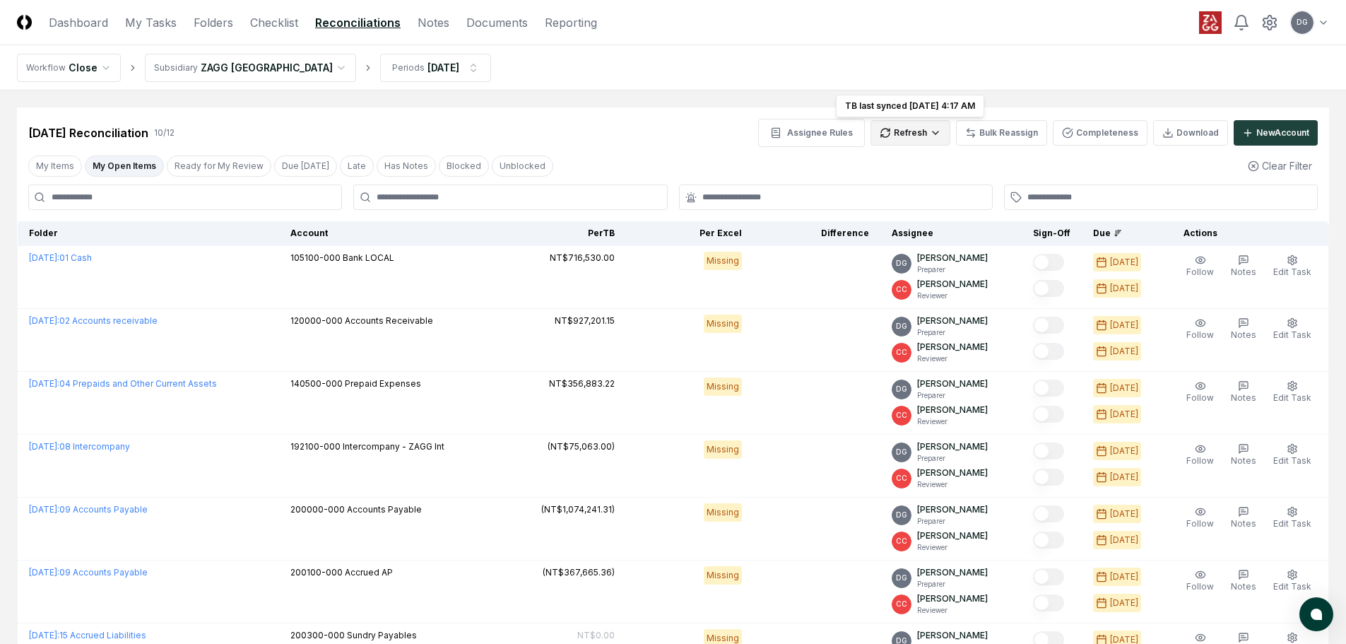
click at [921, 131] on html "CloseCore Dashboard My Tasks Folders Checklist Reconciliations Notes Documents …" at bounding box center [673, 488] width 1346 height 976
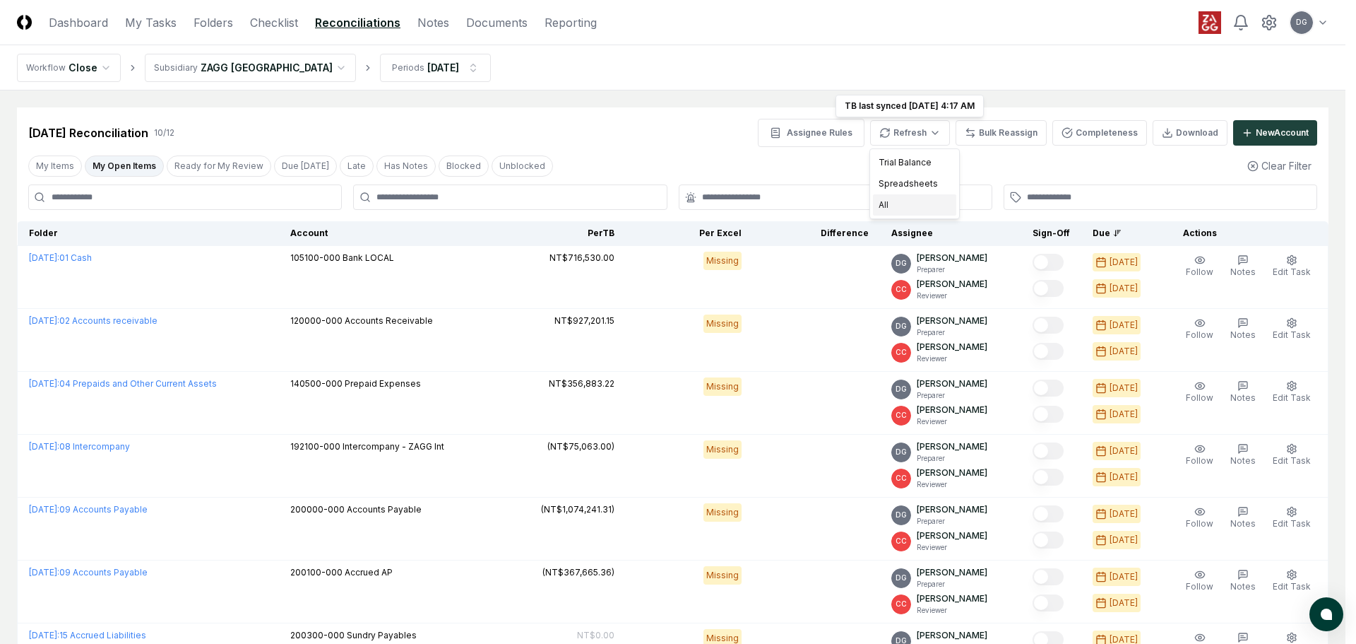
click at [900, 201] on div "All" at bounding box center [914, 204] width 83 height 21
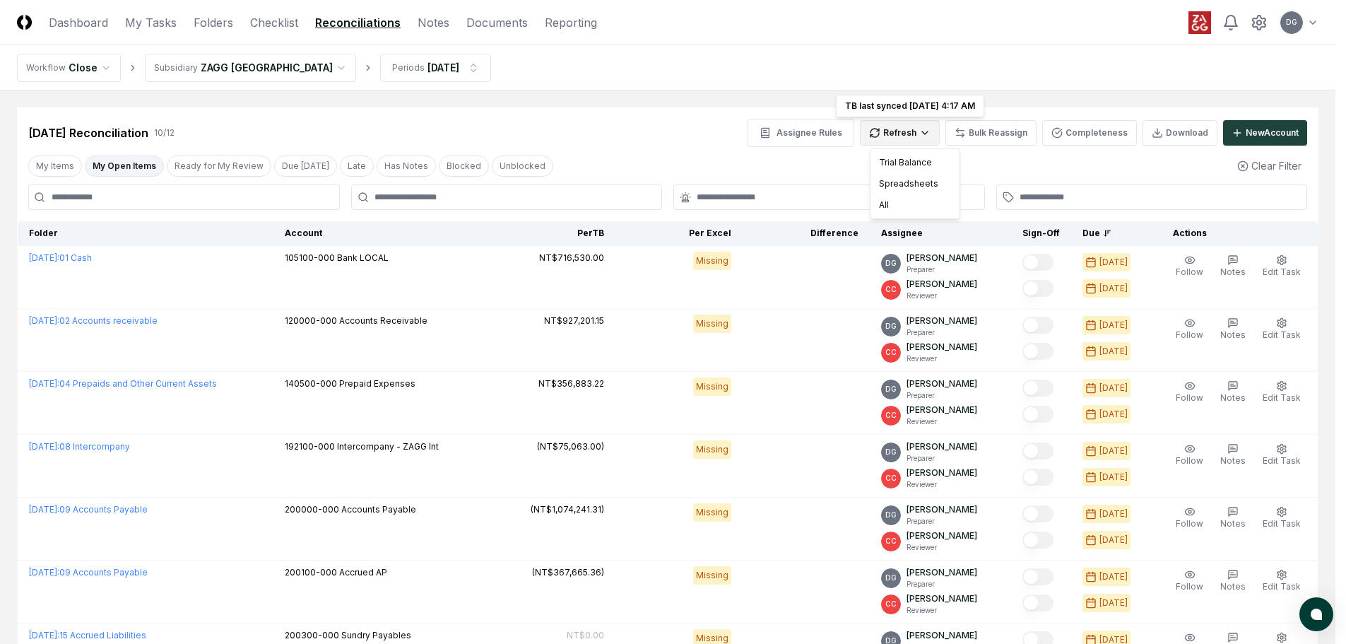
click at [939, 132] on html "CloseCore Dashboard My Tasks Folders Checklist Reconciliations Notes Documents …" at bounding box center [673, 488] width 1346 height 976
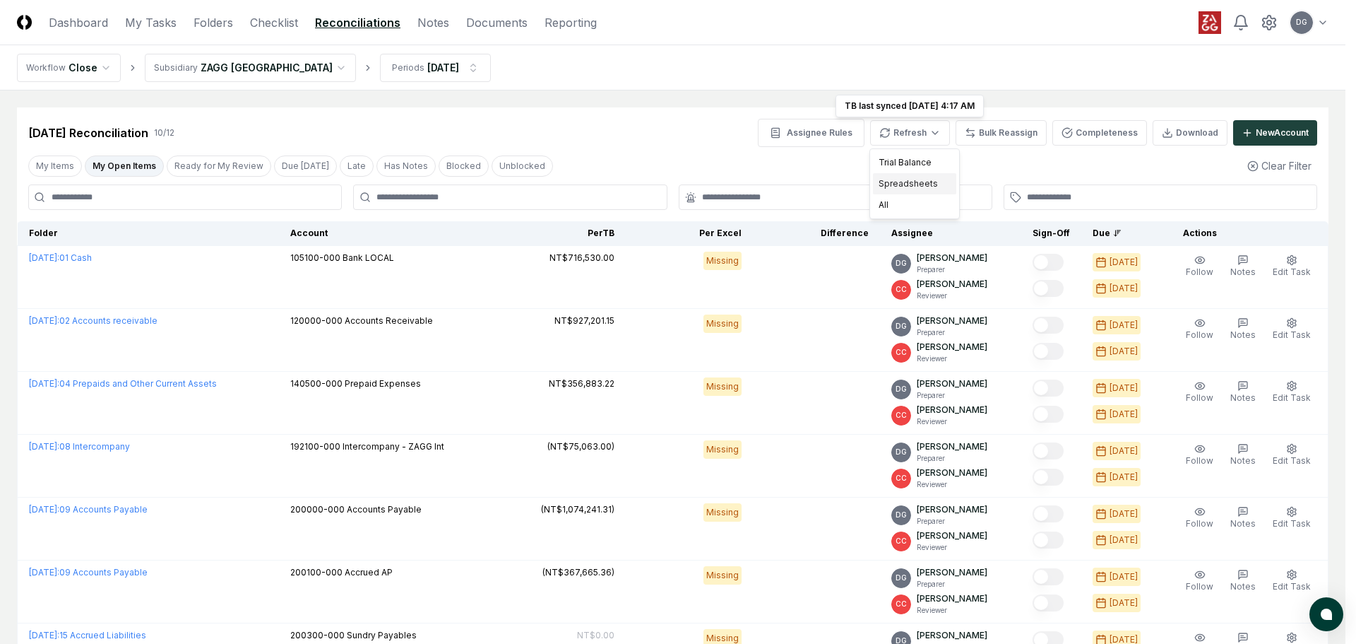
click at [913, 186] on div "Spreadsheets" at bounding box center [914, 183] width 83 height 21
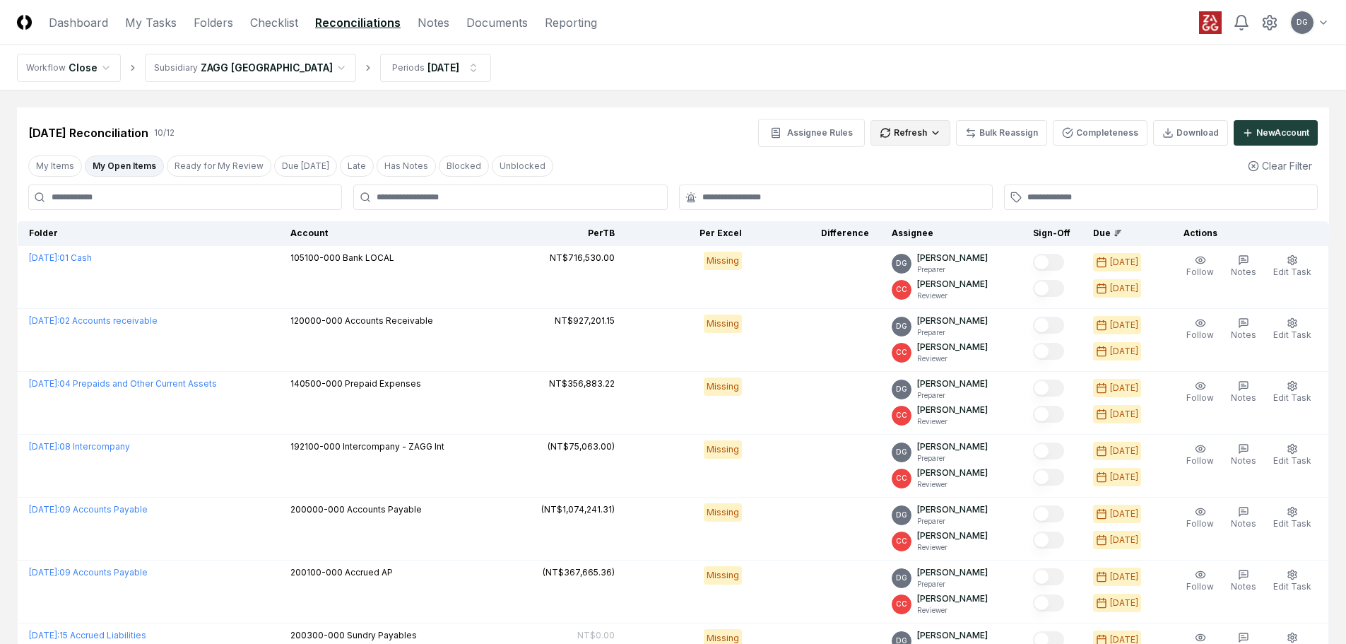
click at [922, 143] on html "CloseCore Dashboard My Tasks Folders Checklist Reconciliations Notes Documents …" at bounding box center [673, 488] width 1346 height 976
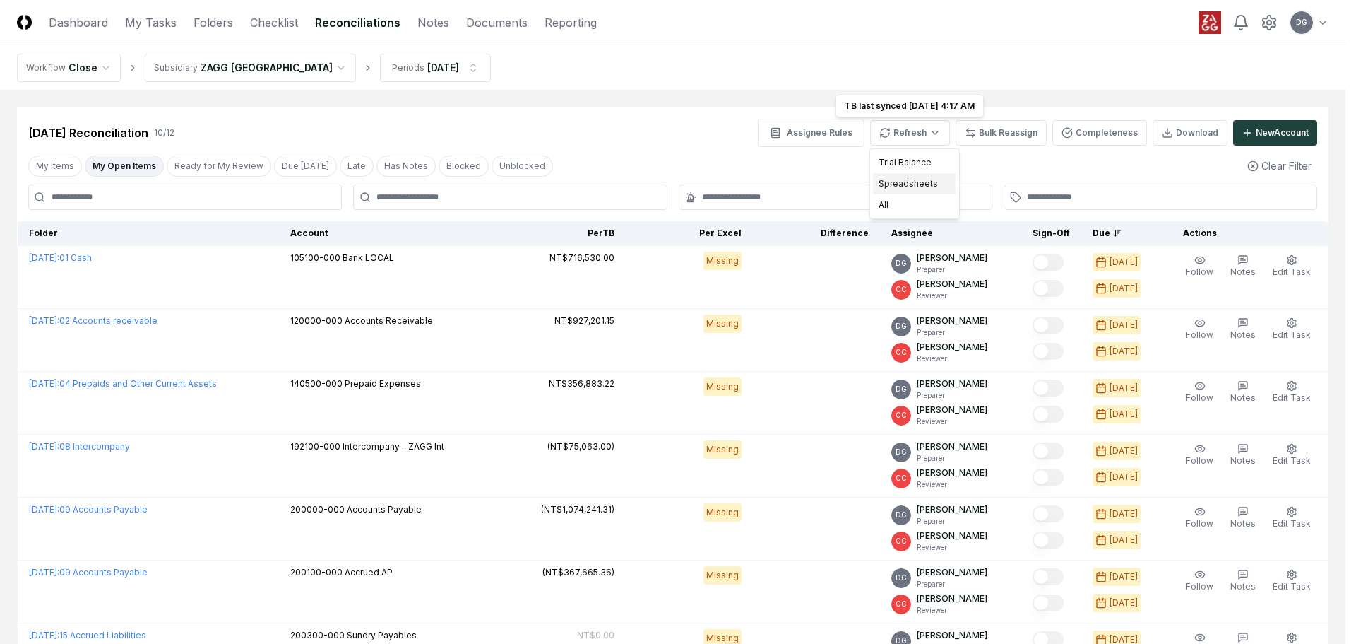
click at [914, 182] on div "Spreadsheets" at bounding box center [914, 183] width 83 height 21
